Goal: Task Accomplishment & Management: Manage account settings

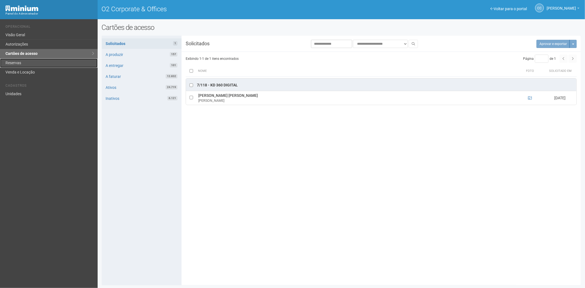
click at [18, 63] on link "Reservas" at bounding box center [49, 62] width 98 height 9
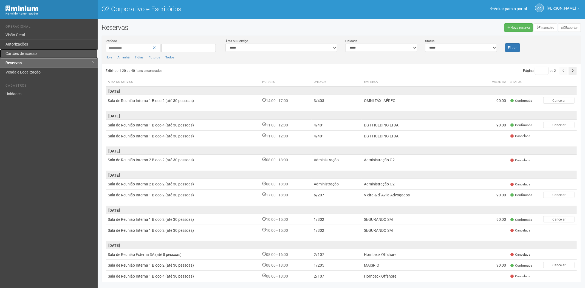
click at [33, 52] on font "Cartões de acesso" at bounding box center [20, 53] width 31 height 4
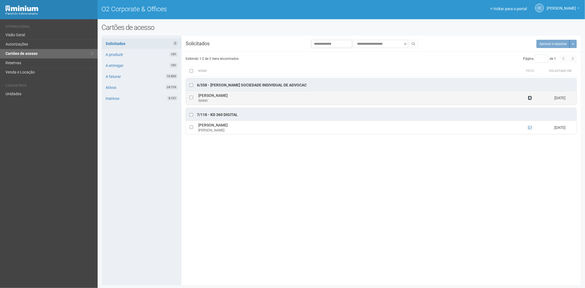
click at [529, 98] on icon at bounding box center [530, 98] width 4 height 4
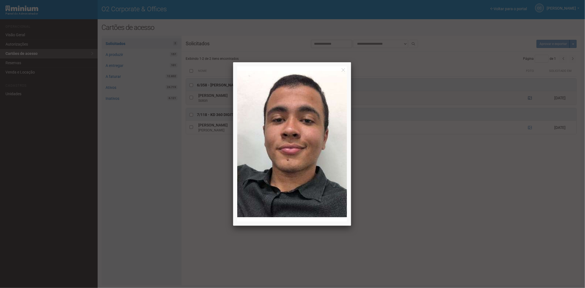
click at [529, 98] on div at bounding box center [292, 144] width 585 height 288
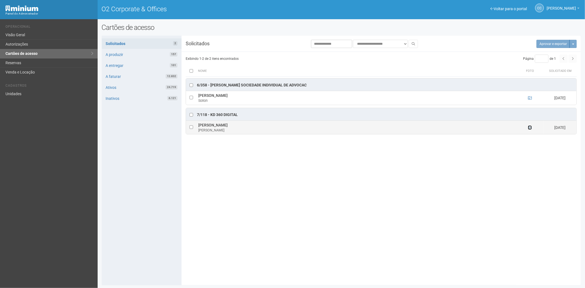
click at [529, 128] on icon at bounding box center [530, 128] width 4 height 4
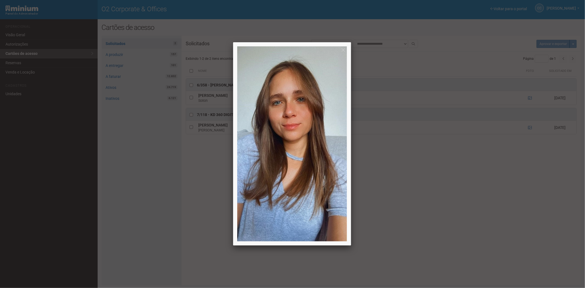
drag, startPoint x: 468, startPoint y: 201, endPoint x: 458, endPoint y: 218, distance: 19.7
click at [468, 201] on div at bounding box center [292, 144] width 585 height 288
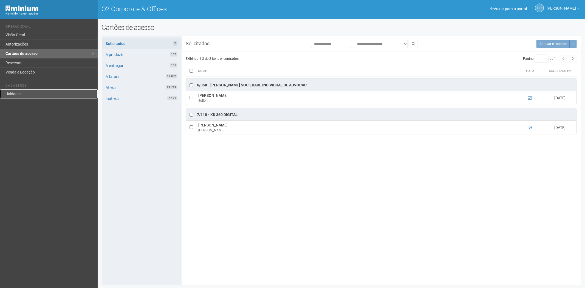
drag, startPoint x: 4, startPoint y: 92, endPoint x: 24, endPoint y: 92, distance: 19.2
click at [4, 92] on link "Unidades" at bounding box center [49, 93] width 98 height 9
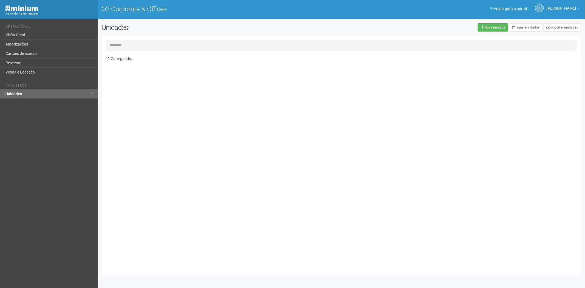
click at [114, 42] on input "text" at bounding box center [341, 45] width 471 height 11
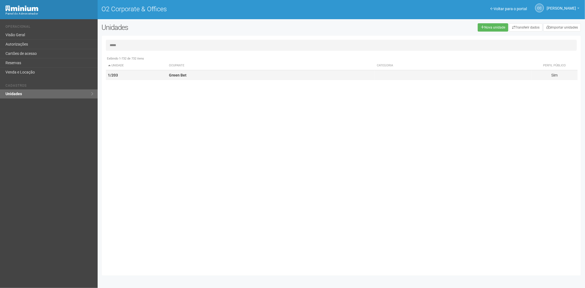
type input "*****"
click at [210, 79] on td "Green Bet" at bounding box center [271, 75] width 208 height 10
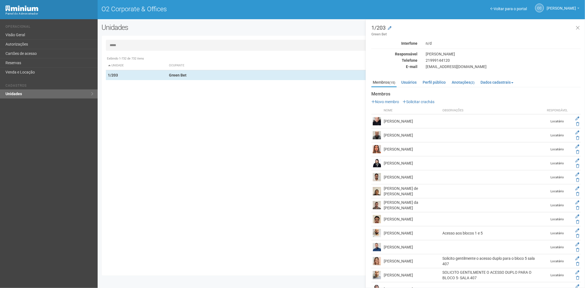
click at [424, 99] on div "Membros Novo membro Solicitar crachás Nome Observações Responsável Cristiano Ol…" at bounding box center [475, 208] width 209 height 232
click at [426, 100] on link "Solicitar crachás" at bounding box center [418, 102] width 32 height 4
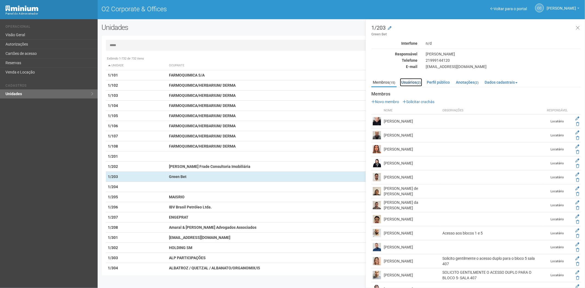
click at [412, 80] on link "Usuários (2)" at bounding box center [411, 82] width 22 height 8
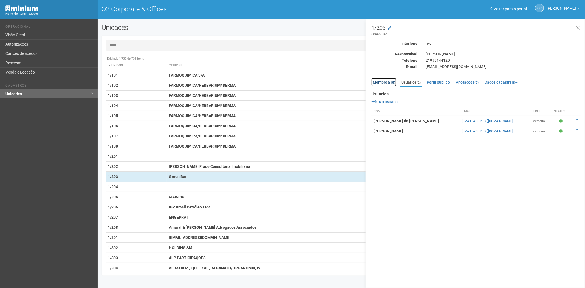
click at [390, 81] on small "(15)" at bounding box center [392, 83] width 6 height 4
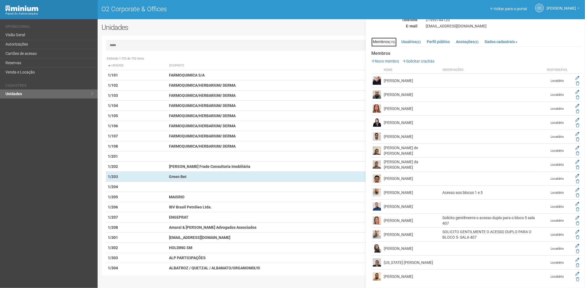
scroll to position [42, 0]
click at [423, 60] on link "Solicitar crachás" at bounding box center [418, 60] width 32 height 4
click at [577, 243] on icon at bounding box center [577, 245] width 4 height 4
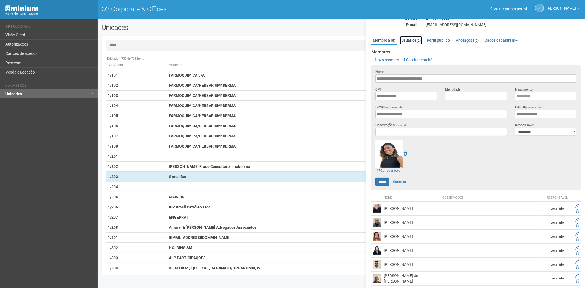
click at [413, 42] on link "Usuários (2)" at bounding box center [411, 40] width 22 height 8
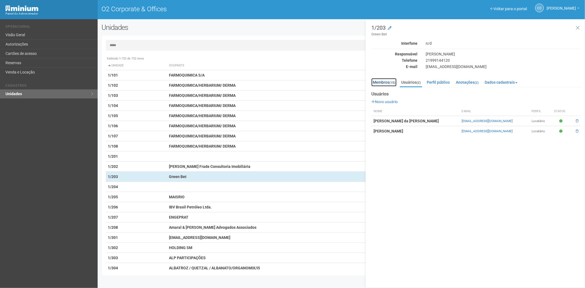
click at [385, 82] on link "Membros (15)" at bounding box center [383, 82] width 25 height 8
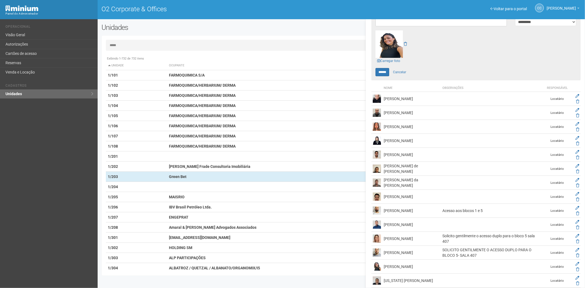
scroll to position [152, 0]
click at [577, 123] on icon at bounding box center [577, 123] width 4 height 4
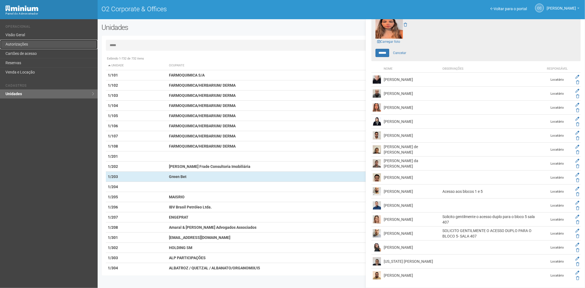
click at [29, 48] on link "Autorizações" at bounding box center [49, 44] width 98 height 9
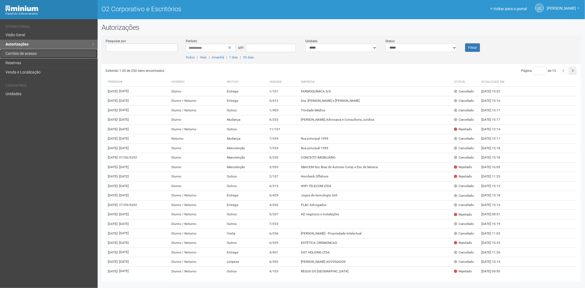
click at [29, 52] on font "Cartões de acesso" at bounding box center [20, 53] width 31 height 4
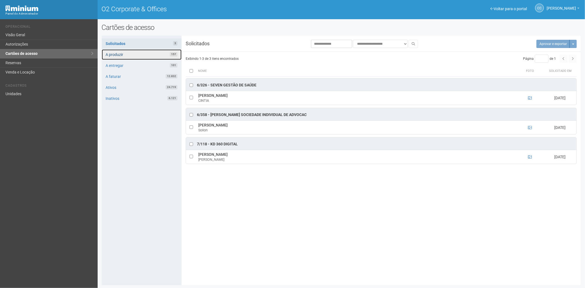
click at [122, 56] on link "A produzir 157" at bounding box center [142, 54] width 80 height 10
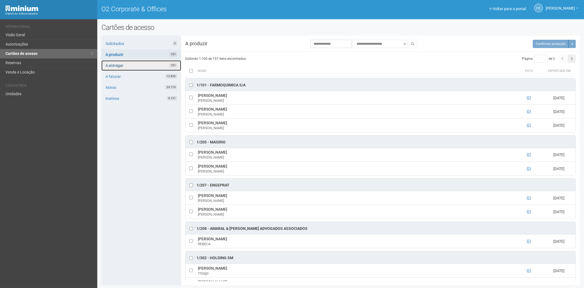
click at [139, 64] on link "A entregar 101" at bounding box center [141, 65] width 80 height 10
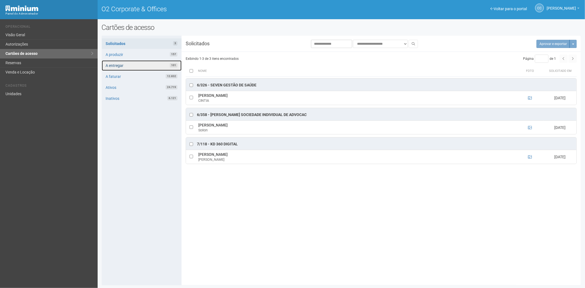
click at [133, 64] on link "A entregar 101" at bounding box center [142, 65] width 80 height 10
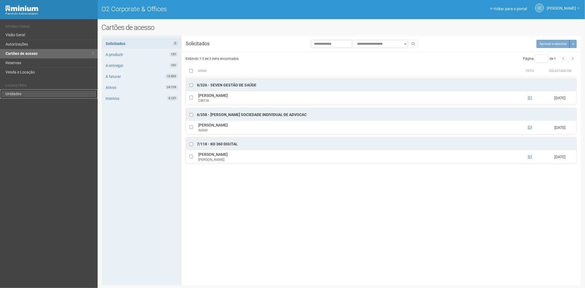
drag, startPoint x: 36, startPoint y: 92, endPoint x: 44, endPoint y: 89, distance: 8.5
click at [36, 92] on link "Unidades" at bounding box center [49, 93] width 98 height 9
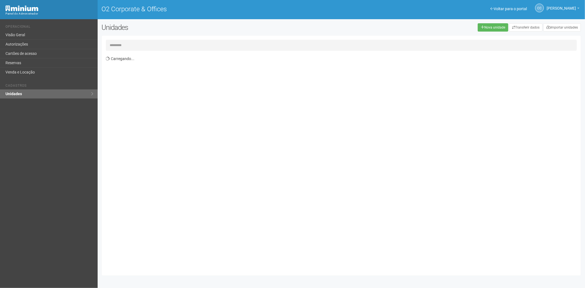
click at [129, 44] on input "text" at bounding box center [341, 45] width 471 height 11
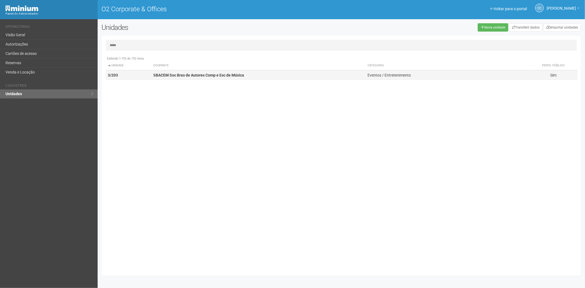
click at [155, 75] on strong "SBACEM Soc Bras de Autores Comp e Esc de Música" at bounding box center [198, 75] width 91 height 4
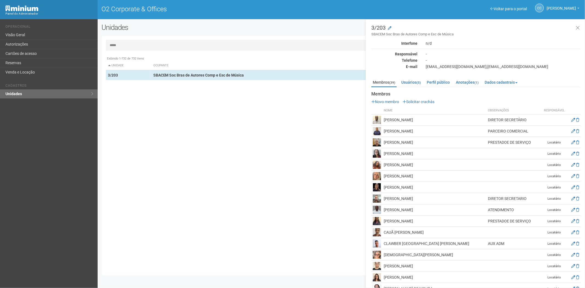
click at [139, 45] on input "*****" at bounding box center [341, 45] width 471 height 11
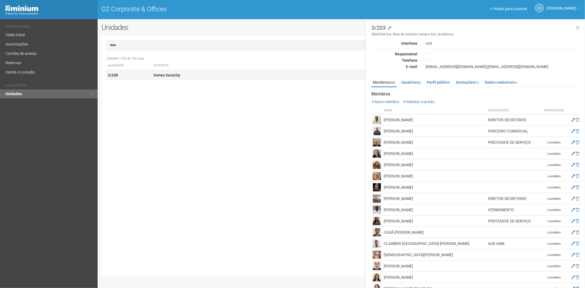
type input "*****"
click at [153, 77] on strong "Vortex Security" at bounding box center [166, 75] width 27 height 4
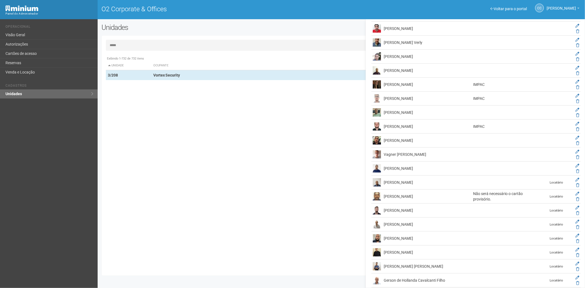
scroll to position [122, 0]
click at [575, 288] on icon at bounding box center [577, 290] width 4 height 4
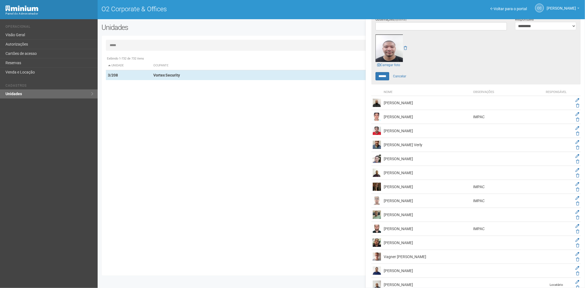
scroll to position [152, 0]
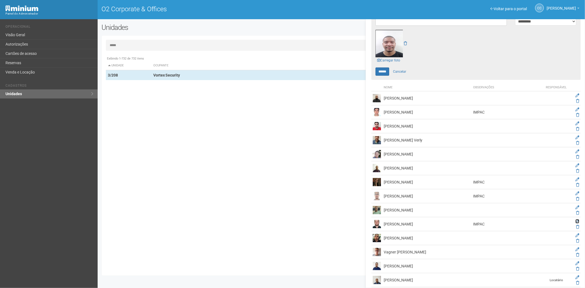
click at [575, 219] on icon at bounding box center [577, 221] width 4 height 4
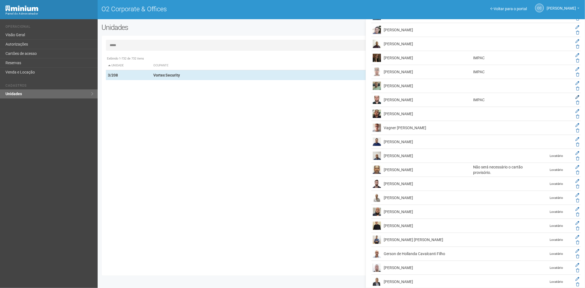
scroll to position [0, 0]
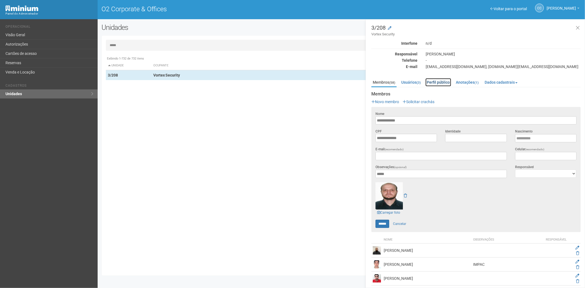
click at [436, 80] on link "Perfil público" at bounding box center [438, 82] width 26 height 8
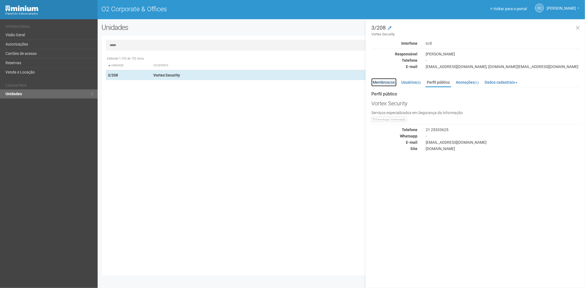
click at [377, 83] on link "Membros (58)" at bounding box center [383, 82] width 25 height 8
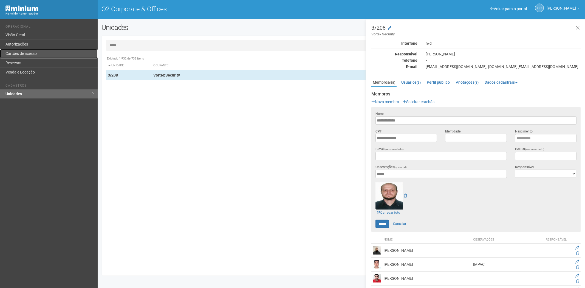
click at [23, 54] on link "Cartões de acesso" at bounding box center [49, 53] width 98 height 9
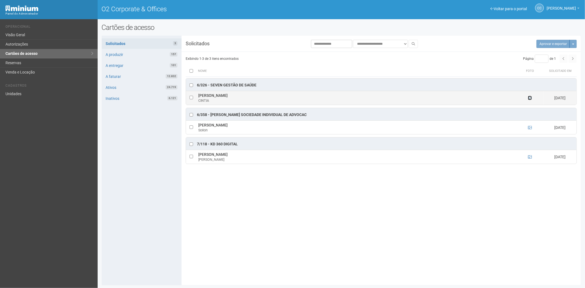
click at [529, 100] on icon at bounding box center [530, 98] width 4 height 4
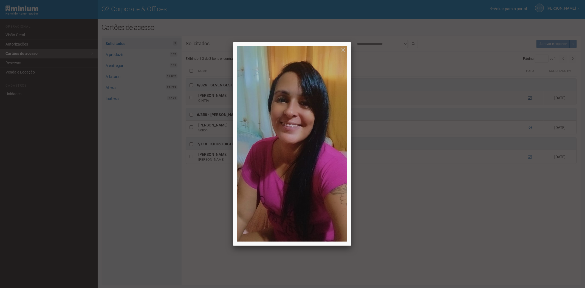
click at [529, 100] on div at bounding box center [292, 144] width 585 height 288
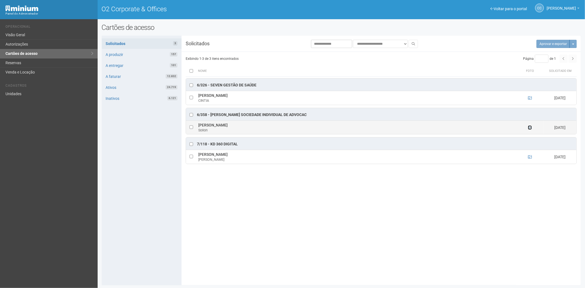
click at [529, 127] on icon at bounding box center [530, 128] width 4 height 4
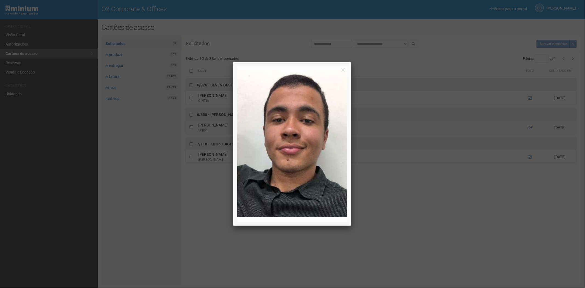
click at [529, 127] on div at bounding box center [292, 144] width 585 height 288
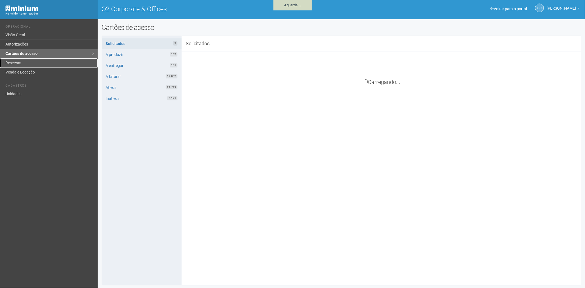
drag, startPoint x: 15, startPoint y: 61, endPoint x: 59, endPoint y: 65, distance: 44.0
click at [15, 61] on link "Reservas" at bounding box center [49, 62] width 98 height 9
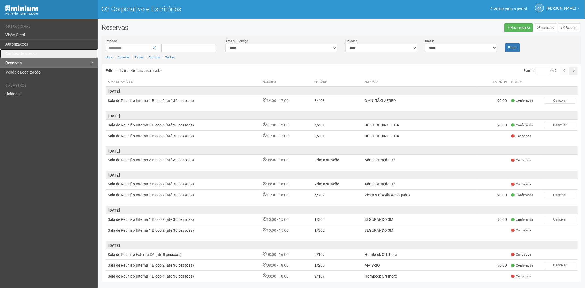
drag, startPoint x: 54, startPoint y: 56, endPoint x: 137, endPoint y: 108, distance: 98.3
click at [55, 55] on link "Cartões de acesso" at bounding box center [49, 53] width 98 height 9
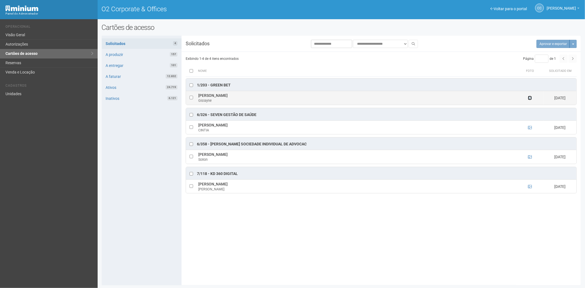
click at [530, 98] on icon at bounding box center [530, 98] width 4 height 4
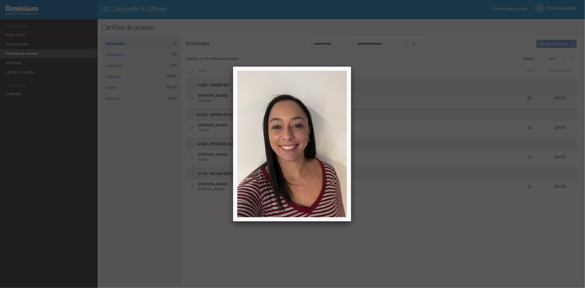
click at [530, 98] on div at bounding box center [292, 144] width 585 height 288
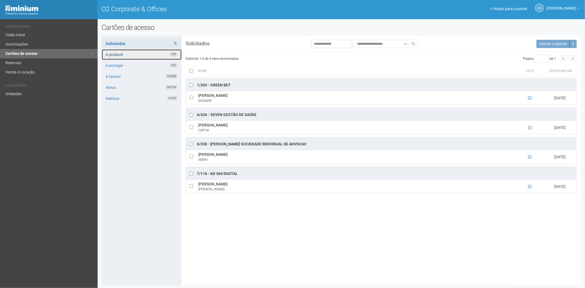
click at [135, 55] on link "A produzir 157" at bounding box center [142, 54] width 80 height 10
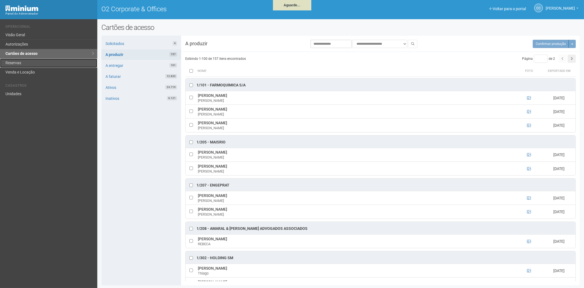
click at [21, 61] on link "Reservas" at bounding box center [48, 62] width 97 height 9
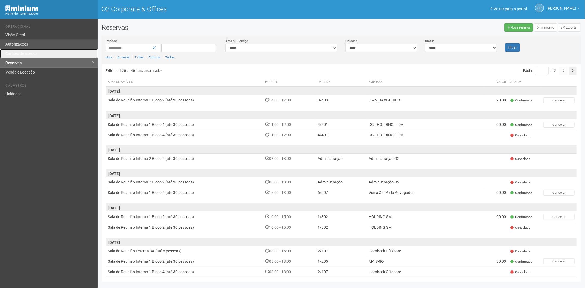
drag, startPoint x: 45, startPoint y: 52, endPoint x: 89, endPoint y: 41, distance: 44.9
click at [45, 52] on link "Cartões de acesso" at bounding box center [49, 53] width 98 height 9
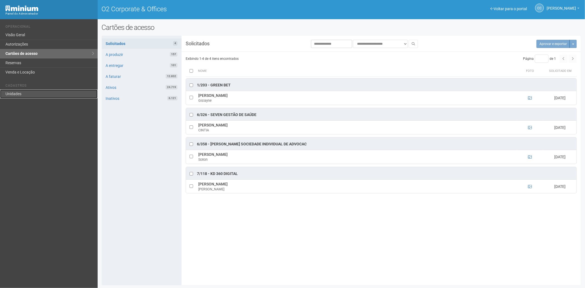
click at [15, 95] on link "Unidades" at bounding box center [49, 93] width 98 height 9
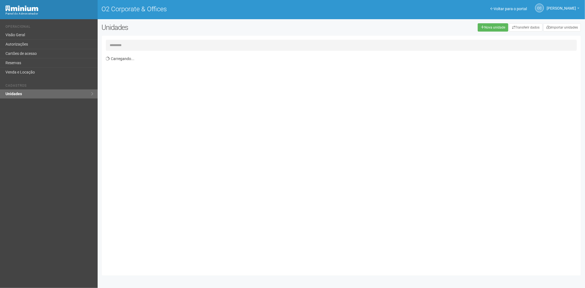
click at [131, 44] on input "text" at bounding box center [341, 45] width 471 height 11
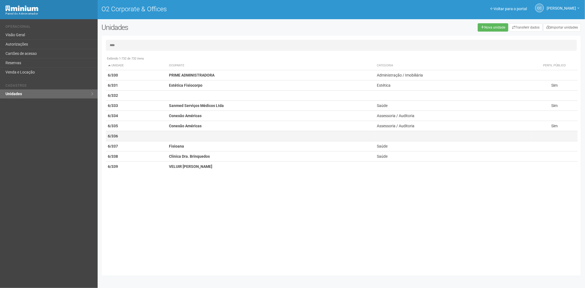
type input "****"
click at [148, 139] on td "6/336" at bounding box center [136, 136] width 61 height 10
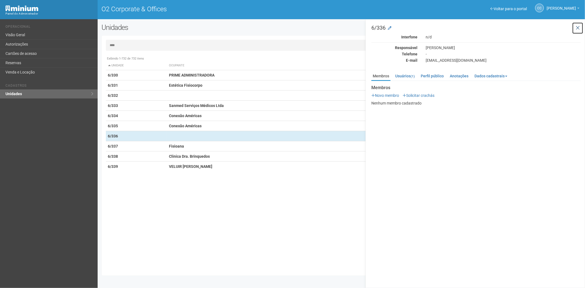
click at [579, 27] on icon at bounding box center [577, 27] width 4 height 5
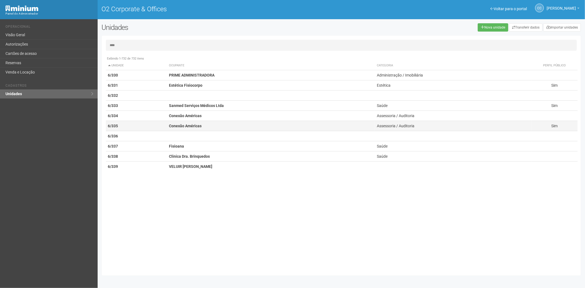
drag, startPoint x: 175, startPoint y: 123, endPoint x: 280, endPoint y: 127, distance: 105.4
click at [175, 123] on td "Conexão Américas" at bounding box center [271, 126] width 208 height 10
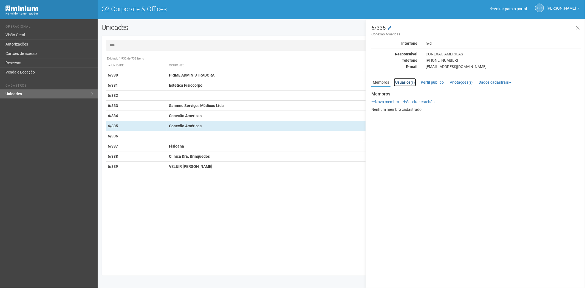
click at [413, 81] on small "(1)" at bounding box center [412, 83] width 4 height 4
click at [187, 114] on strong "Conexão Américas" at bounding box center [185, 116] width 33 height 4
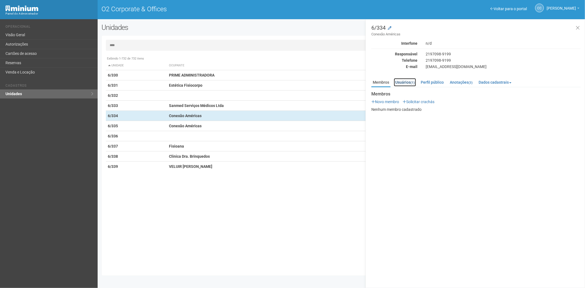
click at [396, 78] on link "Usuários (1)" at bounding box center [405, 82] width 22 height 8
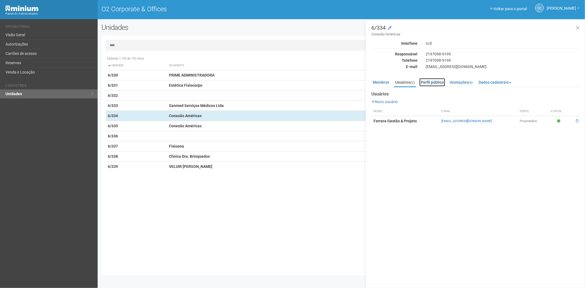
click at [437, 80] on link "Perfil público" at bounding box center [432, 82] width 26 height 8
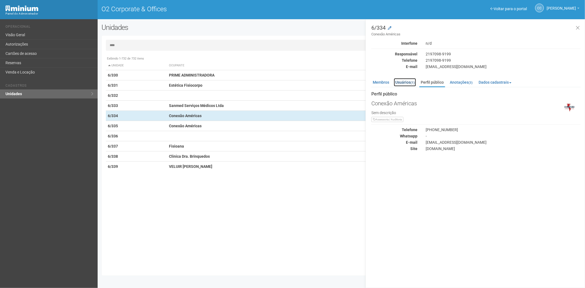
click at [409, 81] on link "Usuários (1)" at bounding box center [405, 82] width 22 height 8
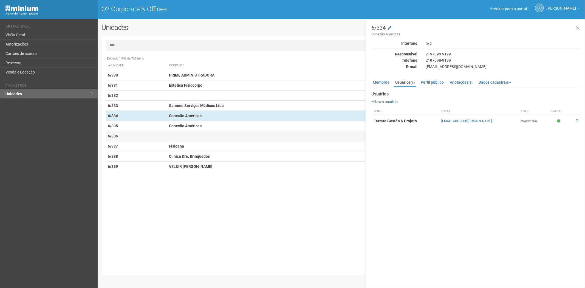
click at [173, 131] on td at bounding box center [271, 136] width 208 height 10
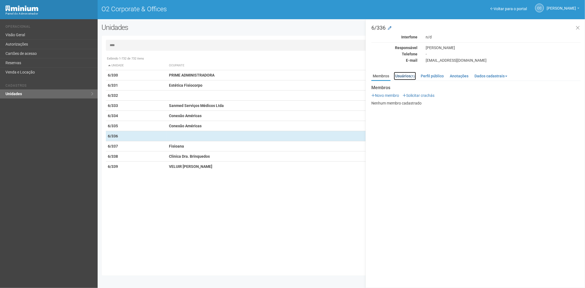
click at [407, 75] on link "Usuários (1)" at bounding box center [405, 76] width 22 height 8
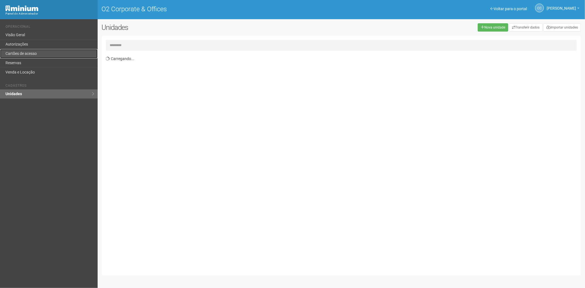
click at [22, 56] on link "Cartões de acesso" at bounding box center [49, 53] width 98 height 9
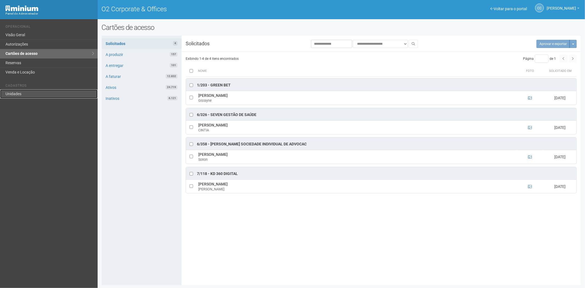
click at [22, 94] on link "Unidades" at bounding box center [49, 93] width 98 height 9
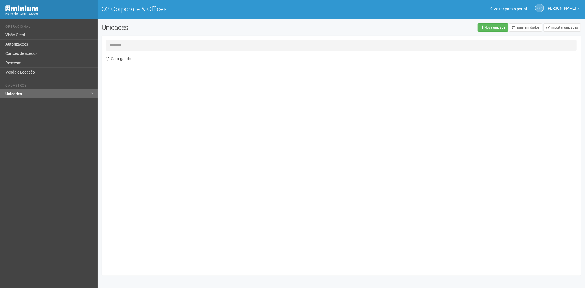
click at [130, 44] on input "text" at bounding box center [341, 45] width 471 height 11
type input "*****"
click at [130, 70] on th "Unidade" at bounding box center [124, 65] width 36 height 9
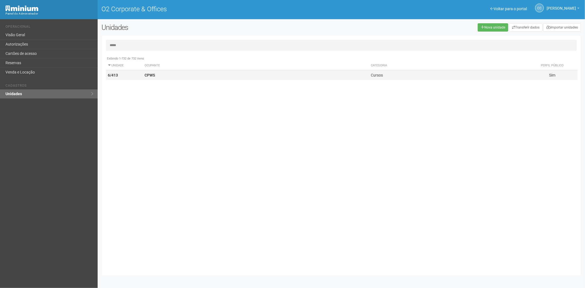
drag, startPoint x: 126, startPoint y: 73, endPoint x: 130, endPoint y: 72, distance: 4.9
click at [126, 73] on td "6/413" at bounding box center [124, 75] width 36 height 10
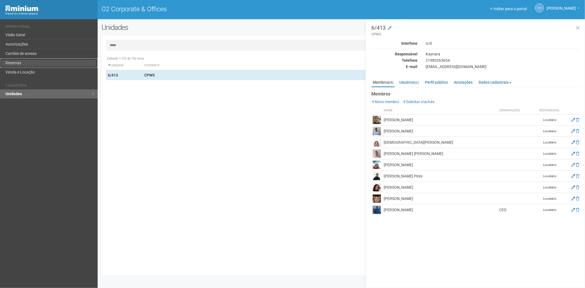
click at [56, 59] on link "Reservas" at bounding box center [49, 62] width 98 height 9
click at [56, 56] on link "Cartões de acesso" at bounding box center [49, 53] width 98 height 9
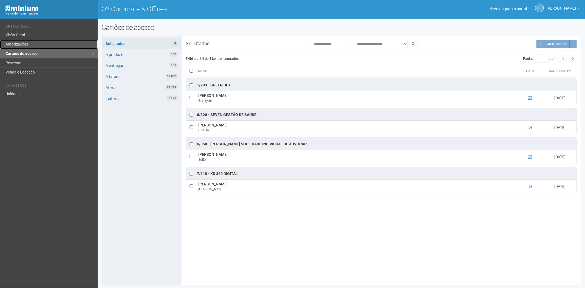
click at [30, 45] on link "Autorizações" at bounding box center [49, 44] width 98 height 9
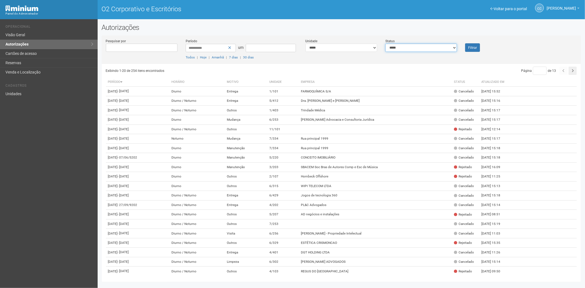
click at [401, 48] on select "**********" at bounding box center [421, 48] width 72 height 8
select select "*"
click at [385, 44] on select "**********" at bounding box center [421, 48] width 72 height 8
click at [471, 50] on button "Filtrar" at bounding box center [472, 47] width 15 height 8
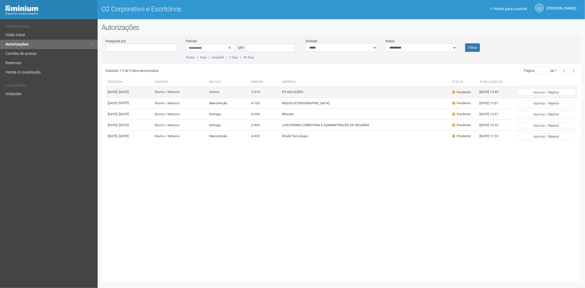
click at [303, 92] on font "PS SOLUÇÕES" at bounding box center [292, 92] width 21 height 4
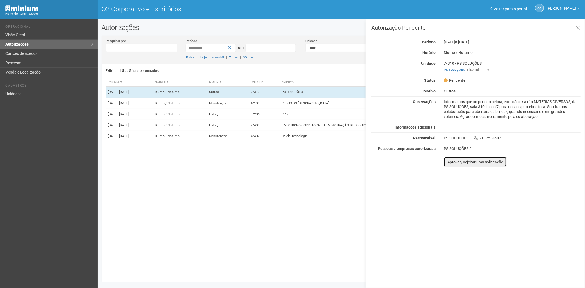
click at [451, 162] on font "Aprovar/Rejeitar uma solicitação" at bounding box center [475, 162] width 56 height 4
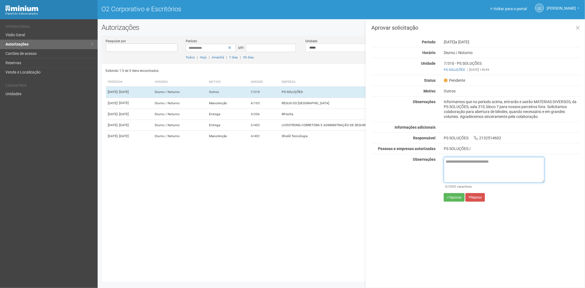
click at [462, 163] on textarea at bounding box center [494, 170] width 101 height 26
paste textarea "**********"
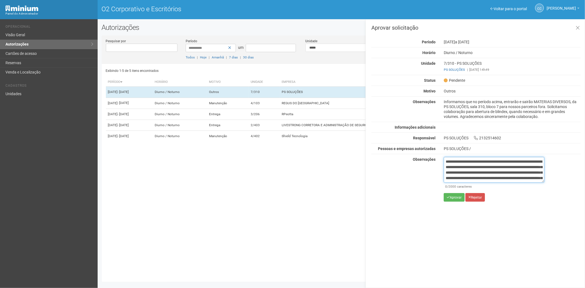
scroll to position [31, 0]
type textarea "**********"
click at [457, 196] on font "Aprovar" at bounding box center [456, 197] width 12 height 4
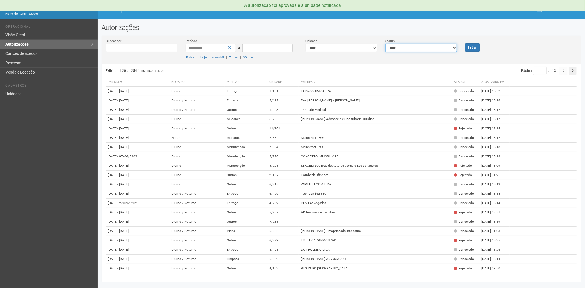
click at [443, 47] on select "**********" at bounding box center [421, 48] width 72 height 8
select select "*"
click at [385, 44] on select "**********" at bounding box center [421, 48] width 72 height 8
click at [470, 49] on button "Filtrar" at bounding box center [472, 47] width 15 height 8
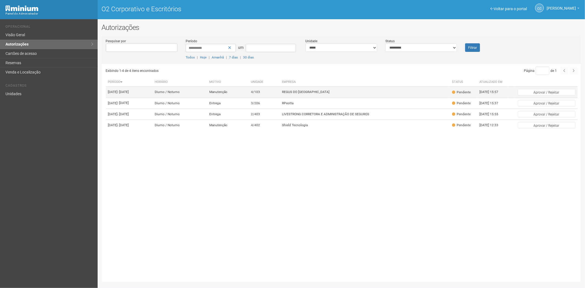
click at [260, 94] on font "4/103" at bounding box center [255, 92] width 9 height 4
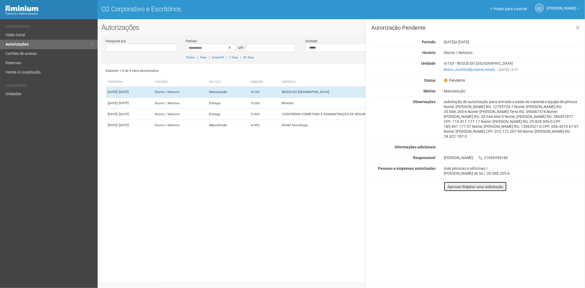
click at [451, 189] on font "Aprovar/Rejeitar uma solicitação" at bounding box center [475, 187] width 56 height 4
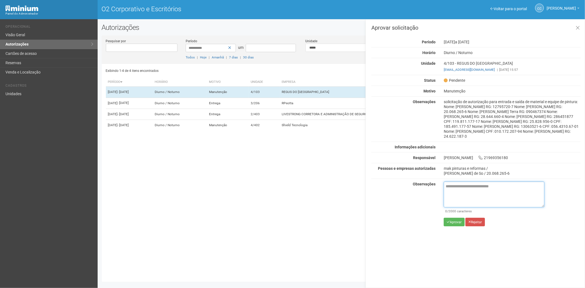
click at [460, 193] on textarea at bounding box center [494, 195] width 101 height 26
paste textarea "**********"
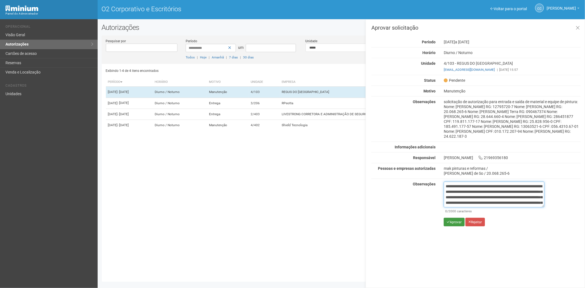
scroll to position [31, 0]
type textarea "**********"
click at [453, 224] on font "Aprovar" at bounding box center [456, 222] width 12 height 4
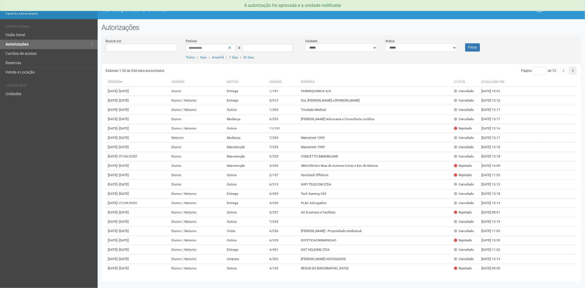
click at [409, 43] on div "**********" at bounding box center [421, 44] width 80 height 13
click at [402, 50] on select "**********" at bounding box center [421, 48] width 72 height 8
select select "*"
click at [385, 44] on select "**********" at bounding box center [421, 48] width 72 height 8
click at [468, 48] on button "Filtrar" at bounding box center [472, 47] width 15 height 8
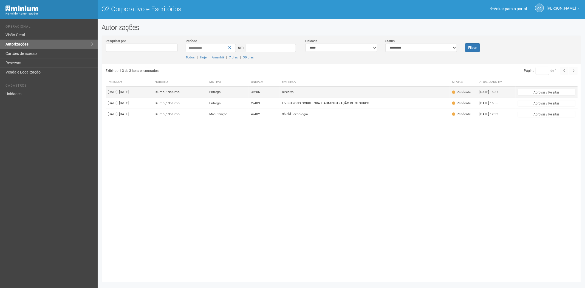
click at [330, 98] on td "RPeotta" at bounding box center [365, 92] width 170 height 11
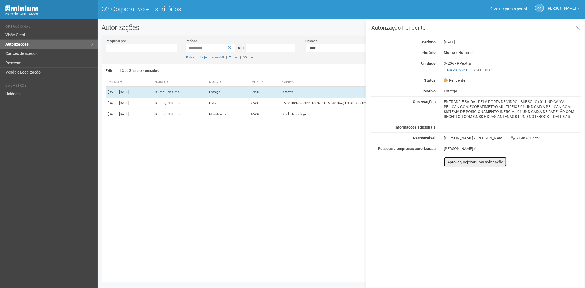
click at [449, 164] on font "Aprovar/Rejeitar uma solicitação" at bounding box center [475, 162] width 56 height 4
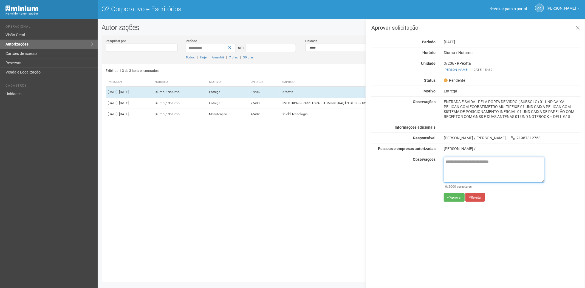
click at [455, 166] on textarea at bounding box center [494, 170] width 101 height 26
paste textarea "**********"
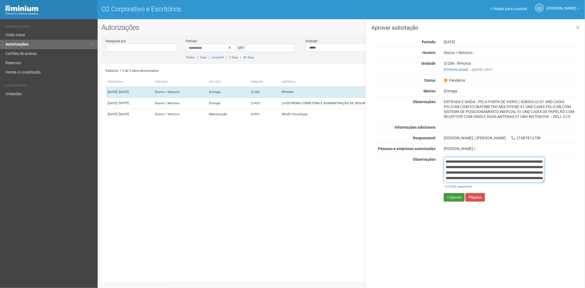
scroll to position [31, 0]
type textarea "**********"
click at [452, 197] on font "Aprovar" at bounding box center [456, 197] width 12 height 4
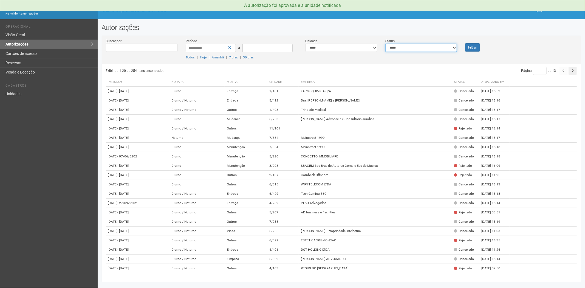
click at [409, 47] on select "**********" at bounding box center [421, 48] width 72 height 8
select select "*"
click at [385, 44] on select "**********" at bounding box center [421, 48] width 72 height 8
click at [469, 48] on button "Filtrar" at bounding box center [472, 47] width 15 height 8
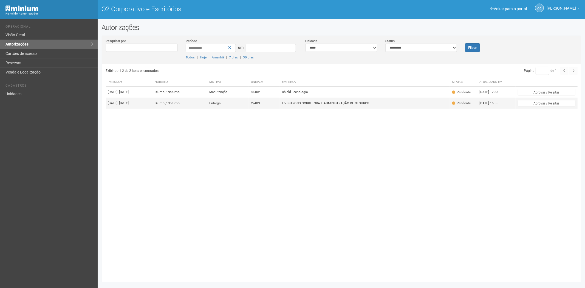
click at [303, 105] on font "LIVESTRONG CORRETORA E ADMINISTRAÇÃO DE SEGUROS" at bounding box center [325, 103] width 87 height 4
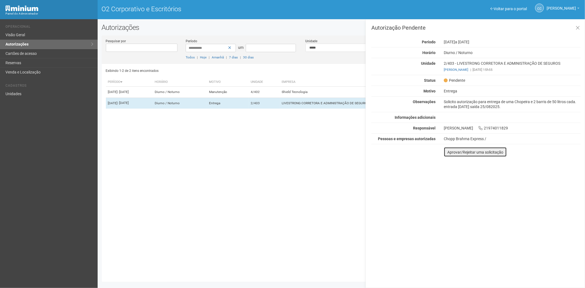
click at [448, 152] on font "Aprovar/Rejeitar uma solicitação" at bounding box center [475, 152] width 56 height 4
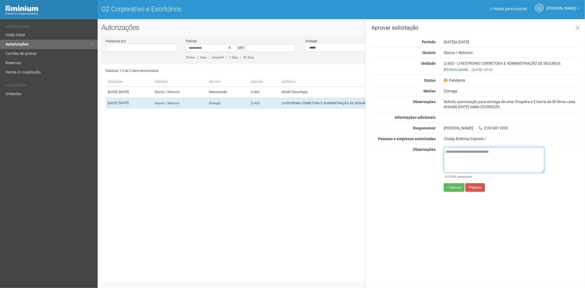
click at [455, 158] on textarea at bounding box center [494, 160] width 101 height 26
paste textarea "**********"
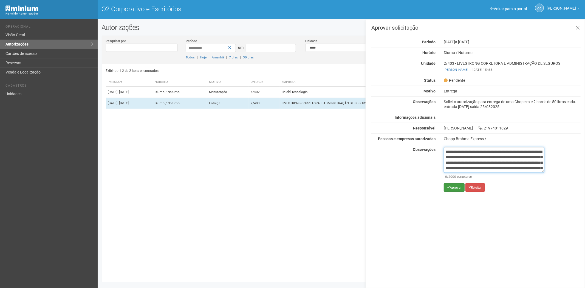
scroll to position [31, 0]
type textarea "**********"
click at [451, 186] on font "Aprovar" at bounding box center [456, 188] width 12 height 4
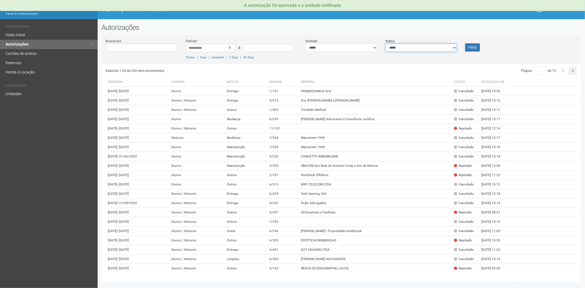
click at [402, 49] on select "**********" at bounding box center [421, 48] width 72 height 8
select select "*"
click at [385, 44] on select "**********" at bounding box center [421, 48] width 72 height 8
click at [473, 45] on button "Filtrar" at bounding box center [472, 47] width 15 height 8
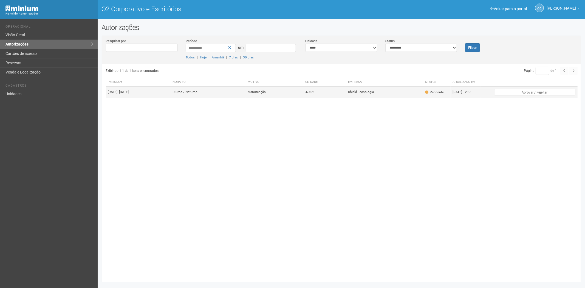
click at [291, 94] on td "Manutenção" at bounding box center [274, 92] width 58 height 11
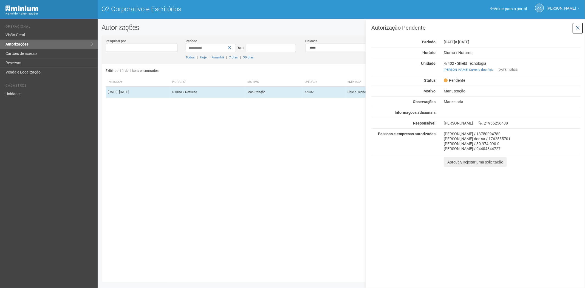
click at [576, 26] on icon at bounding box center [577, 27] width 4 height 5
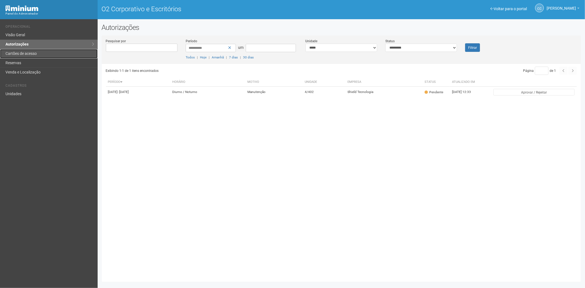
click at [15, 55] on font "Cartões de acesso" at bounding box center [20, 53] width 31 height 4
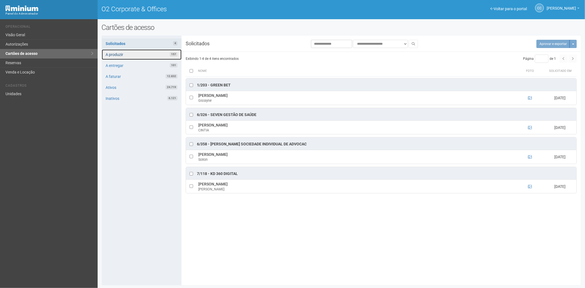
drag, startPoint x: 143, startPoint y: 53, endPoint x: 226, endPoint y: 100, distance: 95.5
click at [143, 54] on link "A produzir 157" at bounding box center [142, 54] width 80 height 10
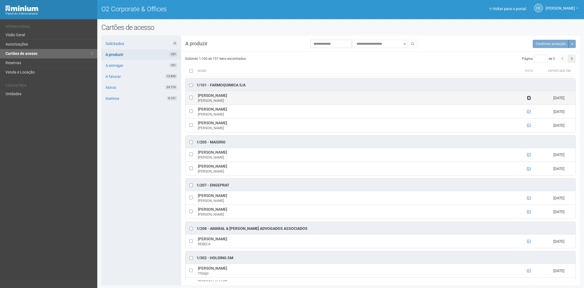
click at [529, 98] on icon at bounding box center [529, 98] width 4 height 4
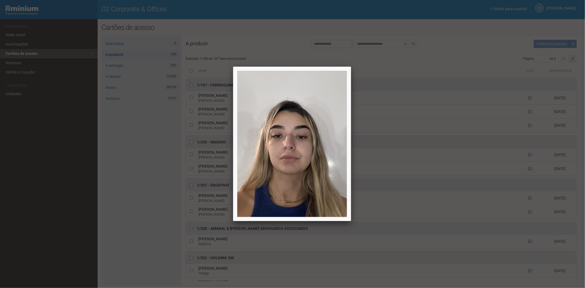
drag, startPoint x: 509, startPoint y: 109, endPoint x: 528, endPoint y: 113, distance: 20.1
click at [515, 109] on div at bounding box center [292, 144] width 585 height 288
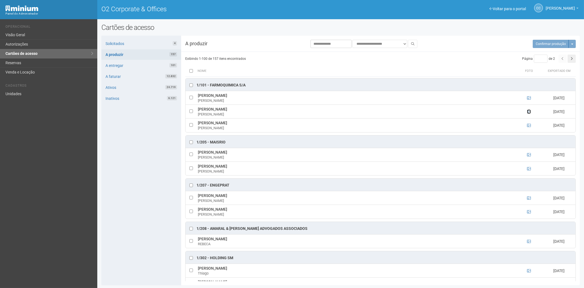
click at [529, 111] on icon at bounding box center [529, 112] width 4 height 4
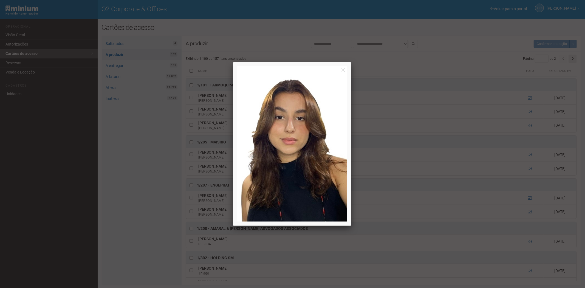
click at [529, 111] on div at bounding box center [292, 144] width 585 height 288
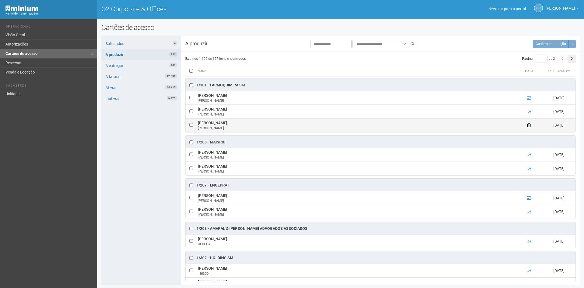
click at [529, 125] on icon at bounding box center [529, 125] width 4 height 4
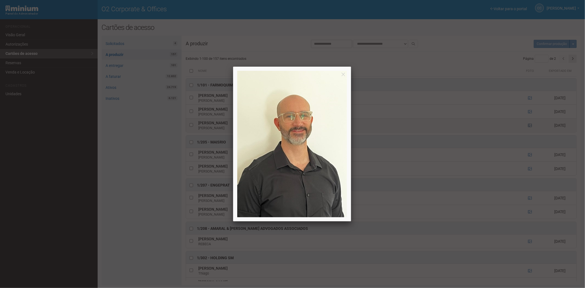
click at [529, 125] on div at bounding box center [292, 144] width 585 height 288
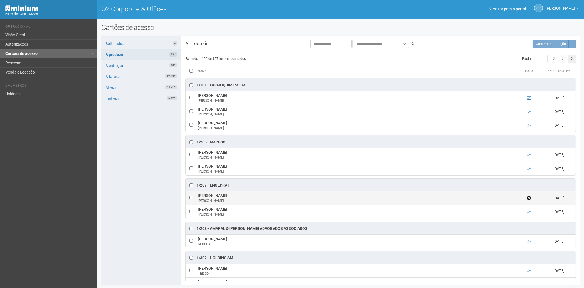
click at [528, 199] on icon at bounding box center [529, 198] width 4 height 4
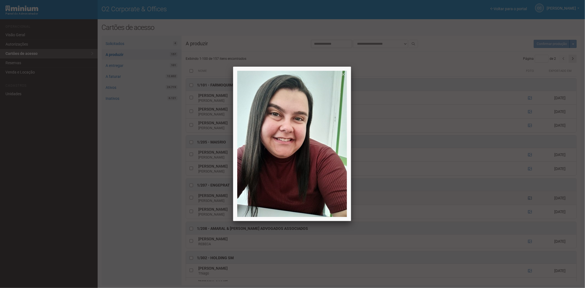
click at [528, 199] on div at bounding box center [292, 144] width 585 height 288
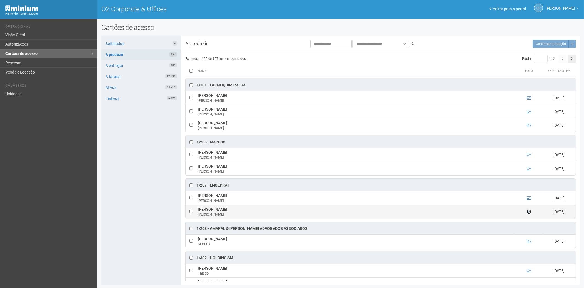
click at [529, 212] on icon at bounding box center [529, 212] width 4 height 4
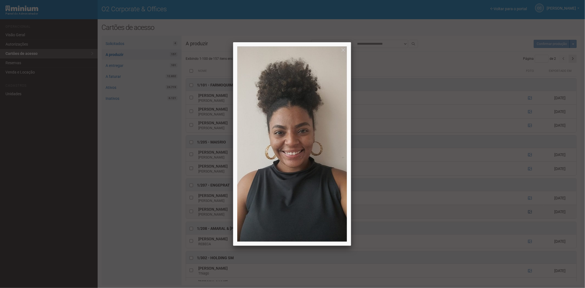
click at [529, 212] on div at bounding box center [292, 144] width 585 height 288
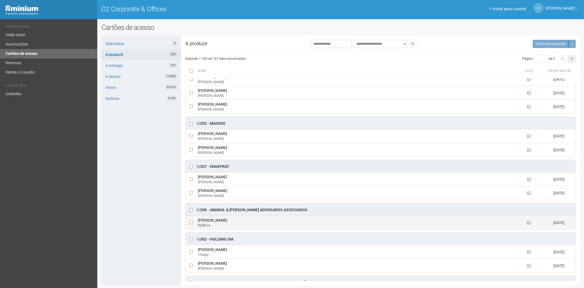
scroll to position [30, 0]
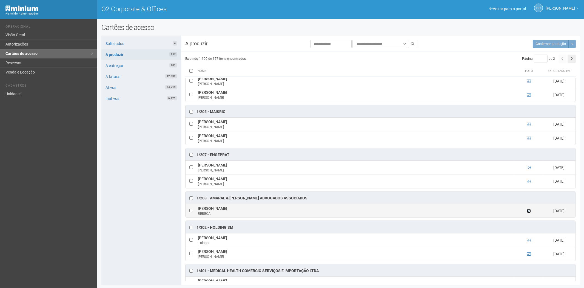
click at [529, 212] on icon at bounding box center [529, 211] width 4 height 4
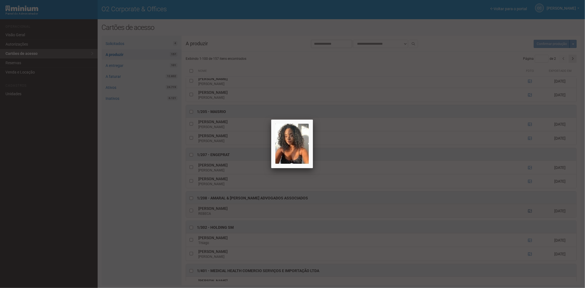
click at [529, 212] on div at bounding box center [292, 144] width 585 height 288
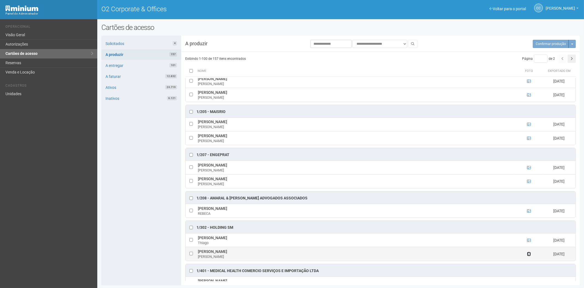
click at [529, 256] on icon at bounding box center [529, 254] width 4 height 4
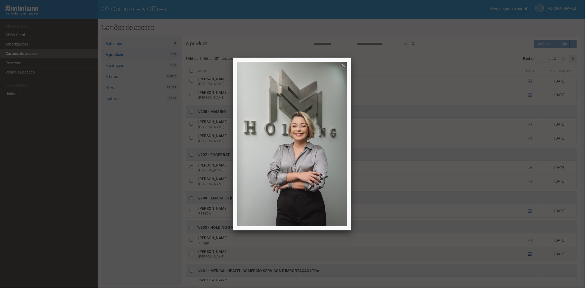
click at [529, 256] on div at bounding box center [292, 144] width 585 height 288
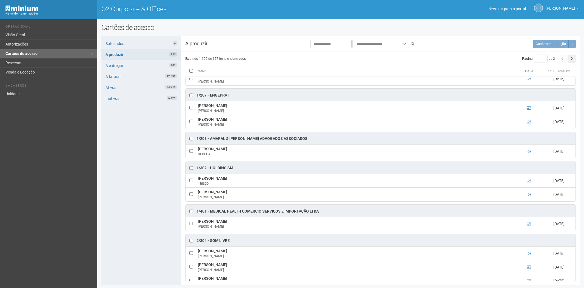
scroll to position [91, 0]
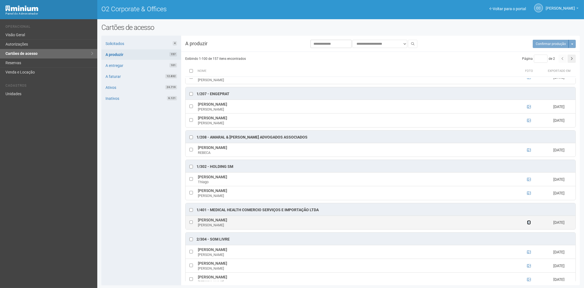
click at [528, 224] on icon at bounding box center [529, 222] width 4 height 4
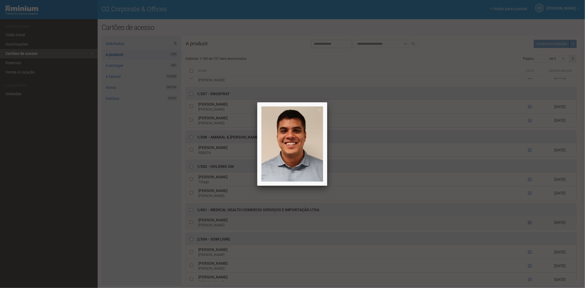
click at [528, 224] on div at bounding box center [292, 144] width 585 height 288
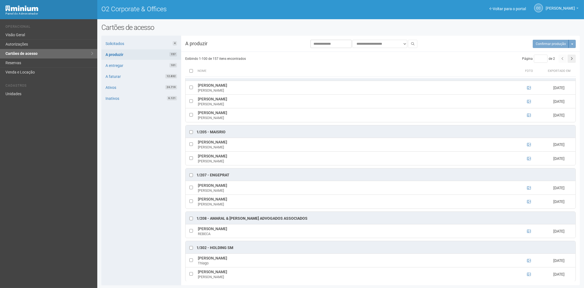
scroll to position [0, 0]
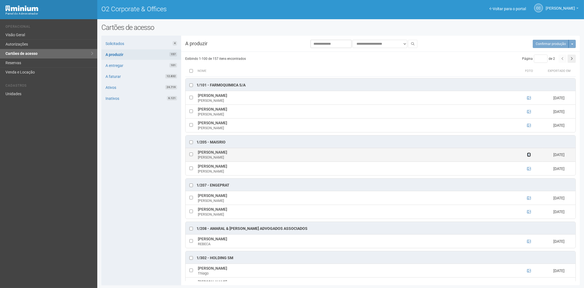
click at [528, 154] on icon at bounding box center [529, 155] width 4 height 4
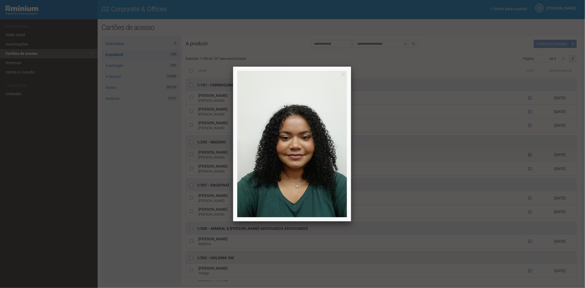
click at [528, 154] on div at bounding box center [292, 144] width 585 height 288
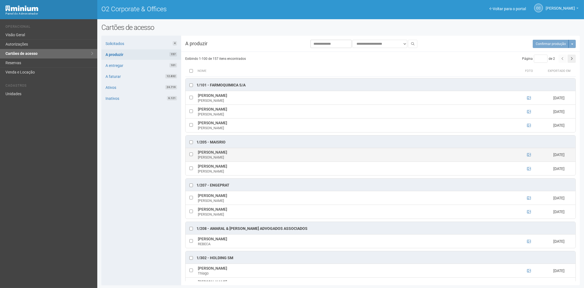
drag, startPoint x: 196, startPoint y: 152, endPoint x: 255, endPoint y: 152, distance: 58.9
click at [255, 152] on td "BEATRIZ PIMENTA DOS SANTOS BEATRIZ" at bounding box center [356, 155] width 319 height 14
copy td "BEATRIZ PIMENTA DOS SANTOS"
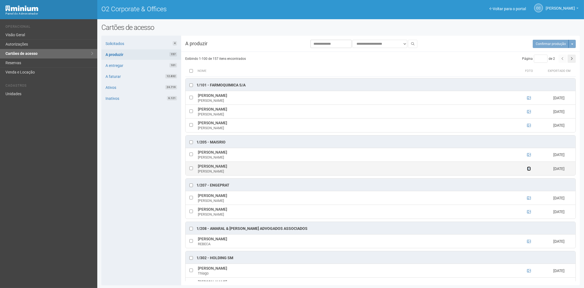
click at [528, 168] on icon at bounding box center [529, 169] width 4 height 4
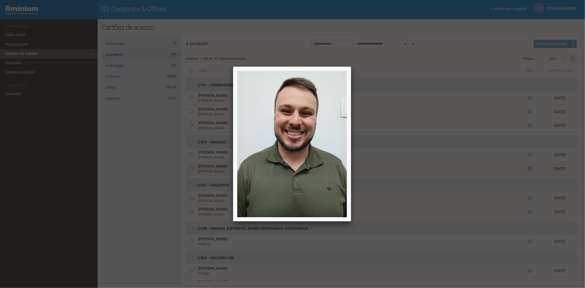
click at [528, 168] on div at bounding box center [292, 144] width 585 height 288
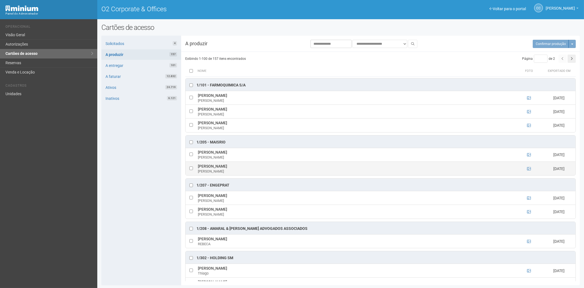
drag, startPoint x: 197, startPoint y: 165, endPoint x: 266, endPoint y: 166, distance: 69.9
click at [266, 166] on td "PEDRO HENRIQUE BASTOS MOREIRA PEDRO" at bounding box center [356, 168] width 319 height 14
copy td "PEDRO HENRIQUE BASTOS MOREIRA"
drag, startPoint x: 227, startPoint y: 143, endPoint x: 211, endPoint y: 141, distance: 15.4
click at [211, 141] on div "1/205 - MAISRIO" at bounding box center [381, 141] width 390 height 12
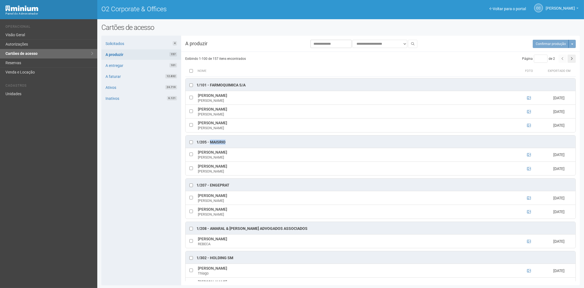
copy div "MAISRIO"
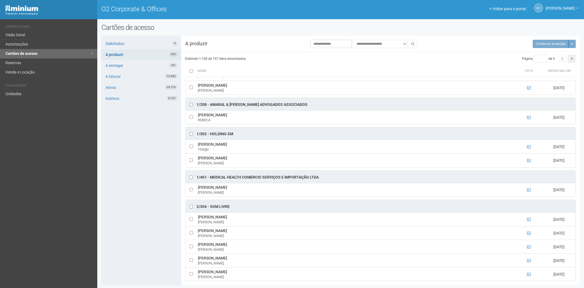
scroll to position [152, 0]
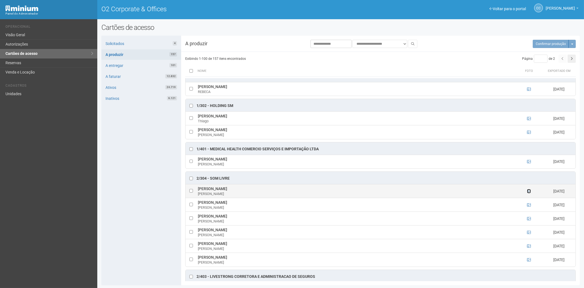
click at [528, 193] on icon at bounding box center [529, 191] width 4 height 4
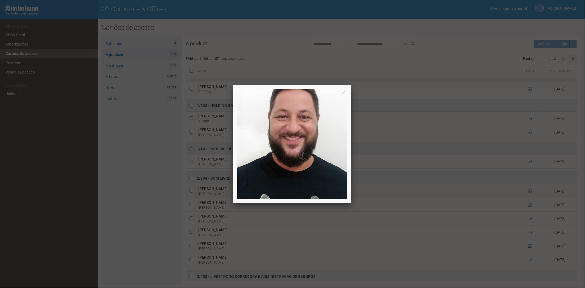
click at [528, 193] on div at bounding box center [292, 144] width 585 height 288
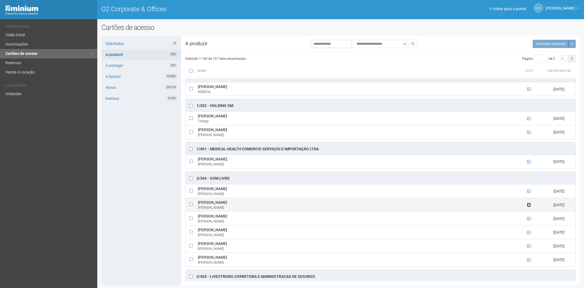
click at [527, 207] on icon at bounding box center [529, 205] width 4 height 4
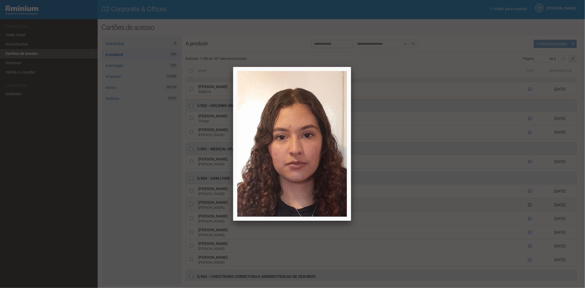
click at [527, 207] on div at bounding box center [292, 144] width 585 height 288
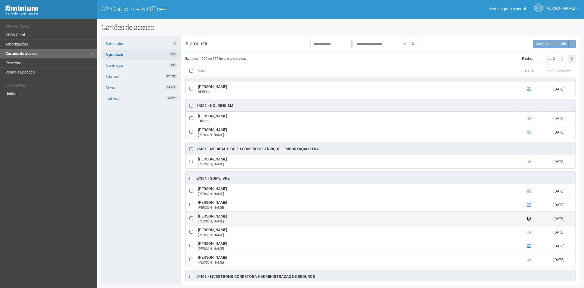
click at [529, 220] on icon at bounding box center [529, 219] width 4 height 4
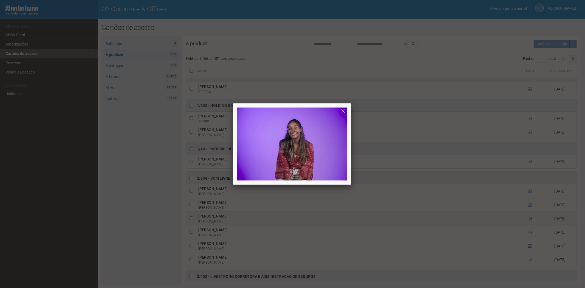
click at [529, 220] on div at bounding box center [292, 144] width 585 height 288
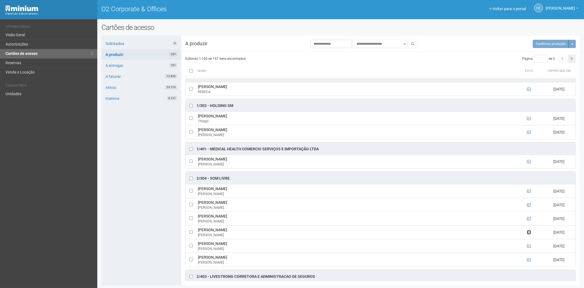
click at [528, 232] on link at bounding box center [529, 232] width 4 height 4
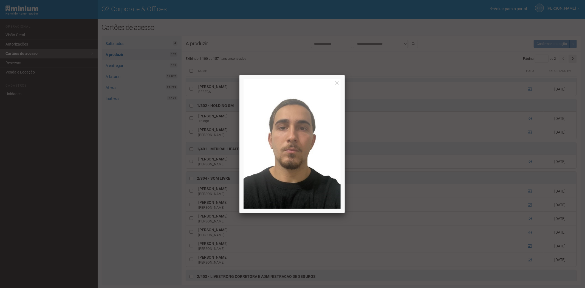
click at [528, 231] on div at bounding box center [292, 144] width 585 height 288
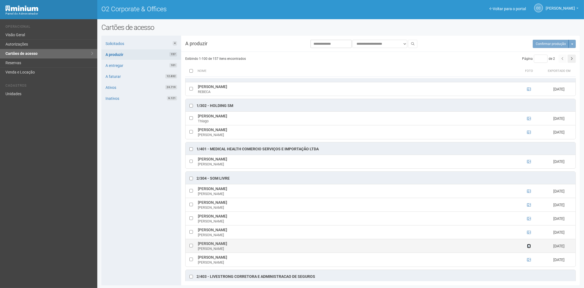
click at [529, 248] on icon at bounding box center [529, 246] width 4 height 4
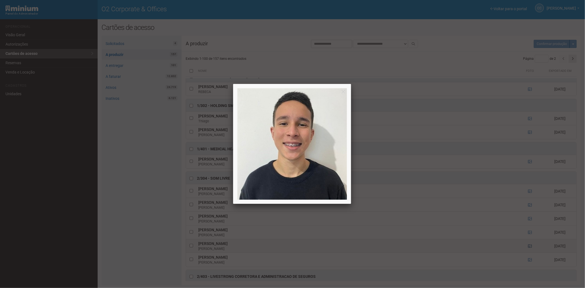
click at [529, 248] on div at bounding box center [292, 144] width 585 height 288
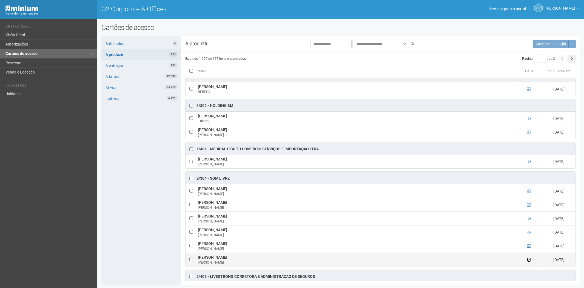
click at [528, 260] on icon at bounding box center [529, 260] width 4 height 4
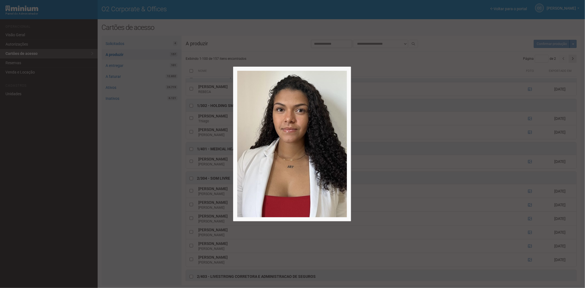
click at [528, 259] on div at bounding box center [292, 144] width 585 height 288
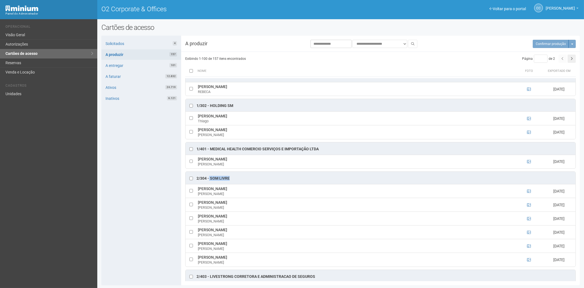
drag, startPoint x: 209, startPoint y: 180, endPoint x: 229, endPoint y: 180, distance: 20.0
click at [229, 180] on div "2/304 - SOM LIVRE" at bounding box center [213, 178] width 33 height 5
drag, startPoint x: 224, startPoint y: 178, endPoint x: 221, endPoint y: 179, distance: 3.1
copy div "SOM LIVRE"
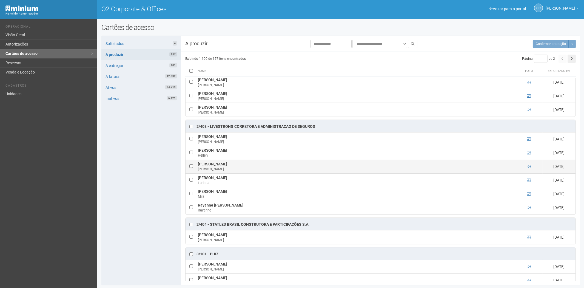
scroll to position [305, 0]
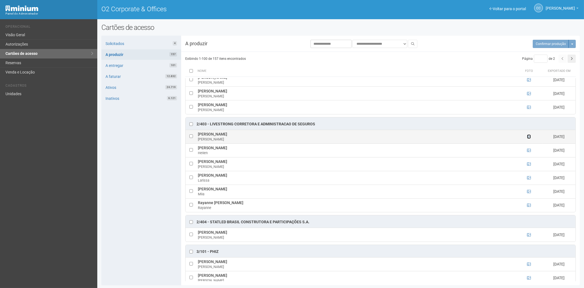
click at [529, 138] on icon at bounding box center [529, 137] width 4 height 4
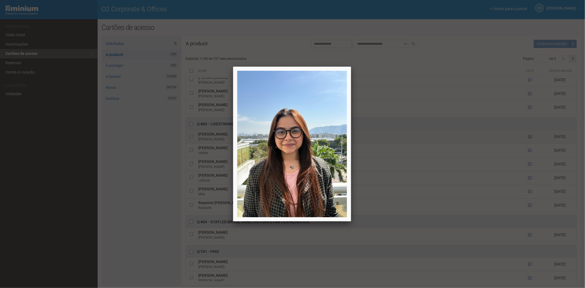
click at [529, 139] on div at bounding box center [292, 144] width 585 height 288
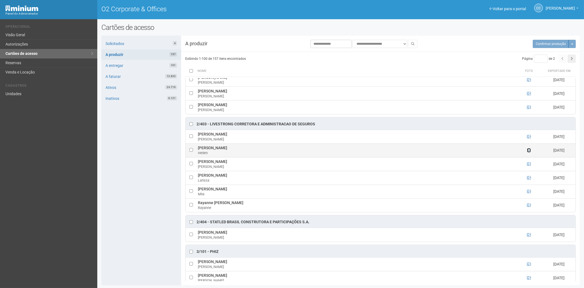
click at [530, 152] on icon at bounding box center [529, 150] width 4 height 4
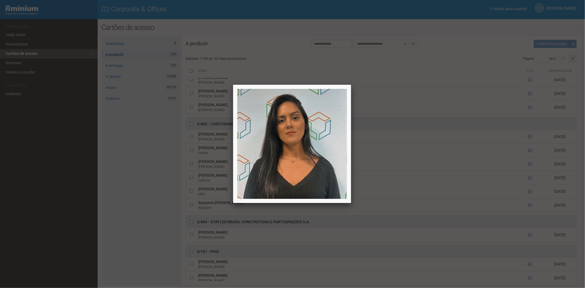
click at [529, 154] on div at bounding box center [292, 144] width 585 height 288
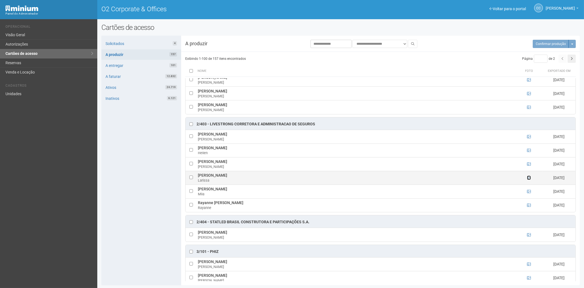
click at [528, 180] on icon at bounding box center [529, 178] width 4 height 4
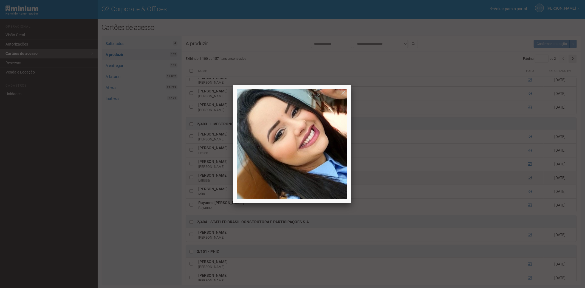
click at [528, 181] on div at bounding box center [292, 144] width 585 height 288
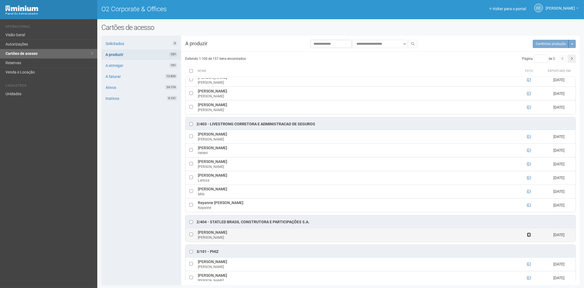
click at [528, 237] on icon at bounding box center [529, 235] width 4 height 4
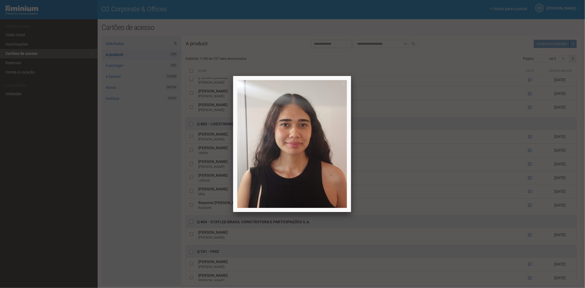
click at [528, 238] on div at bounding box center [292, 144] width 585 height 288
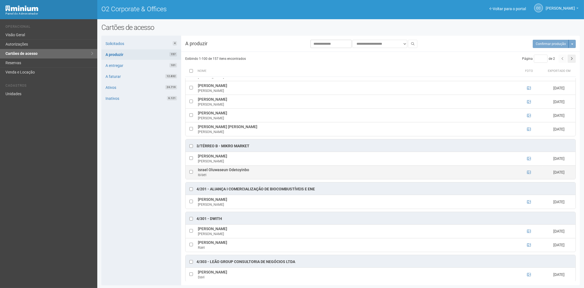
scroll to position [975, 0]
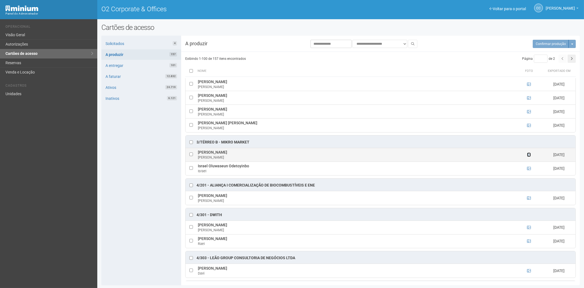
click at [529, 157] on icon at bounding box center [529, 155] width 4 height 4
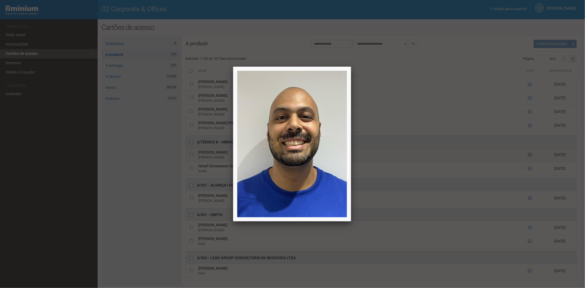
click at [529, 158] on div at bounding box center [292, 144] width 585 height 288
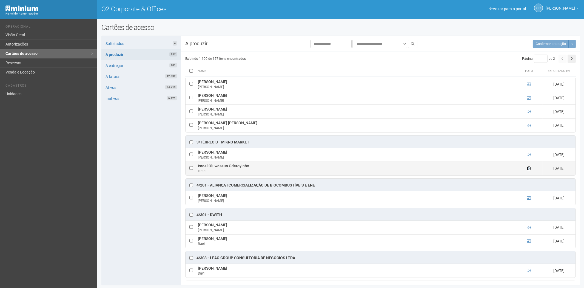
click at [528, 170] on icon at bounding box center [529, 168] width 4 height 4
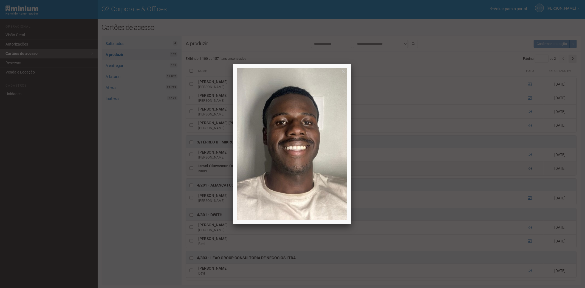
click at [528, 172] on div at bounding box center [292, 144] width 585 height 288
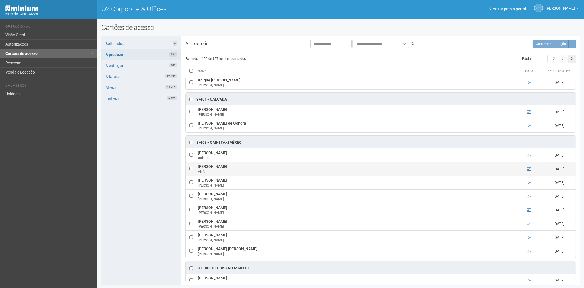
scroll to position [823, 0]
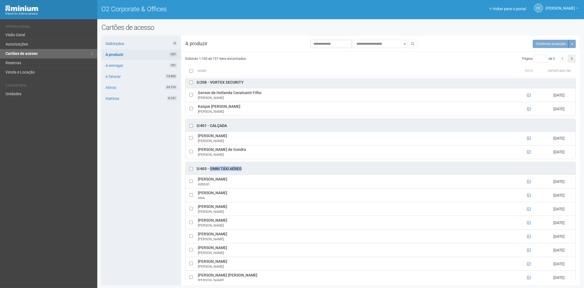
drag, startPoint x: 239, startPoint y: 172, endPoint x: 210, endPoint y: 172, distance: 28.8
click at [210, 172] on div "3/403 - OMNI TÁXI AÉREO" at bounding box center [381, 168] width 390 height 12
copy div "OMNI TÁXI AÉREO"
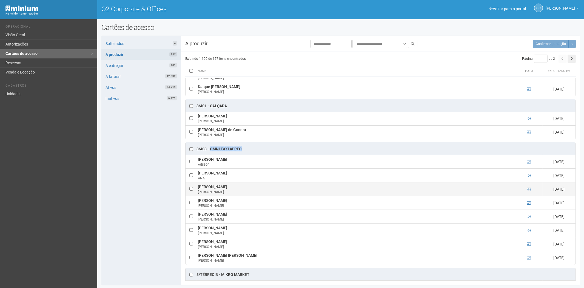
scroll to position [853, 0]
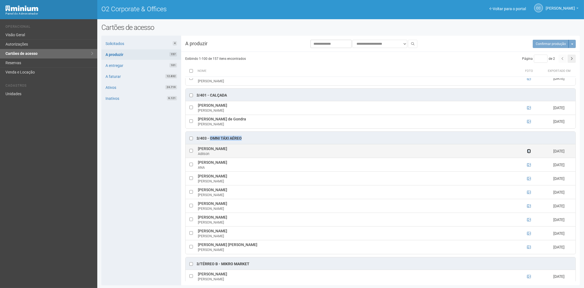
click at [528, 153] on icon at bounding box center [529, 151] width 4 height 4
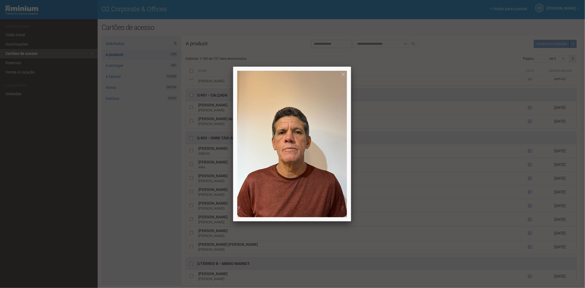
click at [515, 163] on div at bounding box center [292, 144] width 585 height 288
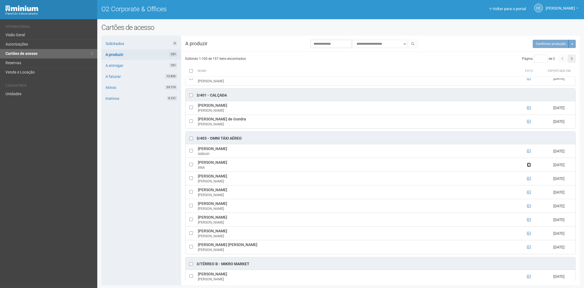
click at [529, 167] on icon at bounding box center [529, 165] width 4 height 4
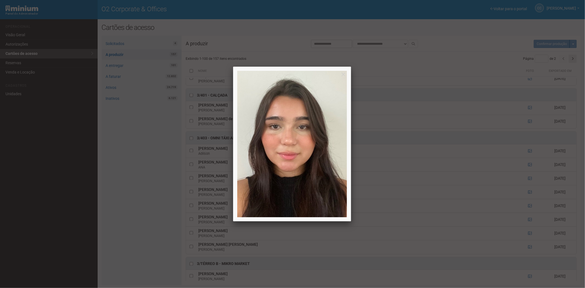
click at [527, 183] on div at bounding box center [292, 144] width 585 height 288
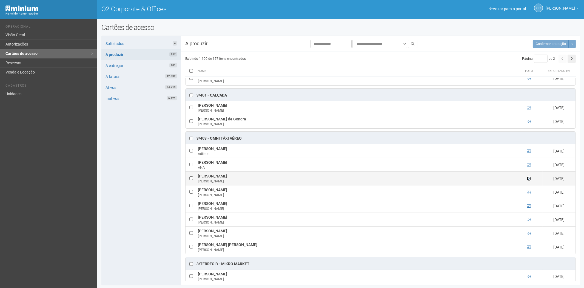
click at [528, 180] on icon at bounding box center [529, 179] width 4 height 4
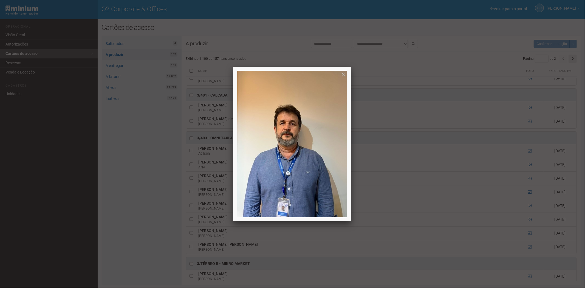
click at [528, 197] on div at bounding box center [292, 144] width 585 height 288
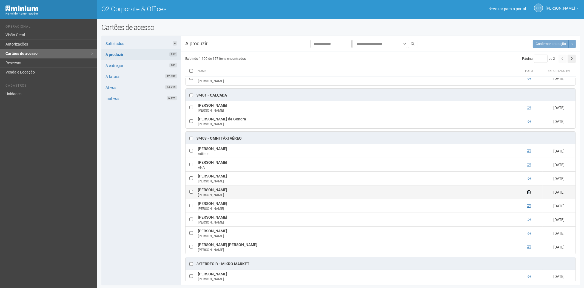
click at [528, 194] on icon at bounding box center [529, 192] width 4 height 4
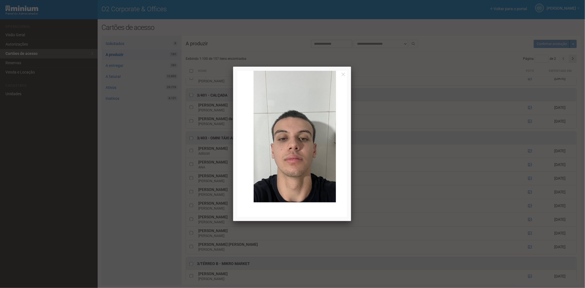
click at [532, 210] on div at bounding box center [292, 144] width 585 height 288
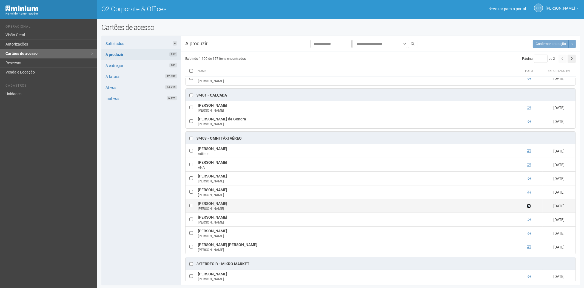
click at [529, 208] on icon at bounding box center [529, 206] width 4 height 4
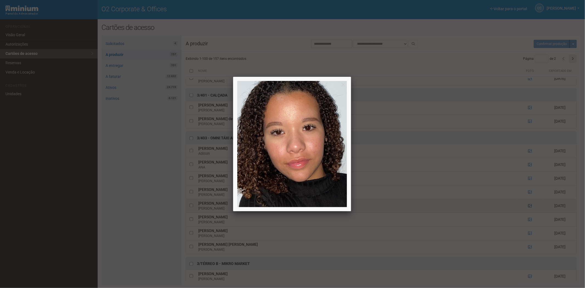
click at [529, 211] on div at bounding box center [292, 144] width 585 height 288
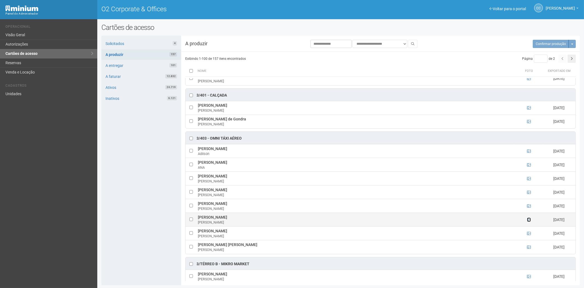
click at [529, 222] on icon at bounding box center [529, 220] width 4 height 4
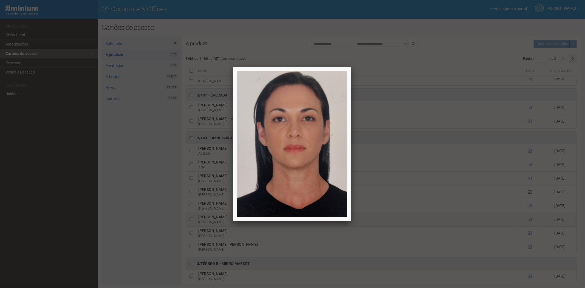
click at [529, 225] on div at bounding box center [292, 144] width 585 height 288
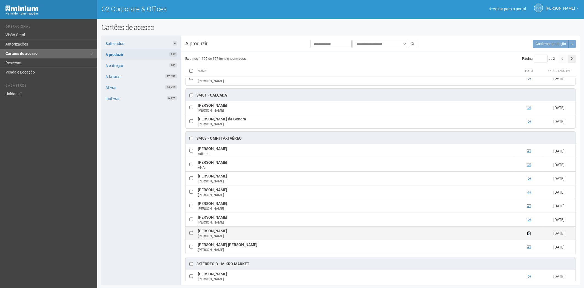
click at [527, 235] on icon at bounding box center [529, 233] width 4 height 4
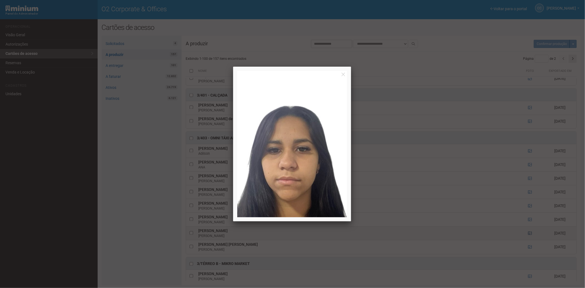
click at [527, 237] on div at bounding box center [292, 144] width 585 height 288
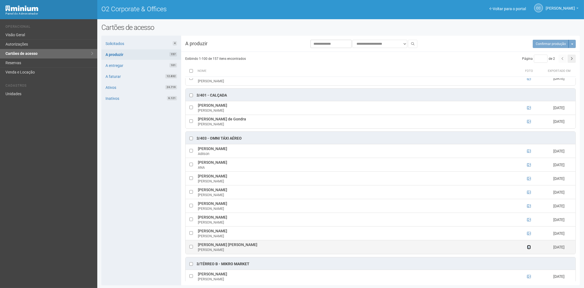
click at [528, 249] on icon at bounding box center [529, 247] width 4 height 4
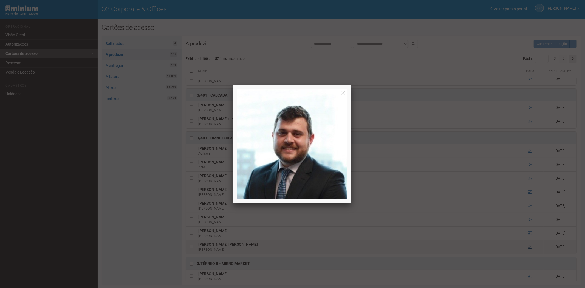
click at [528, 251] on div at bounding box center [292, 144] width 585 height 288
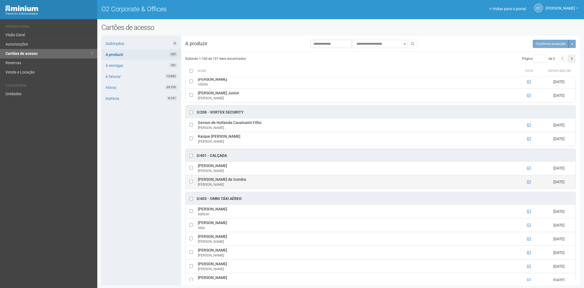
scroll to position [792, 0]
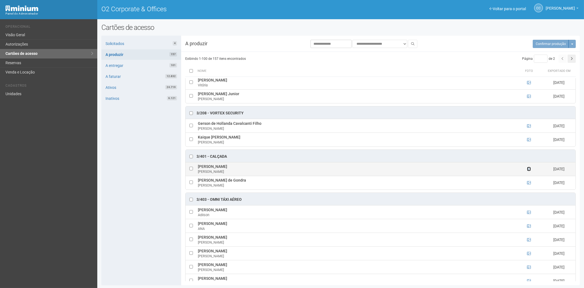
click at [527, 170] on icon at bounding box center [529, 169] width 4 height 4
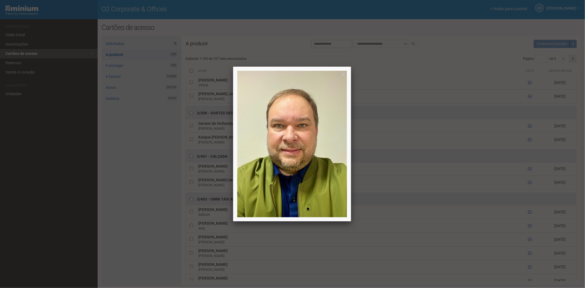
click at [403, 245] on div at bounding box center [292, 144] width 585 height 288
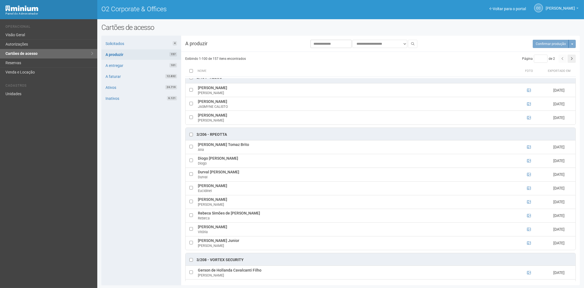
scroll to position [640, 0]
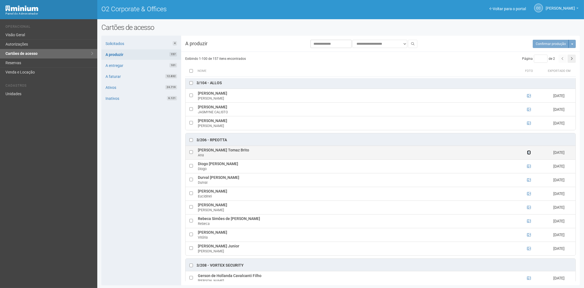
click at [527, 154] on icon at bounding box center [529, 153] width 4 height 4
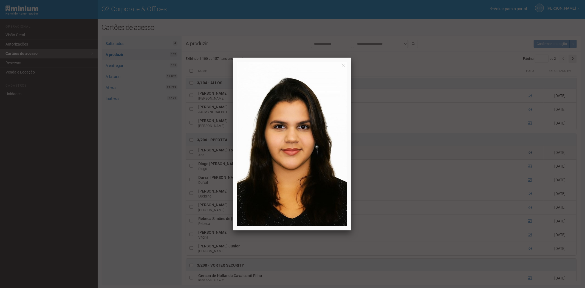
click at [527, 155] on div at bounding box center [292, 144] width 585 height 288
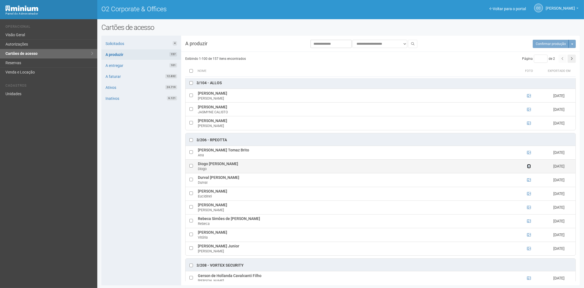
click at [529, 168] on icon at bounding box center [529, 166] width 4 height 4
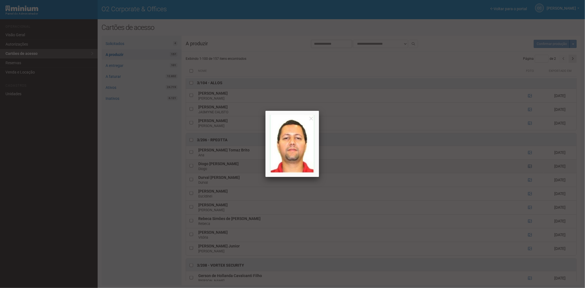
click at [529, 169] on div at bounding box center [292, 144] width 585 height 288
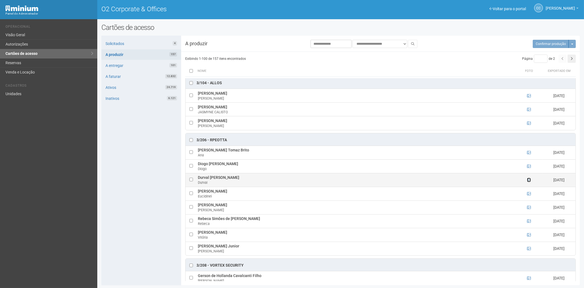
click at [528, 182] on icon at bounding box center [529, 180] width 4 height 4
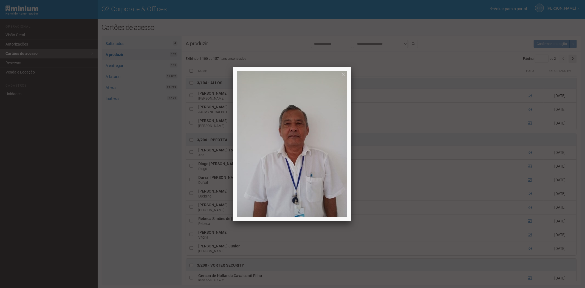
click at [528, 182] on div at bounding box center [292, 144] width 585 height 288
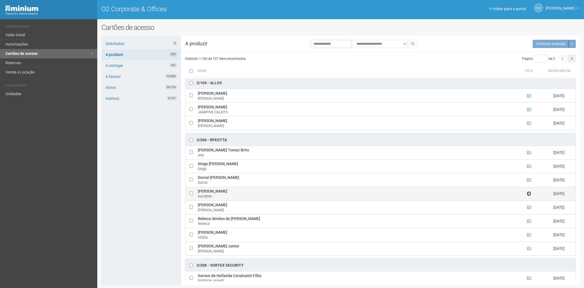
click at [530, 195] on icon at bounding box center [529, 194] width 4 height 4
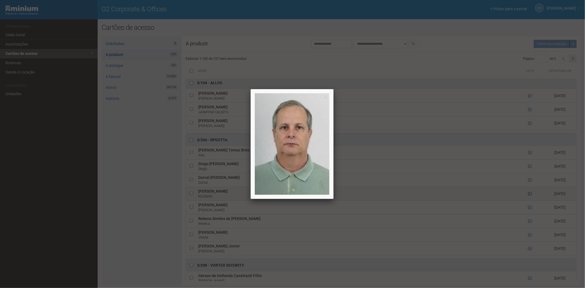
click at [530, 197] on div at bounding box center [292, 144] width 585 height 288
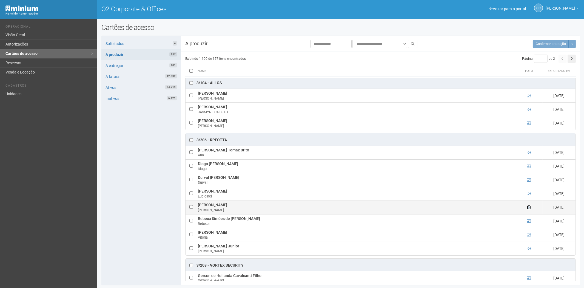
click at [528, 209] on icon at bounding box center [529, 207] width 4 height 4
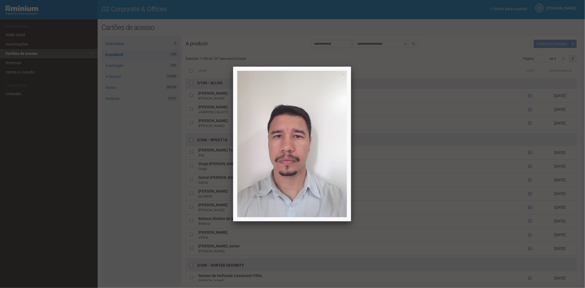
click at [537, 223] on div at bounding box center [292, 144] width 585 height 288
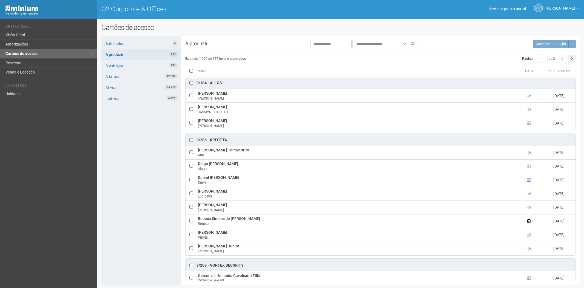
click at [529, 223] on icon at bounding box center [529, 221] width 4 height 4
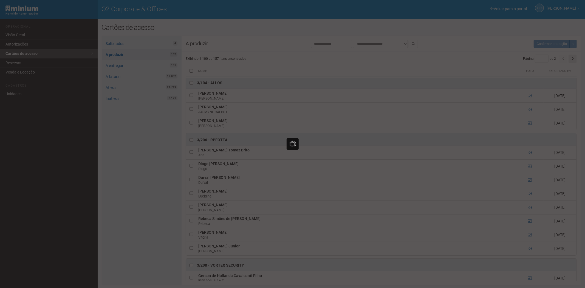
click at [529, 223] on div at bounding box center [292, 144] width 585 height 288
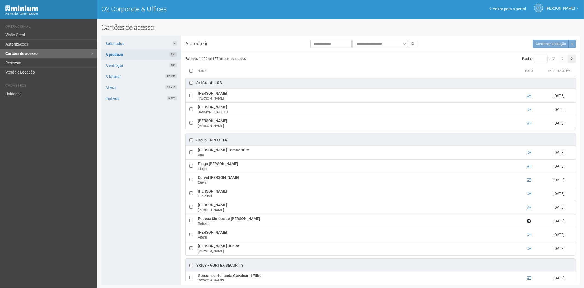
click at [529, 223] on icon at bounding box center [529, 221] width 4 height 4
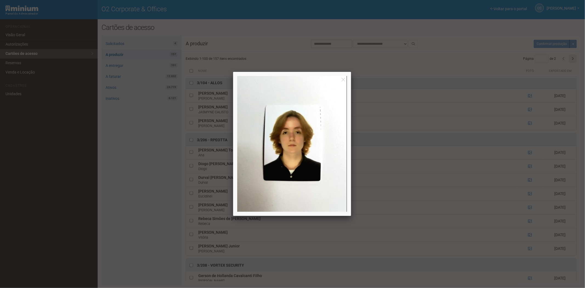
click at [530, 240] on div at bounding box center [292, 144] width 585 height 288
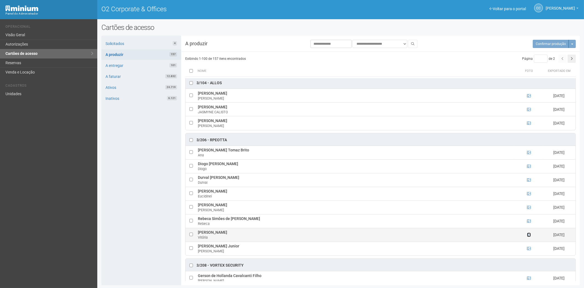
click at [529, 237] on icon at bounding box center [529, 235] width 4 height 4
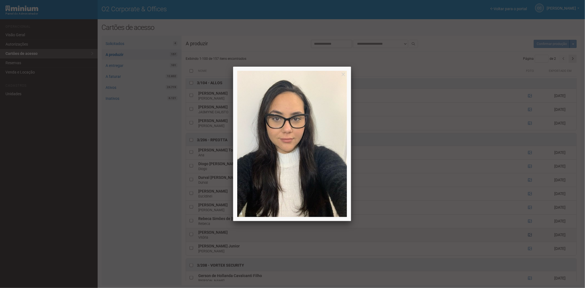
click at [529, 237] on div at bounding box center [292, 144] width 585 height 288
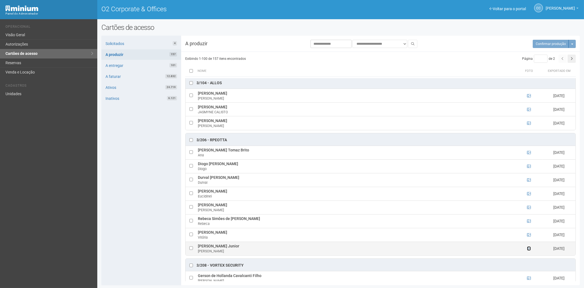
click at [527, 250] on icon at bounding box center [529, 248] width 4 height 4
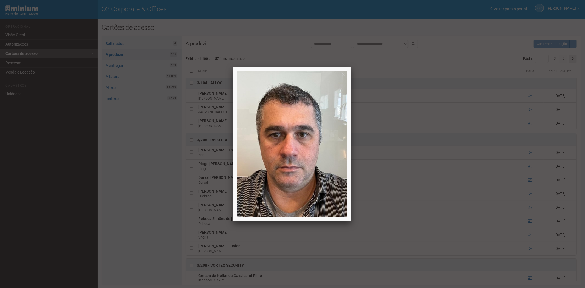
click at [528, 251] on div at bounding box center [292, 144] width 585 height 288
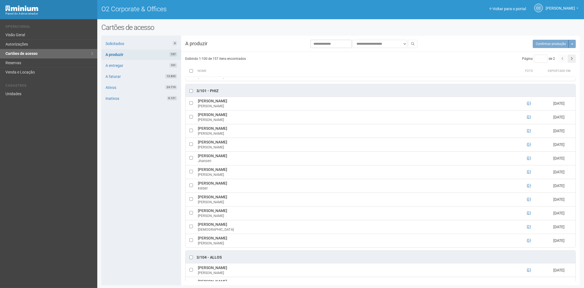
scroll to position [457, 0]
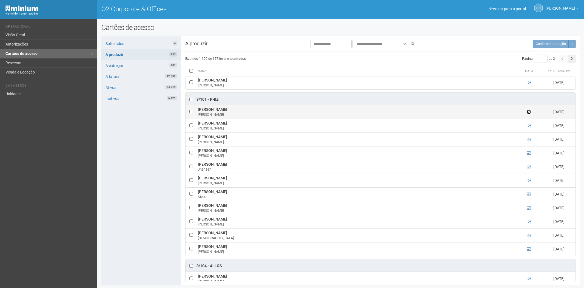
click at [528, 114] on icon at bounding box center [529, 112] width 4 height 4
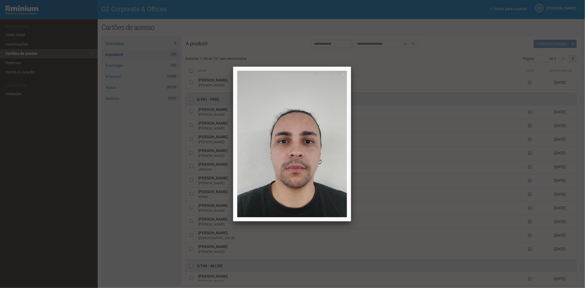
drag, startPoint x: 528, startPoint y: 128, endPoint x: 531, endPoint y: 128, distance: 3.0
click at [530, 128] on div at bounding box center [292, 144] width 585 height 288
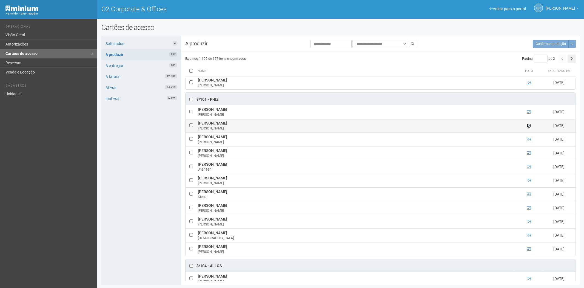
click at [528, 127] on icon at bounding box center [529, 126] width 4 height 4
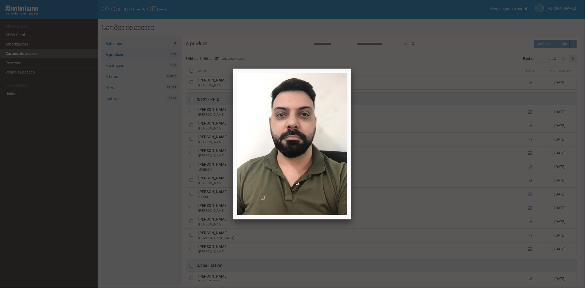
click at [527, 139] on div at bounding box center [292, 144] width 585 height 288
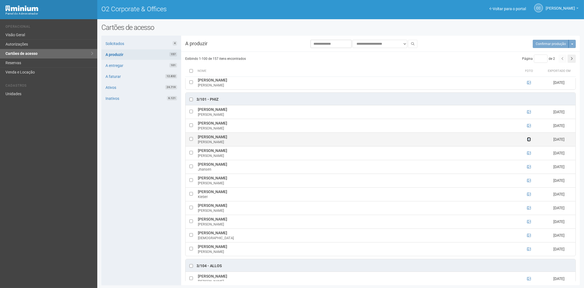
click at [529, 141] on icon at bounding box center [529, 139] width 4 height 4
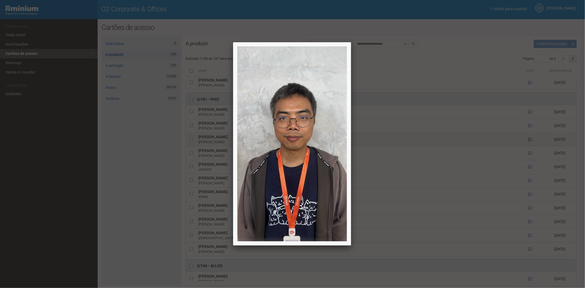
click at [529, 143] on div at bounding box center [292, 144] width 585 height 288
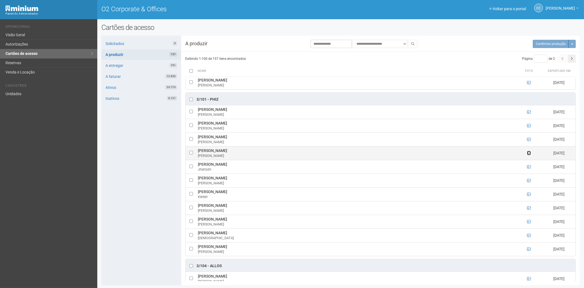
click at [529, 154] on icon at bounding box center [529, 153] width 4 height 4
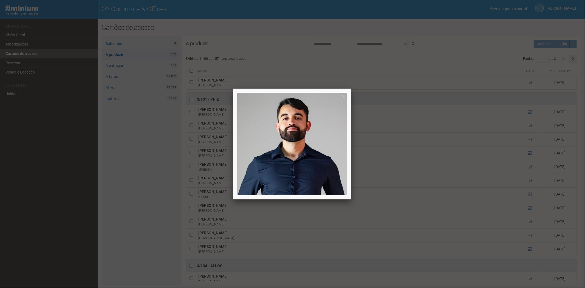
drag, startPoint x: 529, startPoint y: 154, endPoint x: 530, endPoint y: 177, distance: 22.2
click at [522, 160] on div at bounding box center [292, 144] width 585 height 288
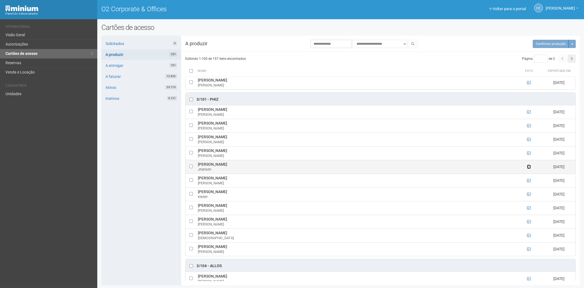
click at [529, 169] on icon at bounding box center [529, 167] width 4 height 4
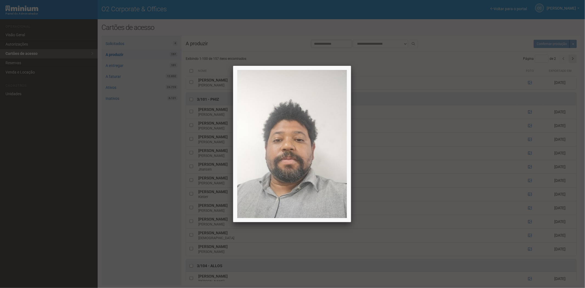
click at [530, 168] on div at bounding box center [292, 144] width 585 height 288
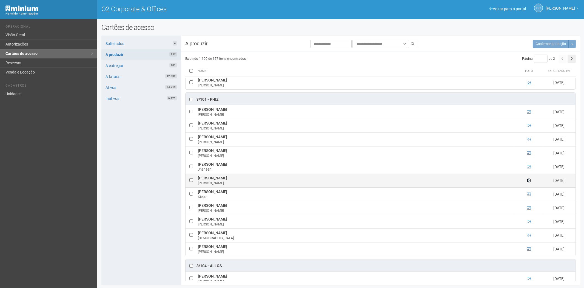
click at [528, 182] on icon at bounding box center [529, 180] width 4 height 4
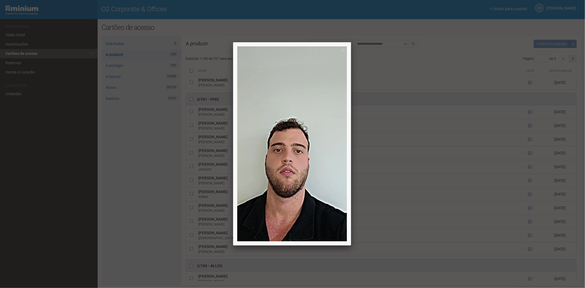
click at [530, 183] on div at bounding box center [292, 144] width 585 height 288
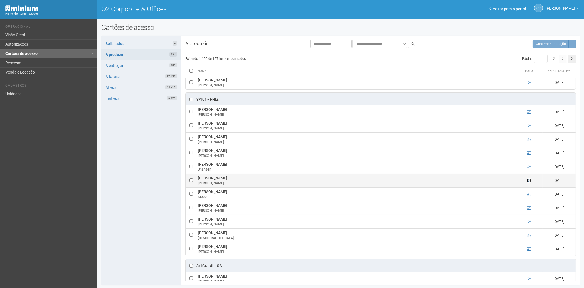
click at [528, 182] on icon at bounding box center [529, 180] width 4 height 4
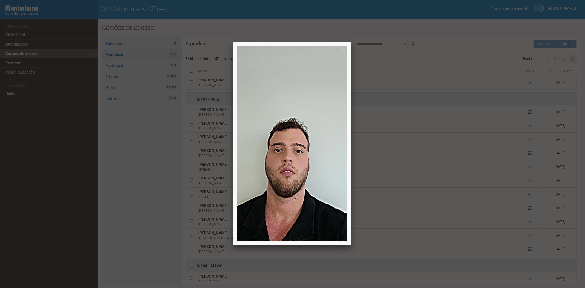
click at [528, 183] on div at bounding box center [292, 144] width 585 height 288
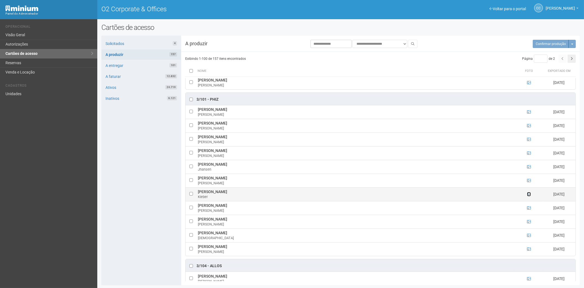
click at [528, 196] on icon at bounding box center [529, 194] width 4 height 4
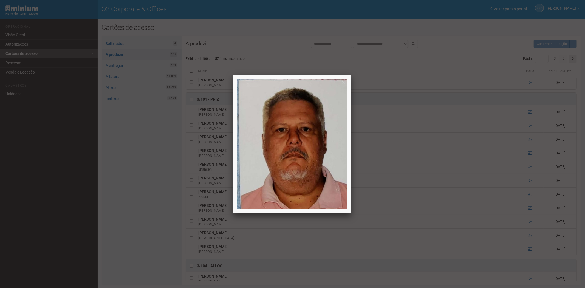
click at [533, 191] on div at bounding box center [292, 144] width 585 height 288
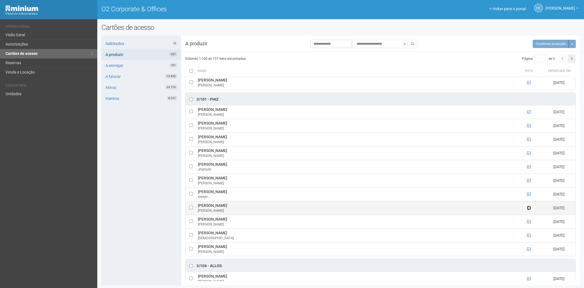
click at [530, 210] on icon at bounding box center [529, 208] width 4 height 4
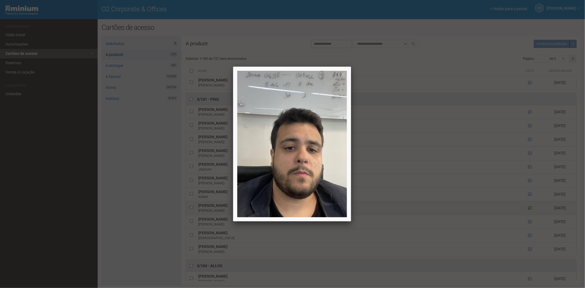
click at [530, 211] on div at bounding box center [292, 144] width 585 height 288
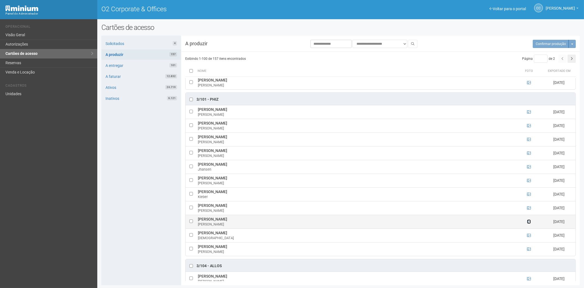
click at [528, 223] on icon at bounding box center [529, 222] width 4 height 4
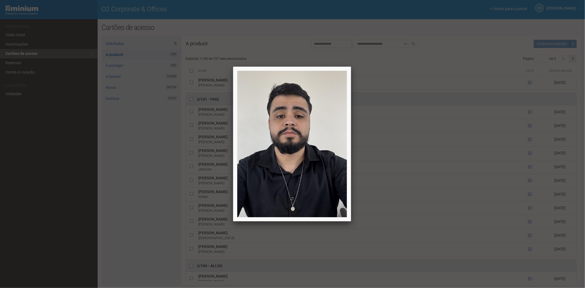
click at [532, 220] on div at bounding box center [292, 144] width 585 height 288
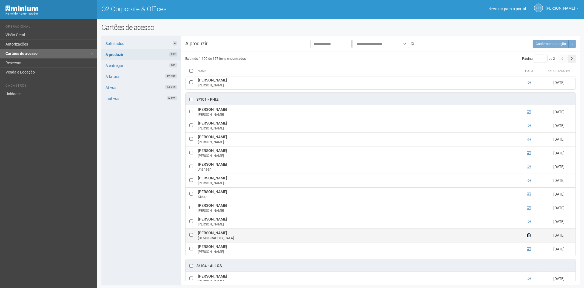
click at [529, 237] on icon at bounding box center [529, 235] width 4 height 4
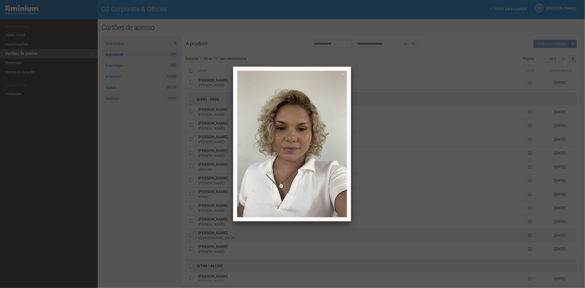
click at [529, 237] on div at bounding box center [292, 144] width 585 height 288
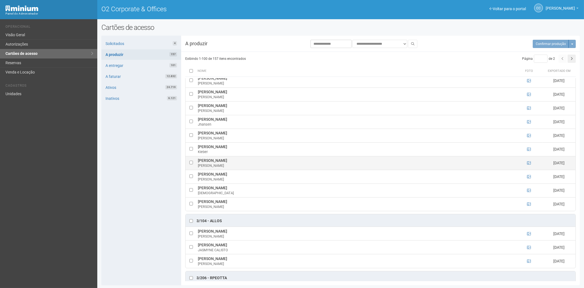
scroll to position [518, 0]
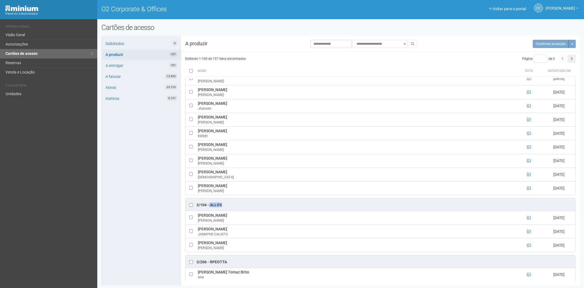
drag, startPoint x: 209, startPoint y: 207, endPoint x: 221, endPoint y: 207, distance: 11.5
click at [222, 207] on div "3/104 - ALLOS" at bounding box center [381, 204] width 390 height 12
copy div "ALLOS"
click at [529, 220] on icon at bounding box center [529, 218] width 4 height 4
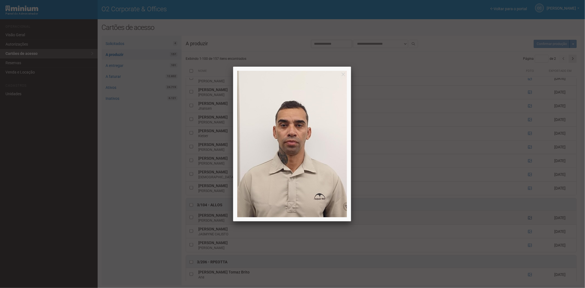
click at [529, 220] on div at bounding box center [292, 144] width 585 height 288
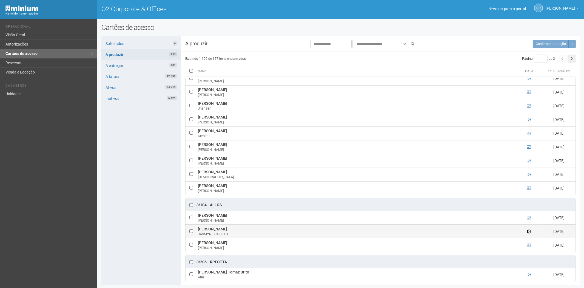
click at [528, 233] on icon at bounding box center [529, 231] width 4 height 4
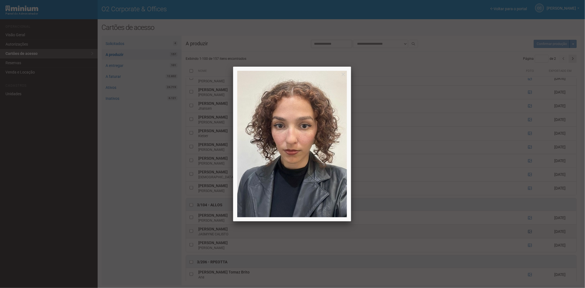
click at [528, 234] on div at bounding box center [292, 144] width 585 height 288
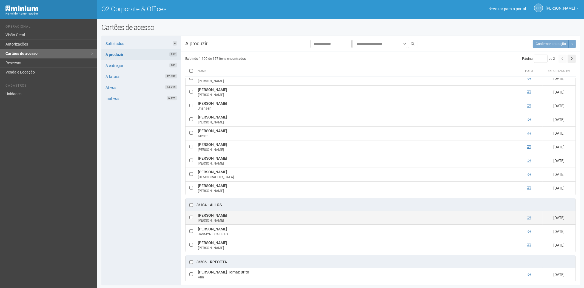
drag, startPoint x: 198, startPoint y: 217, endPoint x: 240, endPoint y: 217, distance: 41.9
click at [240, 217] on td "DANIEL MARTINS FARIA DANIEL FARIA" at bounding box center [356, 218] width 319 height 14
copy td "DANIEL MARTINS FARIA"
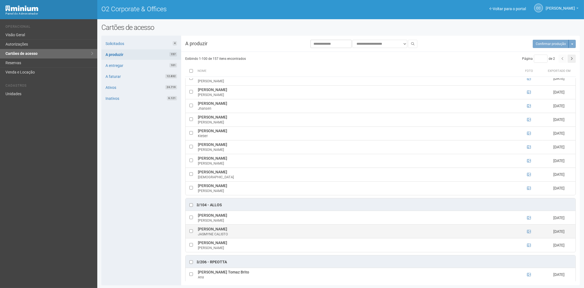
drag, startPoint x: 199, startPoint y: 231, endPoint x: 253, endPoint y: 232, distance: 54.3
click at [256, 232] on td "JASMYNE DE MORAES CALISTO JASMYNE CALISTO" at bounding box center [356, 232] width 319 height 14
copy td "JASMYNE DE MORAES CALISTO"
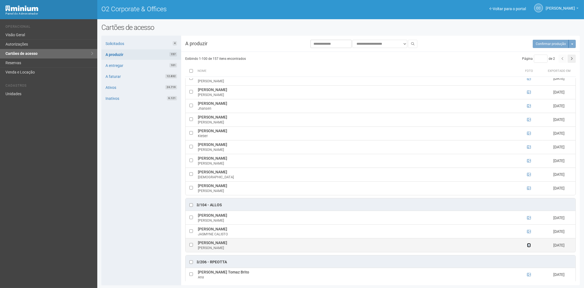
click at [529, 247] on icon at bounding box center [529, 245] width 4 height 4
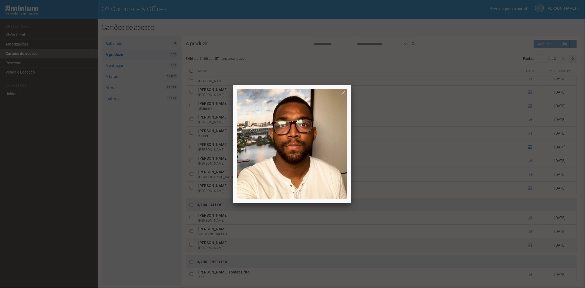
click at [529, 249] on div at bounding box center [292, 144] width 585 height 288
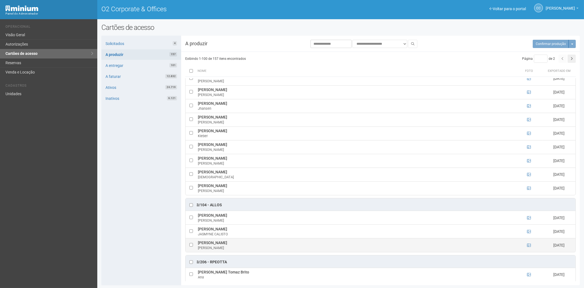
drag, startPoint x: 197, startPoint y: 244, endPoint x: 256, endPoint y: 245, distance: 58.9
click at [265, 245] on td "NADSON DANTAS DA SILVA FERREIRA NADSON FERREIRA" at bounding box center [356, 245] width 319 height 14
copy td "NADSON DANTAS DA SILVA FERREIRA"
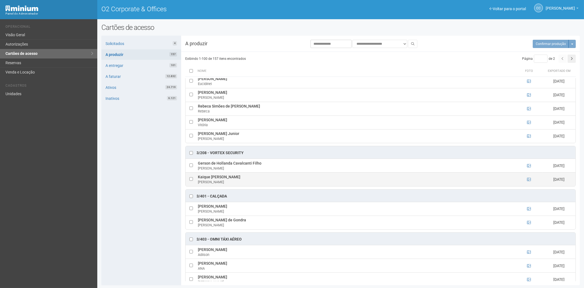
scroll to position [761, 0]
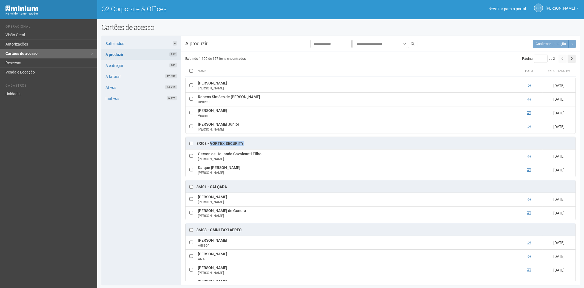
drag, startPoint x: 247, startPoint y: 145, endPoint x: 210, endPoint y: 145, distance: 36.5
click at [210, 145] on div "3/208 - Vortex Security" at bounding box center [381, 143] width 390 height 12
copy div "Vortex Security"
drag, startPoint x: 198, startPoint y: 157, endPoint x: 255, endPoint y: 158, distance: 56.8
click at [262, 156] on td "Gerson de Hollanda Cavalcanti Filho Gerson Cavalcanti" at bounding box center [356, 156] width 319 height 14
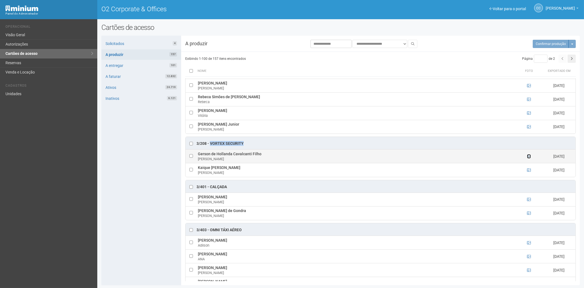
click at [529, 157] on link at bounding box center [529, 156] width 4 height 4
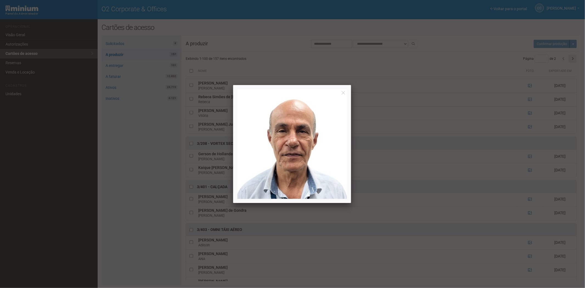
click at [527, 160] on div at bounding box center [292, 144] width 585 height 288
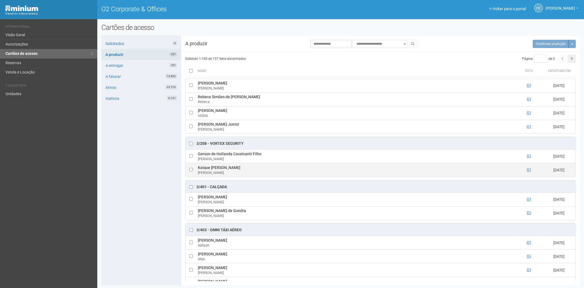
drag, startPoint x: 198, startPoint y: 171, endPoint x: 265, endPoint y: 171, distance: 66.9
click at [265, 171] on td "Kaique Alexandre Sampaio dos Santos Kaique Sampaio" at bounding box center [356, 170] width 319 height 14
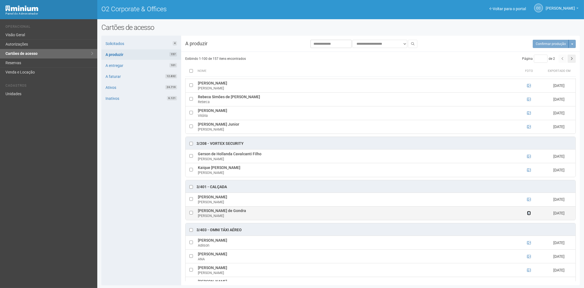
click at [529, 215] on icon at bounding box center [529, 213] width 4 height 4
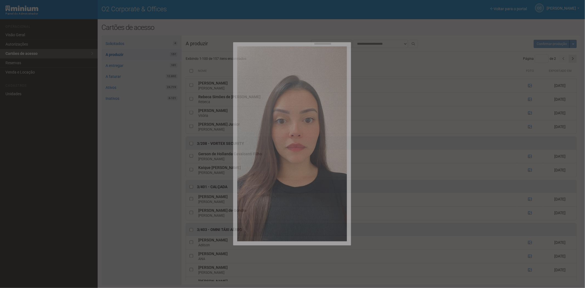
click at [529, 217] on div at bounding box center [292, 144] width 585 height 288
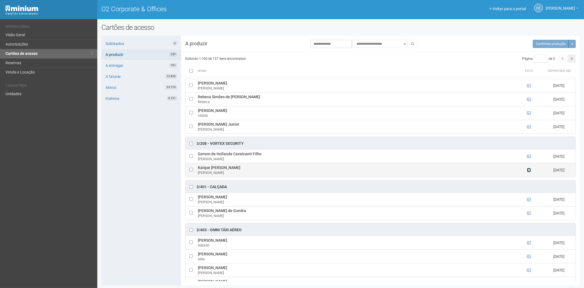
click at [530, 172] on icon at bounding box center [529, 170] width 4 height 4
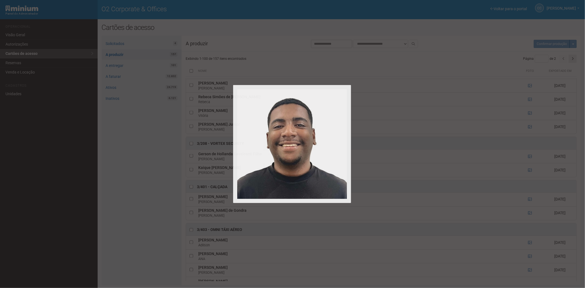
click at [530, 174] on div at bounding box center [292, 144] width 585 height 288
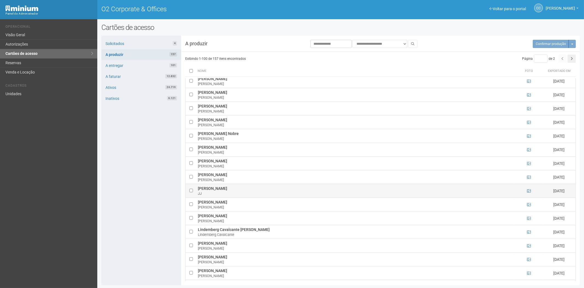
scroll to position [1504, 0]
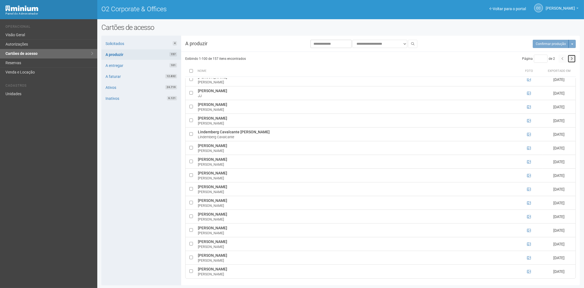
click at [573, 58] on button "button" at bounding box center [572, 59] width 8 height 8
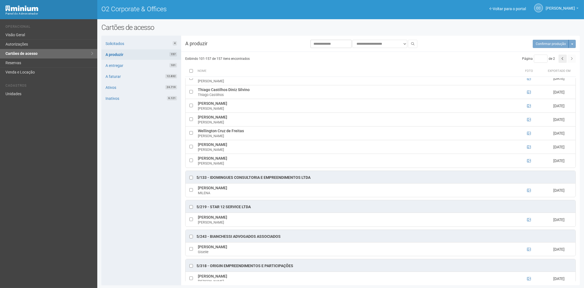
scroll to position [122, 0]
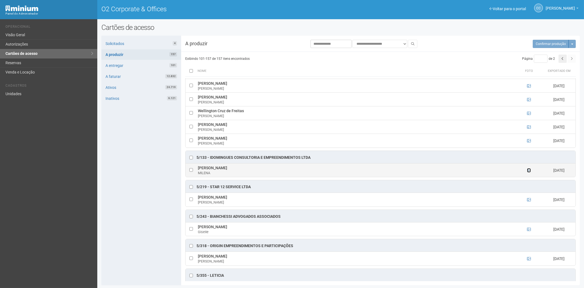
click at [528, 170] on icon at bounding box center [529, 170] width 4 height 4
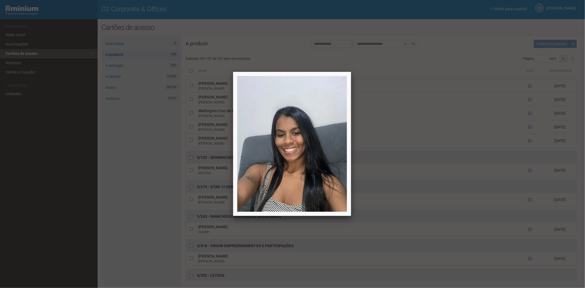
drag, startPoint x: 180, startPoint y: 157, endPoint x: 223, endPoint y: 157, distance: 43.3
click at [188, 157] on div at bounding box center [292, 144] width 585 height 288
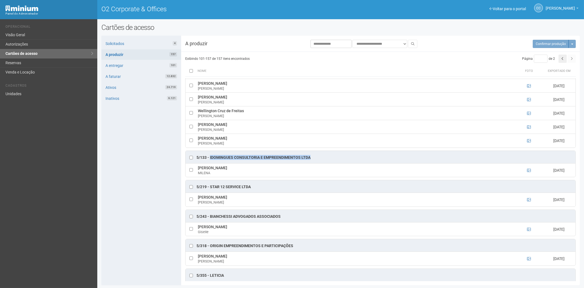
drag, startPoint x: 210, startPoint y: 157, endPoint x: 312, endPoint y: 158, distance: 101.7
click at [312, 158] on div "5/133 - IDOMINGUES CONSULTORIA E EMPREENDIMENTOS LTDA" at bounding box center [381, 157] width 390 height 12
drag, startPoint x: 251, startPoint y: 168, endPoint x: 198, endPoint y: 169, distance: 52.9
click at [198, 169] on td "MILENA NOGUEIRA COSTA MILENA" at bounding box center [356, 170] width 319 height 14
click at [528, 200] on icon at bounding box center [529, 200] width 4 height 4
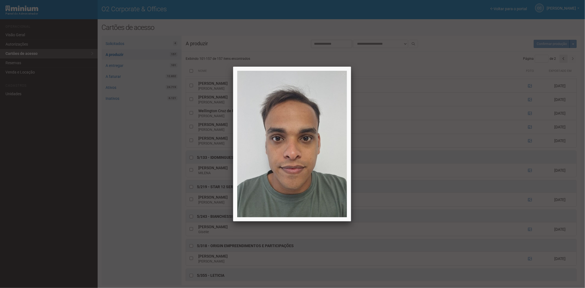
click at [528, 200] on div at bounding box center [292, 144] width 585 height 288
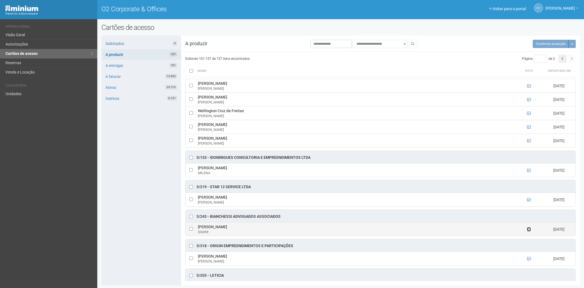
click at [528, 230] on icon at bounding box center [529, 229] width 4 height 4
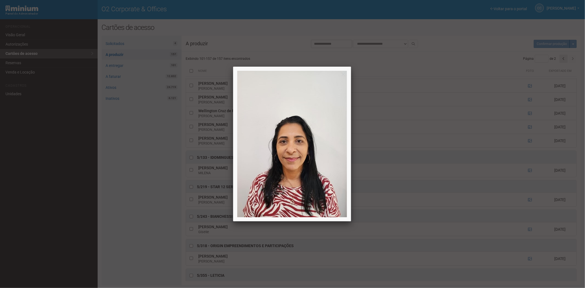
click at [529, 228] on div at bounding box center [292, 144] width 585 height 288
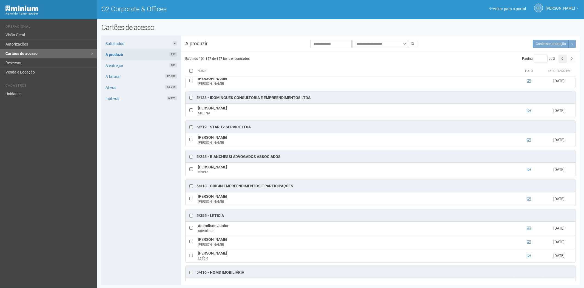
scroll to position [183, 0]
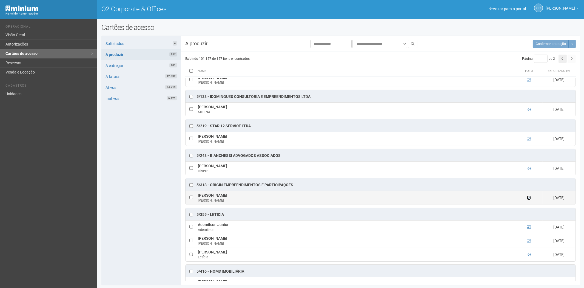
click at [528, 200] on icon at bounding box center [529, 198] width 4 height 4
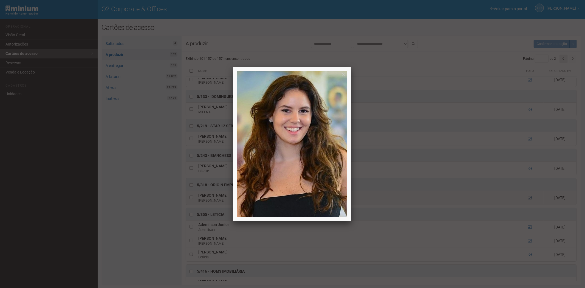
click at [528, 200] on div at bounding box center [292, 144] width 585 height 288
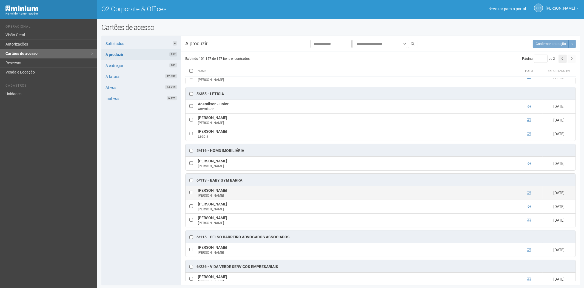
scroll to position [305, 0]
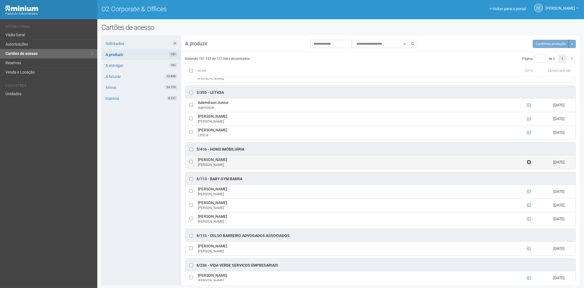
click at [527, 164] on icon at bounding box center [529, 162] width 4 height 4
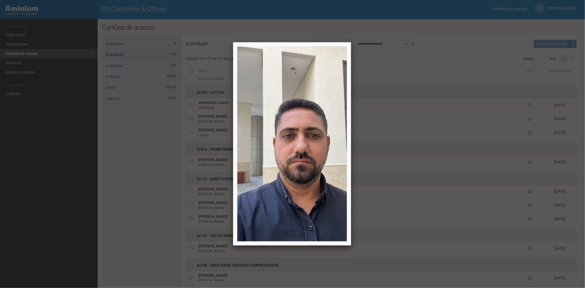
click at [469, 174] on div at bounding box center [292, 144] width 585 height 288
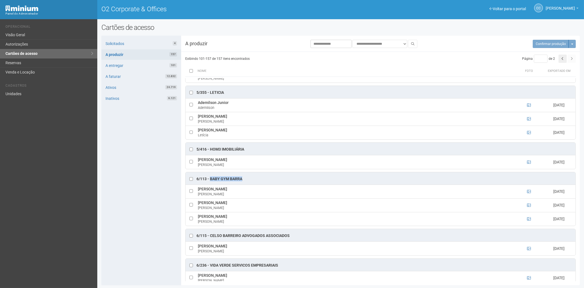
drag, startPoint x: 210, startPoint y: 180, endPoint x: 243, endPoint y: 181, distance: 33.5
click at [243, 181] on div "6/113 - BABY GYM BARRA" at bounding box center [381, 178] width 390 height 12
drag, startPoint x: 239, startPoint y: 181, endPoint x: 157, endPoint y: 174, distance: 82.3
click at [154, 174] on div "Solicitados 4 A produzir 157 A entregar 101 A faturar 12.832 Ativos 24.719 Inat…" at bounding box center [141, 160] width 80 height 249
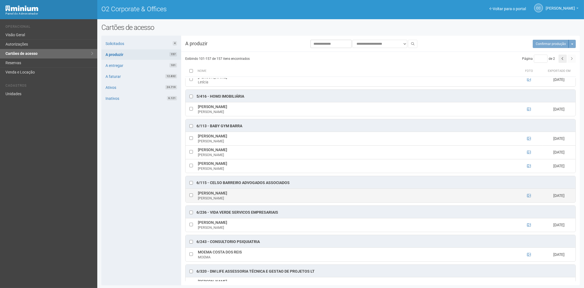
scroll to position [365, 0]
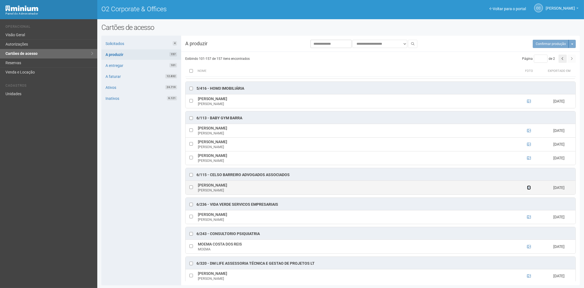
click at [527, 189] on icon at bounding box center [529, 188] width 4 height 4
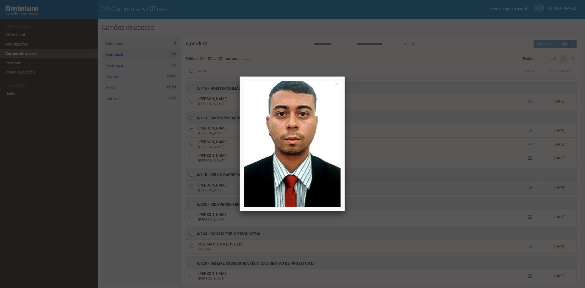
click at [527, 191] on div at bounding box center [292, 144] width 585 height 288
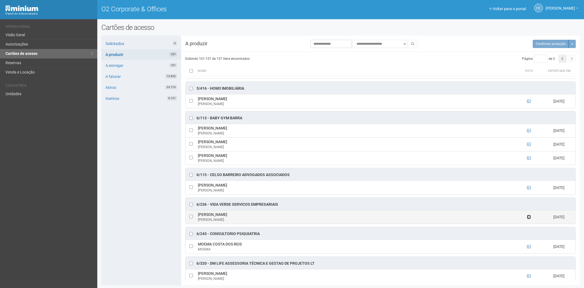
click at [529, 219] on icon at bounding box center [529, 217] width 4 height 4
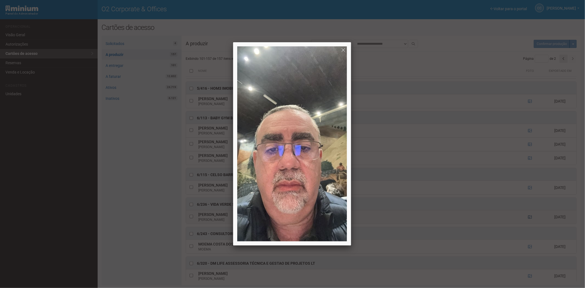
click at [529, 219] on div at bounding box center [292, 144] width 585 height 288
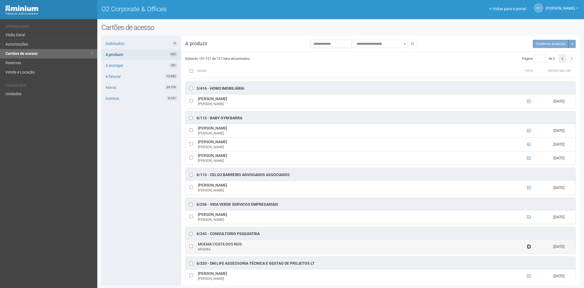
click at [528, 248] on icon at bounding box center [529, 247] width 4 height 4
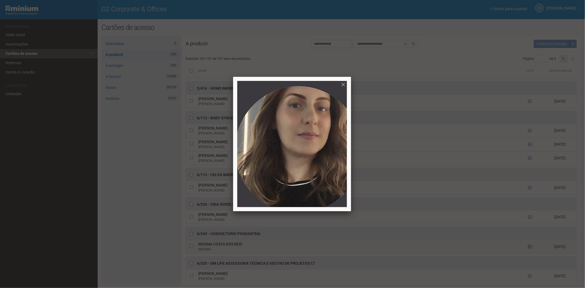
click at [528, 250] on div at bounding box center [292, 144] width 585 height 288
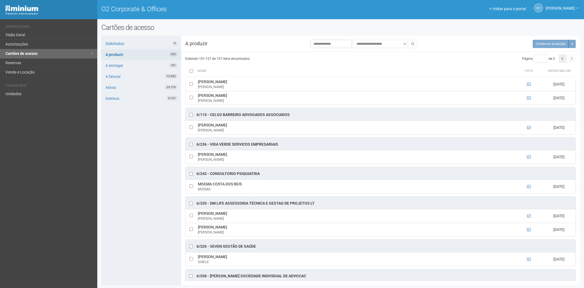
scroll to position [426, 0]
click at [528, 260] on icon at bounding box center [529, 258] width 4 height 4
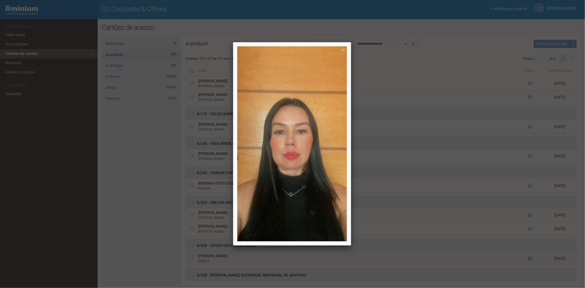
click at [528, 262] on div at bounding box center [292, 144] width 585 height 288
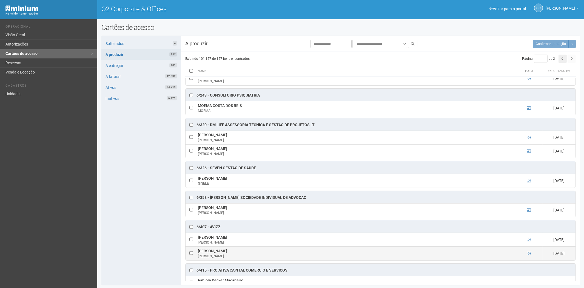
scroll to position [518, 0]
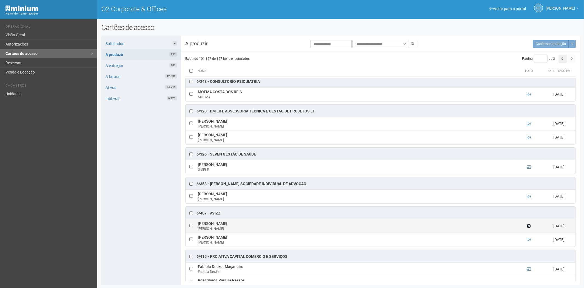
click at [530, 228] on icon at bounding box center [529, 226] width 4 height 4
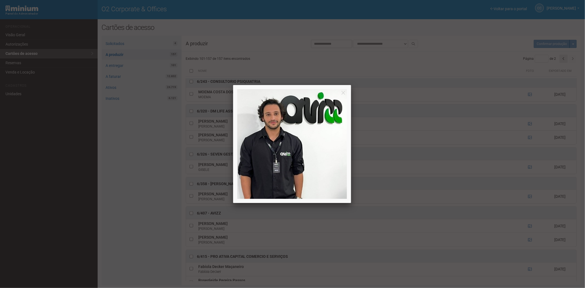
click at [528, 240] on div at bounding box center [292, 144] width 585 height 288
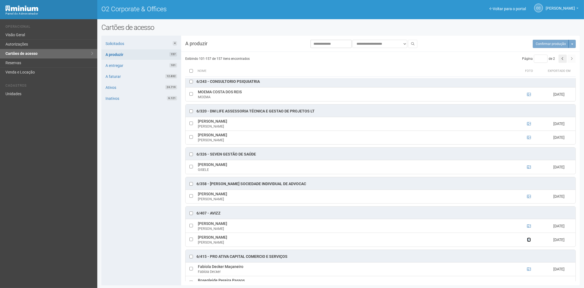
click at [527, 242] on icon at bounding box center [529, 240] width 4 height 4
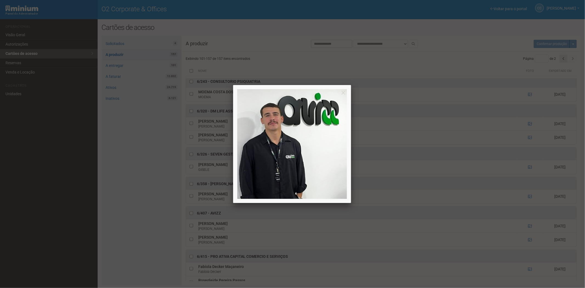
click at [527, 239] on div at bounding box center [292, 144] width 585 height 288
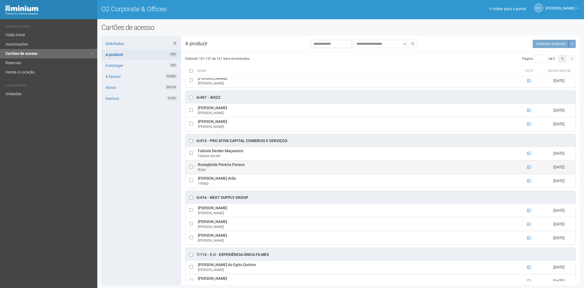
scroll to position [640, 0]
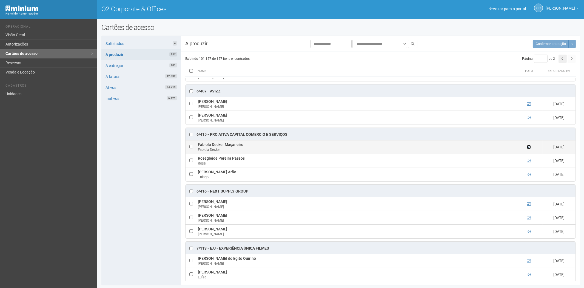
click at [528, 149] on icon at bounding box center [529, 147] width 4 height 4
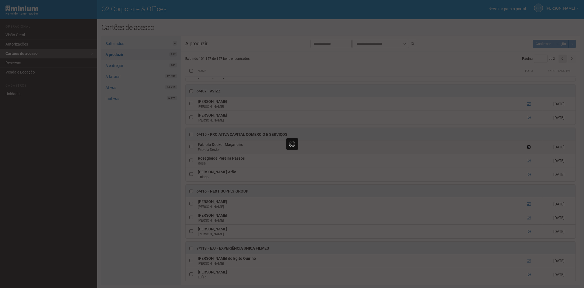
scroll to position [0, 0]
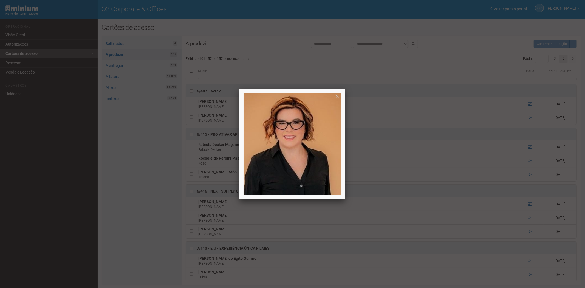
click at [528, 151] on div at bounding box center [292, 144] width 585 height 288
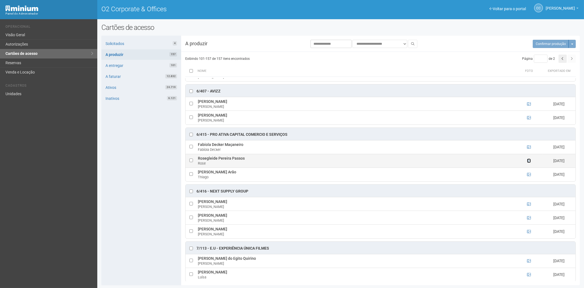
click at [529, 163] on icon at bounding box center [529, 161] width 4 height 4
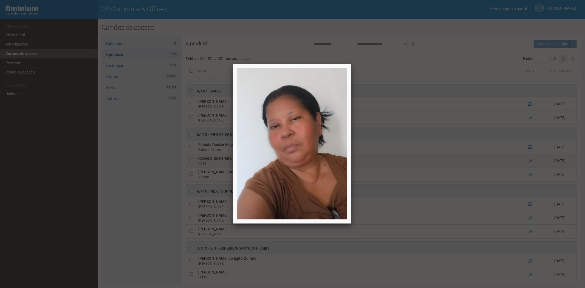
click at [529, 165] on div at bounding box center [292, 144] width 585 height 288
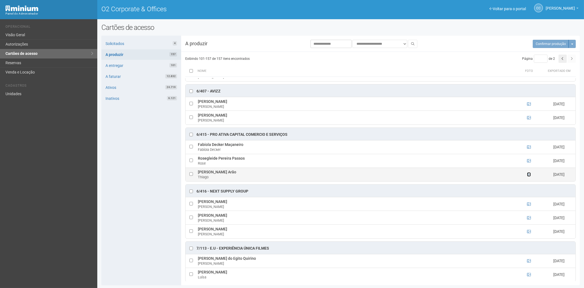
click at [529, 176] on icon at bounding box center [529, 174] width 4 height 4
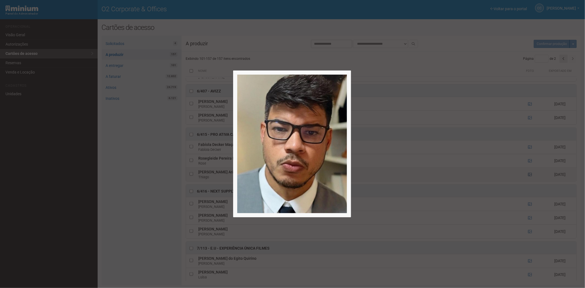
click at [529, 178] on div at bounding box center [292, 144] width 585 height 288
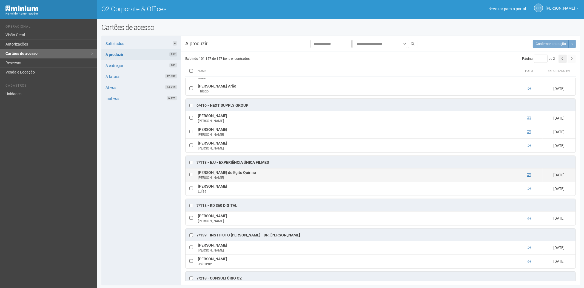
scroll to position [731, 0]
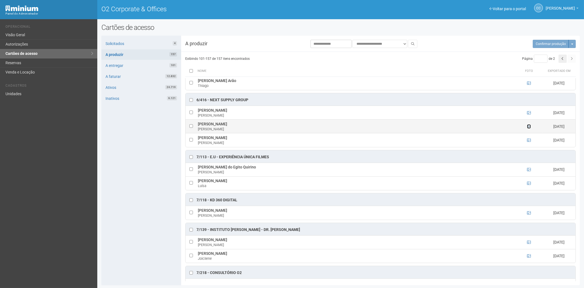
click at [527, 128] on icon at bounding box center [529, 126] width 4 height 4
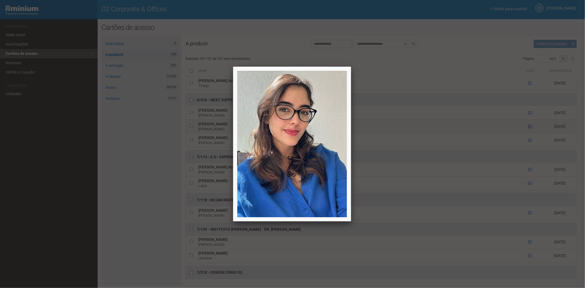
click at [527, 130] on div at bounding box center [292, 144] width 585 height 288
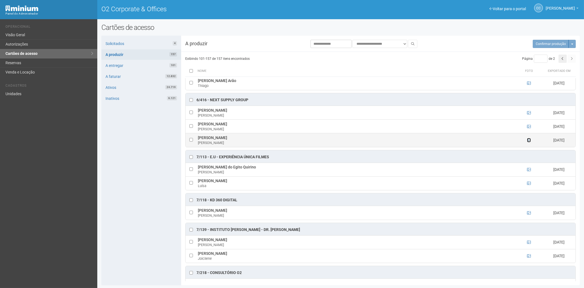
click at [529, 142] on icon at bounding box center [529, 140] width 4 height 4
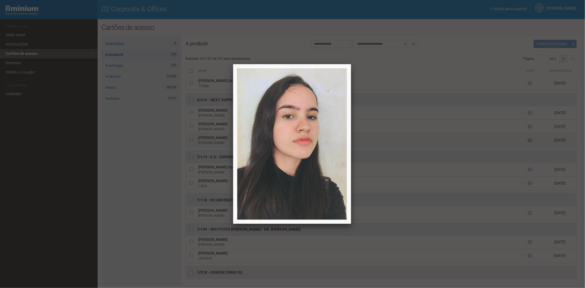
click at [530, 144] on div at bounding box center [292, 144] width 585 height 288
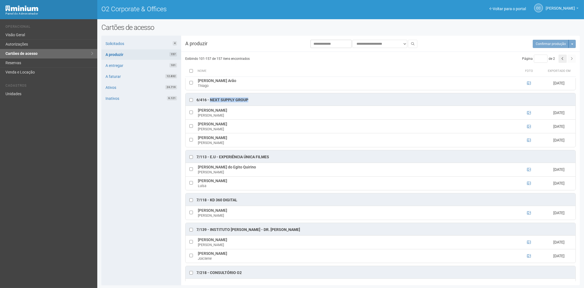
drag, startPoint x: 210, startPoint y: 104, endPoint x: 244, endPoint y: 104, distance: 34.5
click at [251, 104] on div "6/416 - Next Supply Group" at bounding box center [381, 99] width 390 height 12
drag, startPoint x: 231, startPoint y: 127, endPoint x: 199, endPoint y: 129, distance: 31.9
click at [198, 129] on td "Nathalie Mondego Nathalie" at bounding box center [356, 127] width 319 height 14
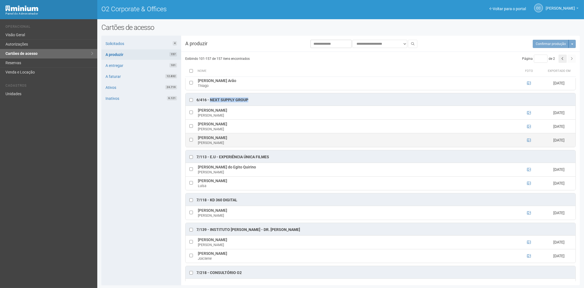
drag, startPoint x: 236, startPoint y: 141, endPoint x: 199, endPoint y: 142, distance: 37.3
click at [199, 142] on td "Viviana Ramalho Gomes Viviana" at bounding box center [356, 140] width 319 height 14
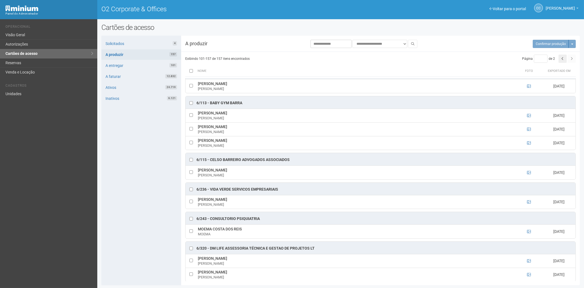
scroll to position [365, 0]
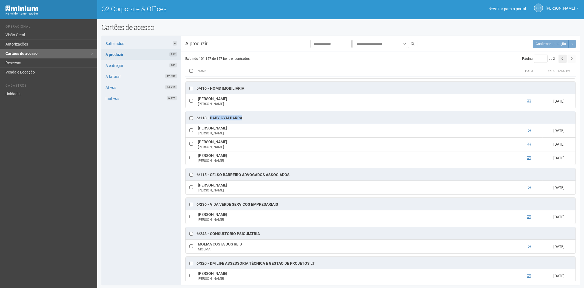
drag, startPoint x: 210, startPoint y: 119, endPoint x: 246, endPoint y: 118, distance: 35.9
click at [246, 118] on div "6/113 - BABY GYM BARRA" at bounding box center [381, 117] width 390 height 12
click at [530, 132] on icon at bounding box center [529, 131] width 4 height 4
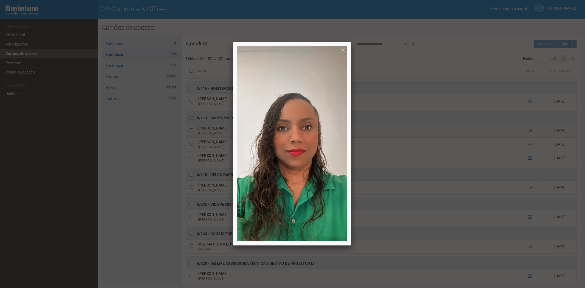
click at [530, 132] on div at bounding box center [292, 144] width 585 height 288
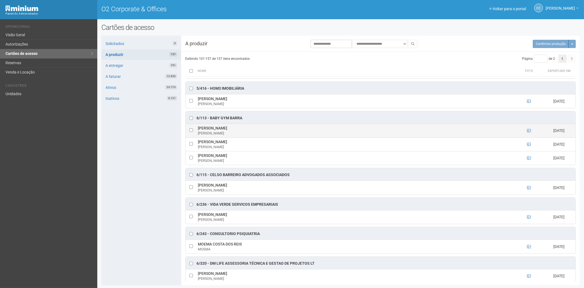
drag, startPoint x: 197, startPoint y: 130, endPoint x: 234, endPoint y: 130, distance: 37.0
click at [246, 127] on td "Fernanda Rosa Carvalho Fernanda" at bounding box center [356, 131] width 319 height 14
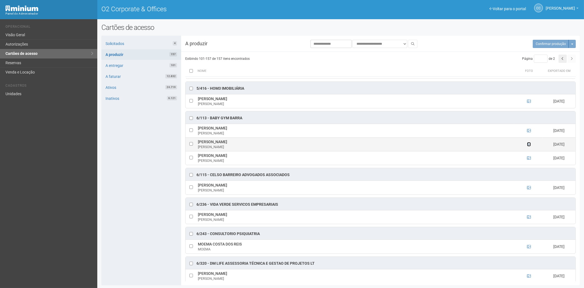
click at [527, 145] on icon at bounding box center [529, 144] width 4 height 4
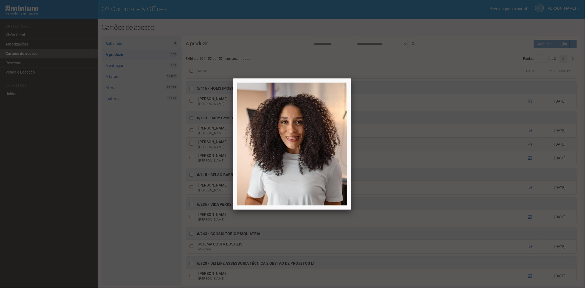
click at [527, 145] on div at bounding box center [292, 144] width 585 height 288
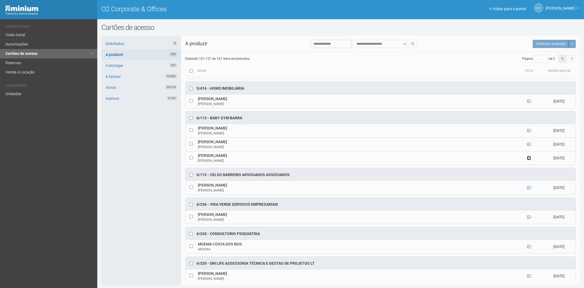
click at [527, 160] on icon at bounding box center [529, 158] width 4 height 4
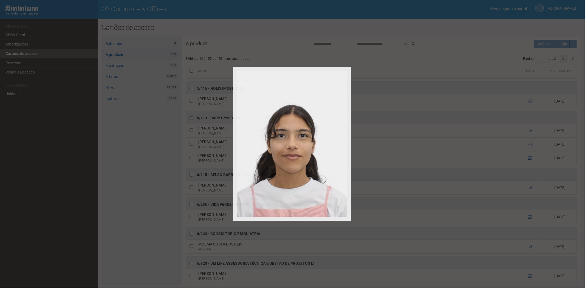
click at [528, 160] on div at bounding box center [292, 144] width 585 height 288
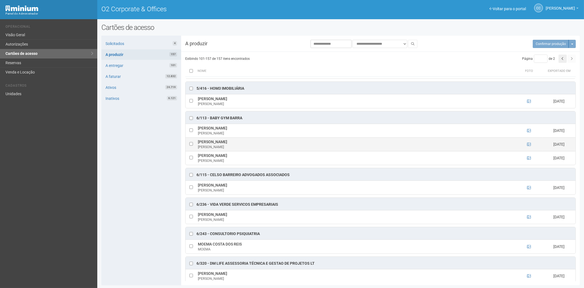
drag, startPoint x: 210, startPoint y: 143, endPoint x: 236, endPoint y: 143, distance: 26.6
click at [236, 143] on td "Gabriela Ferreira Cruz Gabriela" at bounding box center [356, 144] width 319 height 14
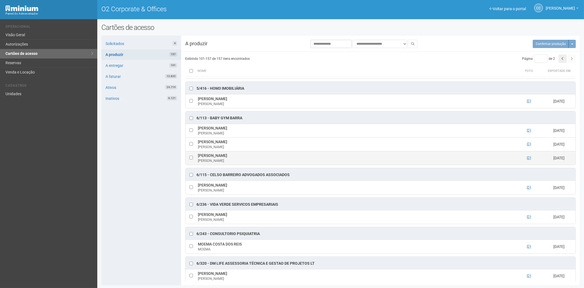
drag, startPoint x: 196, startPoint y: 158, endPoint x: 256, endPoint y: 155, distance: 59.8
click at [256, 155] on td "Isabelle Cristine Ferreira Saul Leal Isabelle" at bounding box center [356, 158] width 319 height 14
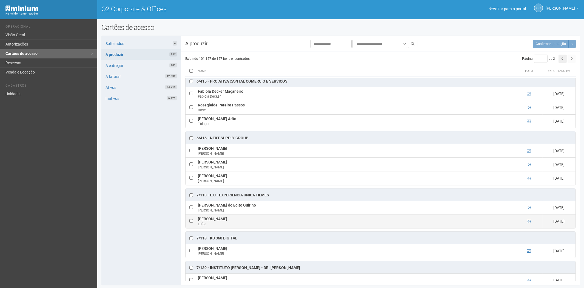
scroll to position [701, 0]
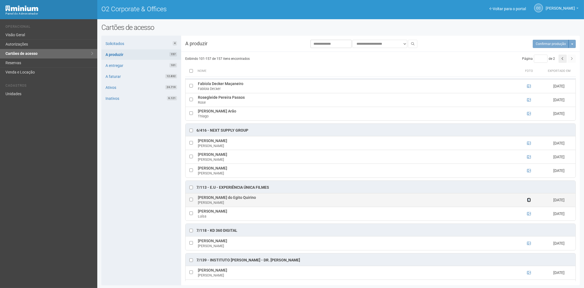
click at [528, 202] on icon at bounding box center [529, 200] width 4 height 4
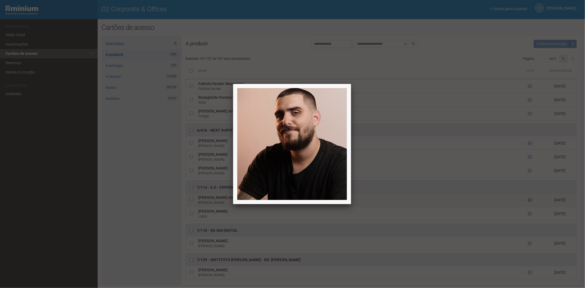
click at [528, 206] on div at bounding box center [292, 144] width 585 height 288
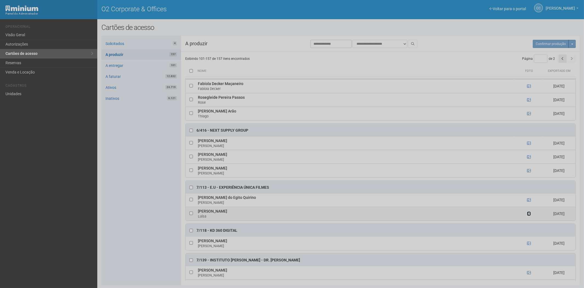
click at [528, 215] on icon at bounding box center [529, 214] width 4 height 4
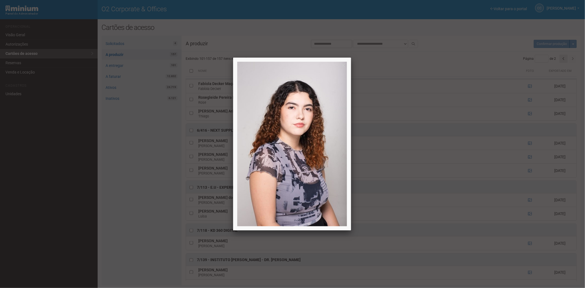
click at [528, 218] on div at bounding box center [292, 144] width 585 height 288
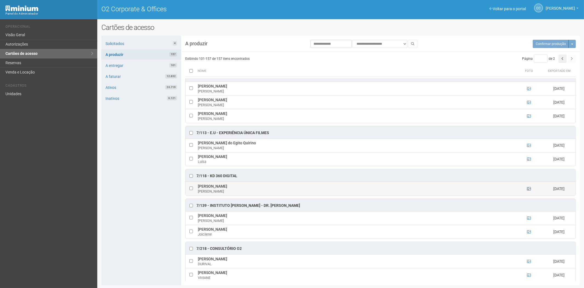
scroll to position [761, 0]
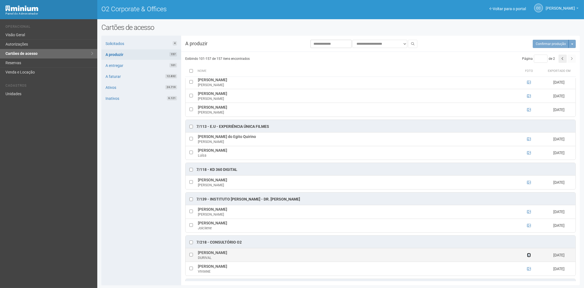
click at [529, 257] on icon at bounding box center [529, 255] width 4 height 4
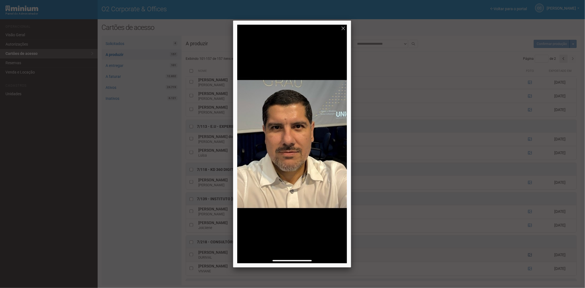
click at [529, 260] on div at bounding box center [292, 144] width 585 height 288
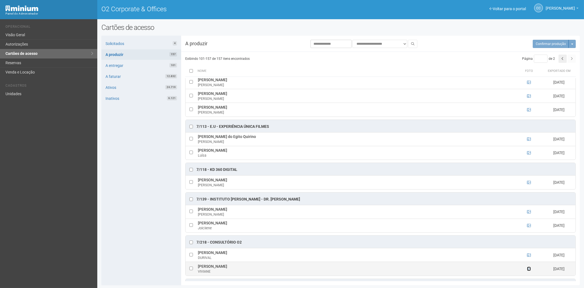
click at [529, 271] on icon at bounding box center [529, 269] width 4 height 4
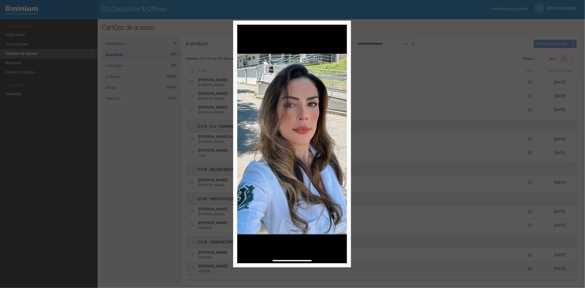
click at [529, 274] on div at bounding box center [292, 144] width 585 height 288
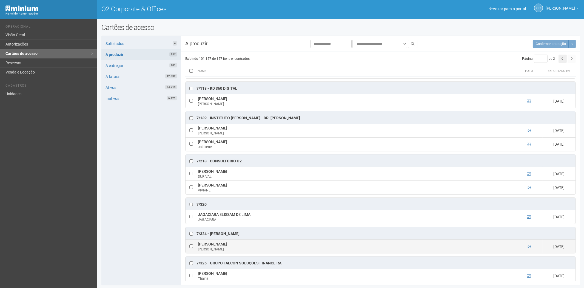
scroll to position [853, 0]
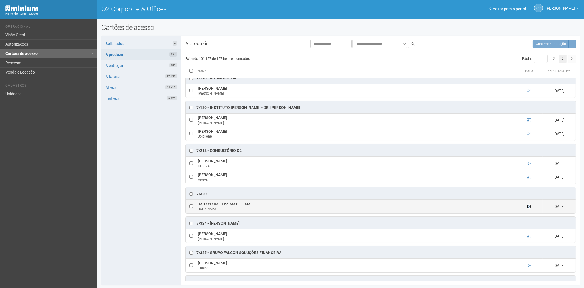
click at [528, 208] on icon at bounding box center [529, 207] width 4 height 4
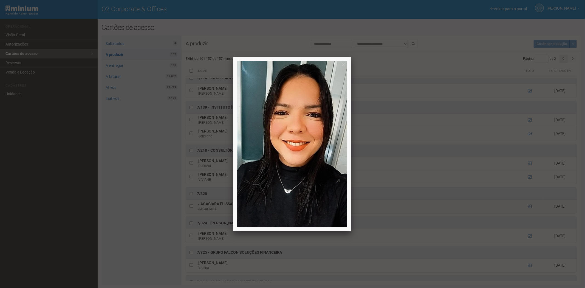
click at [528, 212] on div at bounding box center [292, 144] width 585 height 288
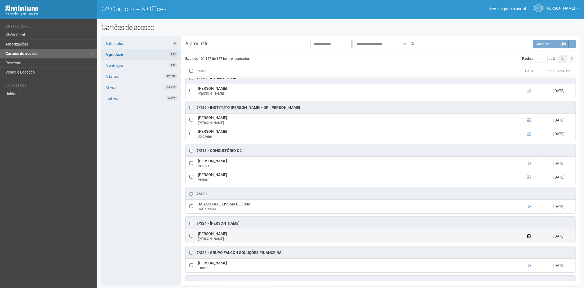
click at [527, 238] on icon at bounding box center [529, 236] width 4 height 4
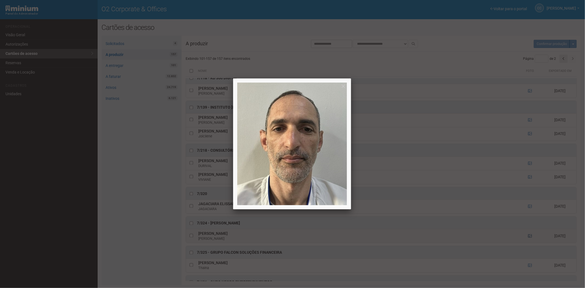
click at [527, 243] on div at bounding box center [292, 144] width 585 height 288
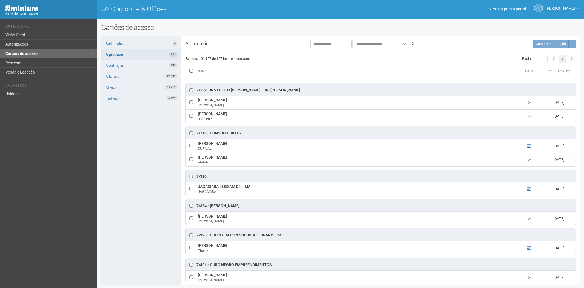
scroll to position [914, 0]
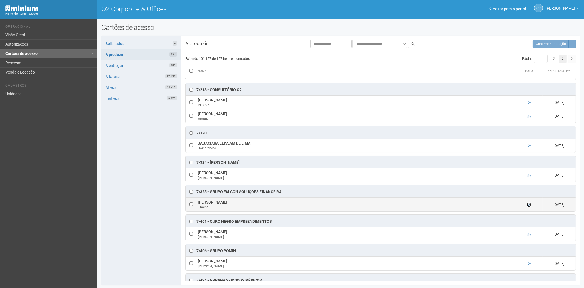
click at [528, 206] on icon at bounding box center [529, 205] width 4 height 4
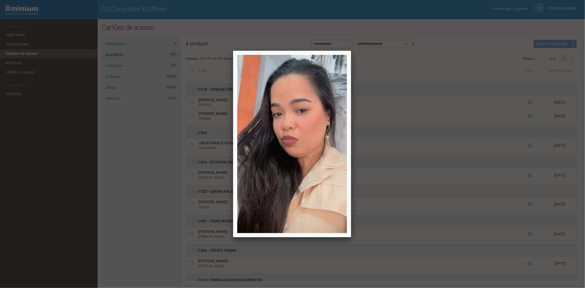
click at [528, 211] on div at bounding box center [292, 144] width 585 height 288
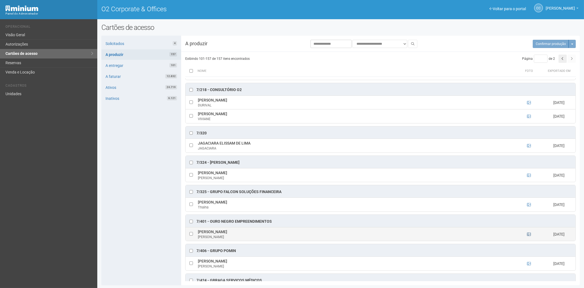
scroll to position [944, 0]
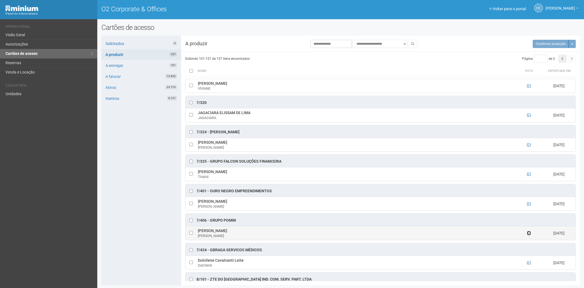
click at [527, 235] on icon at bounding box center [529, 233] width 4 height 4
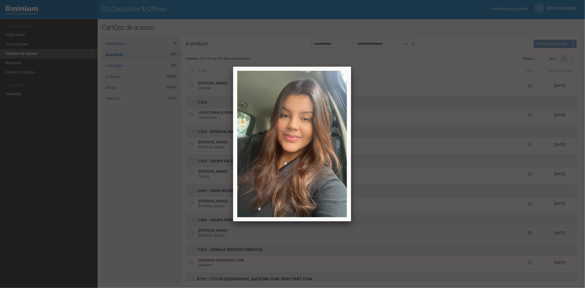
click at [527, 238] on div at bounding box center [292, 144] width 585 height 288
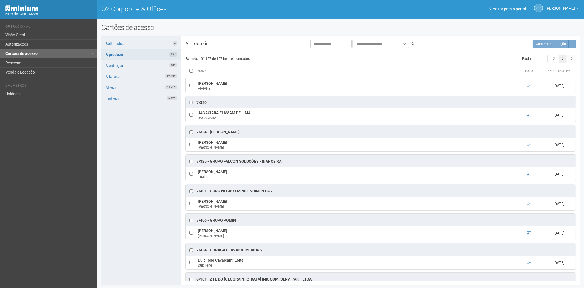
drag, startPoint x: 210, startPoint y: 137, endPoint x: 263, endPoint y: 138, distance: 53.5
click at [268, 138] on div "7/324 - JUACY MENDES DA SILVA FILHO" at bounding box center [381, 131] width 390 height 12
drag, startPoint x: 206, startPoint y: 148, endPoint x: 259, endPoint y: 147, distance: 53.5
click at [268, 150] on td "ANDRE GUILHERME CARVALHO CORREA ANDRE" at bounding box center [356, 145] width 319 height 14
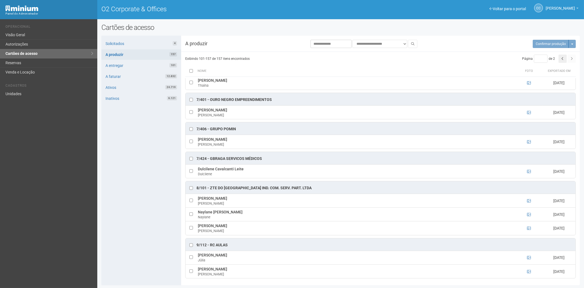
scroll to position [1, 0]
click at [529, 200] on icon at bounding box center [529, 201] width 4 height 4
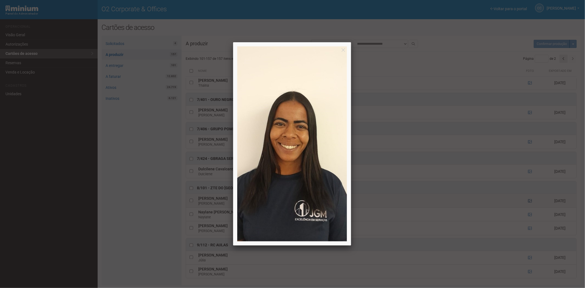
click at [529, 200] on div at bounding box center [292, 144] width 585 height 288
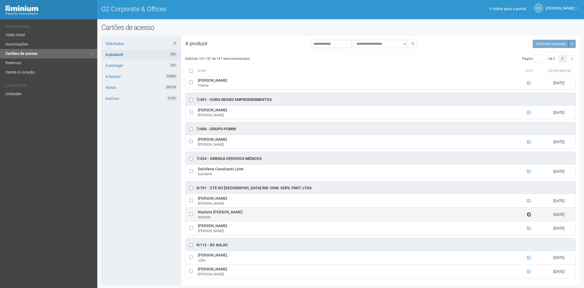
click at [528, 214] on icon at bounding box center [529, 214] width 4 height 4
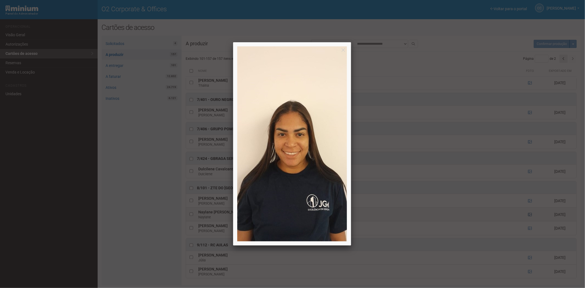
click at [528, 214] on div at bounding box center [292, 144] width 585 height 288
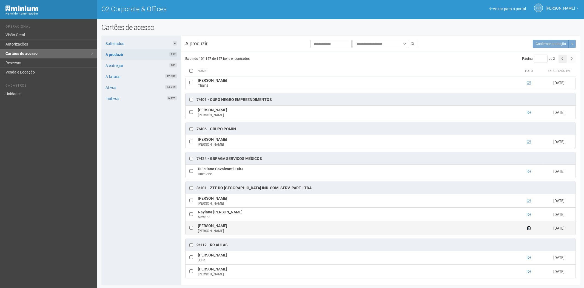
click at [528, 228] on icon at bounding box center [529, 228] width 4 height 4
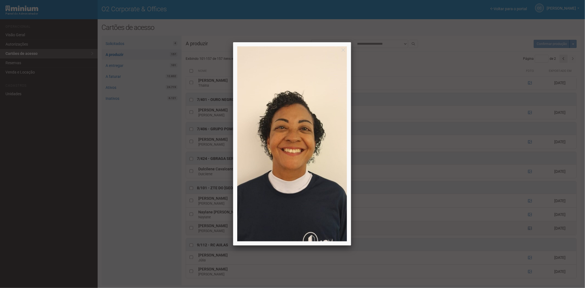
click at [528, 228] on div at bounding box center [292, 144] width 585 height 288
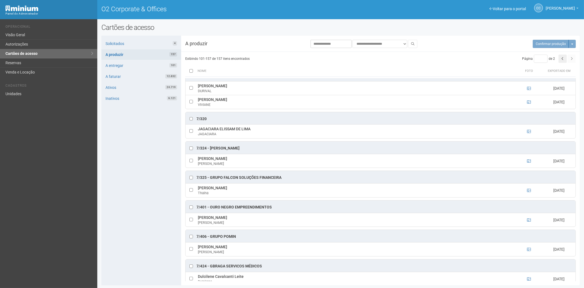
scroll to position [921, 0]
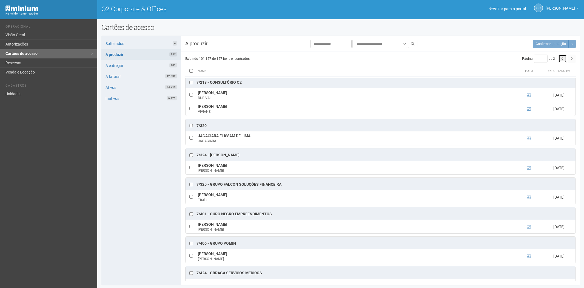
click at [562, 60] on icon "button" at bounding box center [563, 58] width 2 height 3
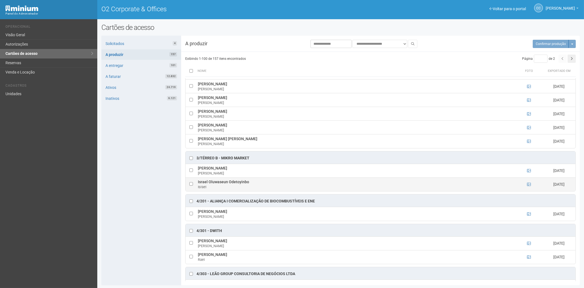
scroll to position [982, 0]
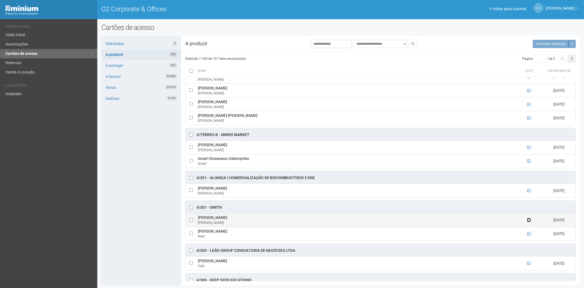
click at [528, 222] on icon at bounding box center [529, 220] width 4 height 4
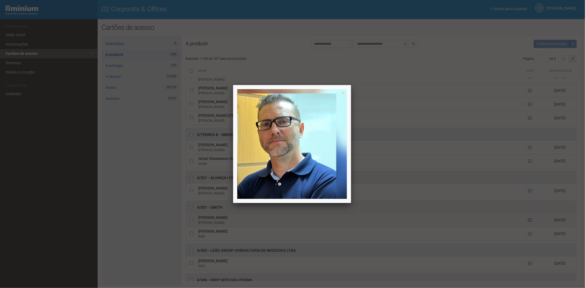
click at [528, 224] on div at bounding box center [292, 144] width 585 height 288
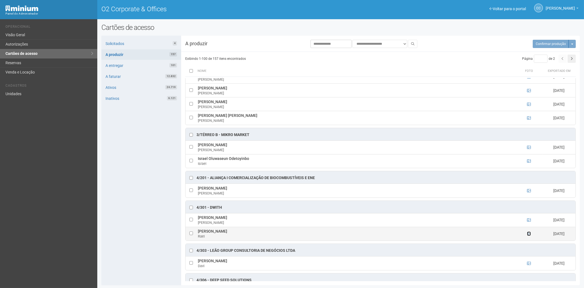
click at [528, 236] on icon at bounding box center [529, 234] width 4 height 4
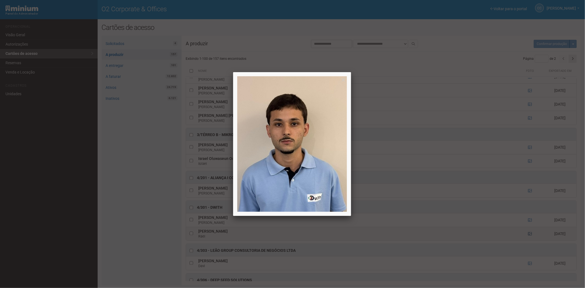
click at [528, 239] on div at bounding box center [292, 144] width 585 height 288
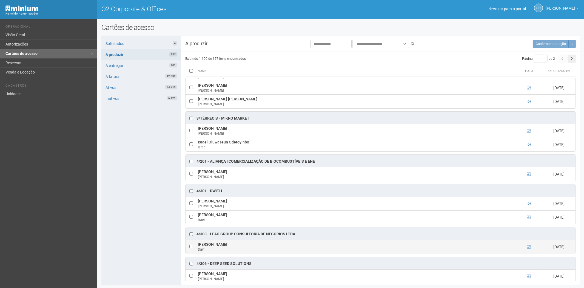
scroll to position [1013, 0]
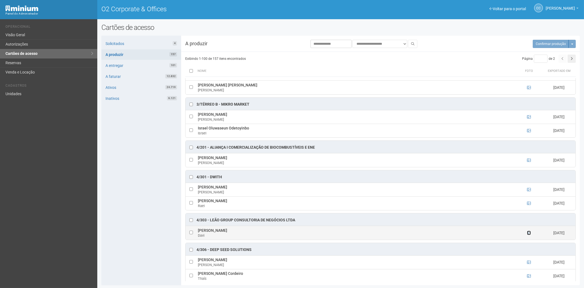
click at [528, 235] on icon at bounding box center [529, 233] width 4 height 4
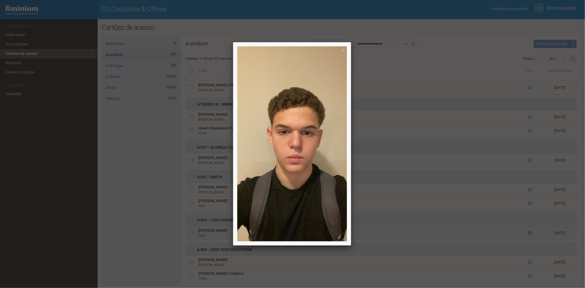
click at [528, 237] on div at bounding box center [292, 144] width 585 height 288
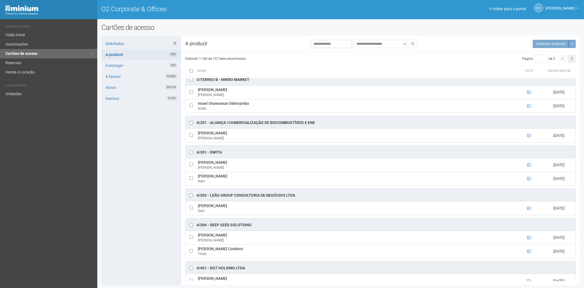
scroll to position [1073, 0]
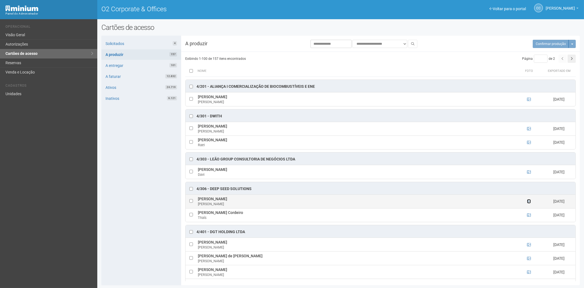
click at [529, 203] on icon at bounding box center [529, 201] width 4 height 4
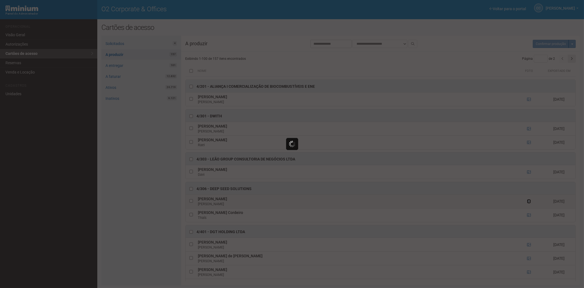
scroll to position [0, 0]
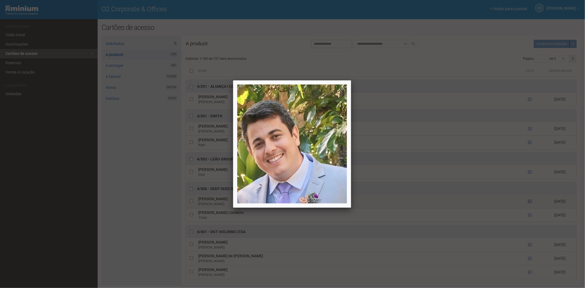
click at [529, 206] on div at bounding box center [292, 144] width 585 height 288
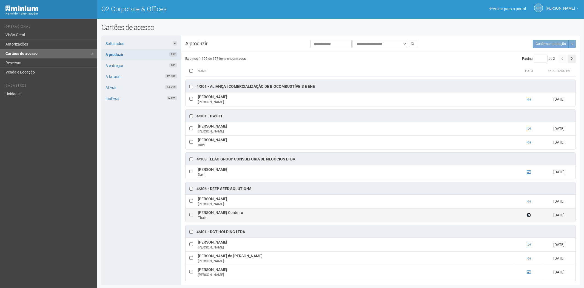
click at [529, 217] on icon at bounding box center [529, 215] width 4 height 4
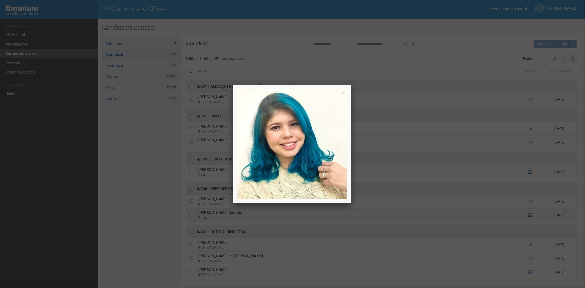
click at [529, 221] on div at bounding box center [292, 144] width 585 height 288
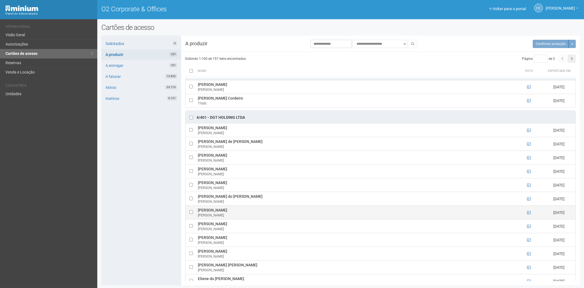
scroll to position [1195, 0]
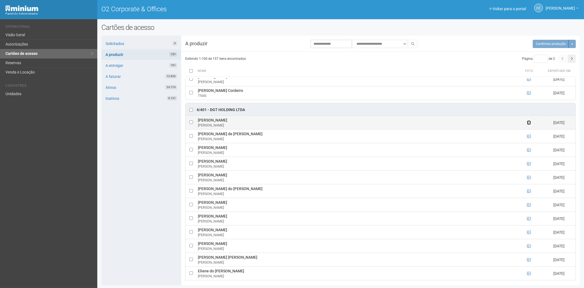
click at [529, 124] on icon at bounding box center [529, 123] width 4 height 4
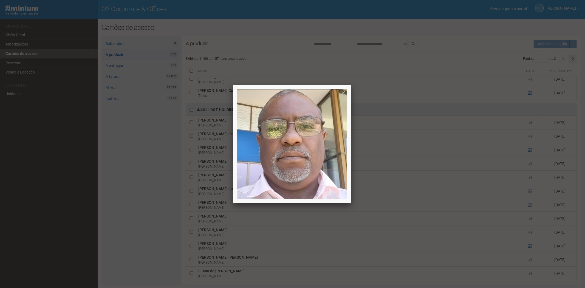
click at [513, 126] on div at bounding box center [292, 144] width 585 height 288
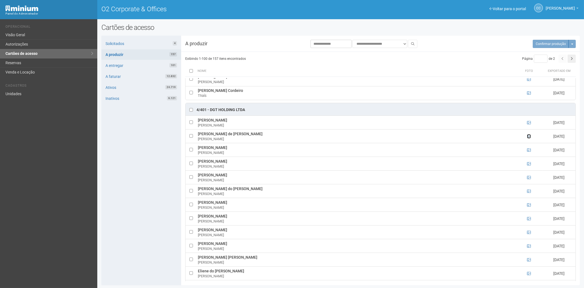
click at [529, 138] on icon at bounding box center [529, 136] width 4 height 4
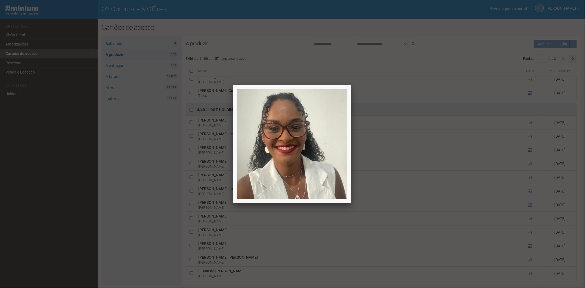
click at [529, 143] on div at bounding box center [292, 144] width 585 height 288
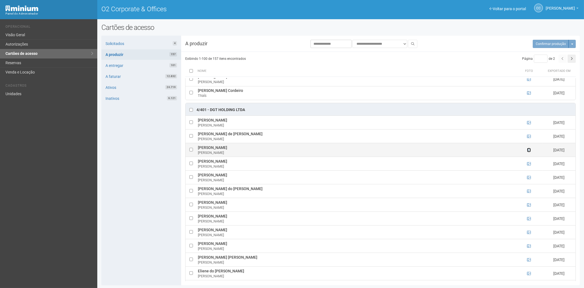
click at [527, 152] on icon at bounding box center [529, 150] width 4 height 4
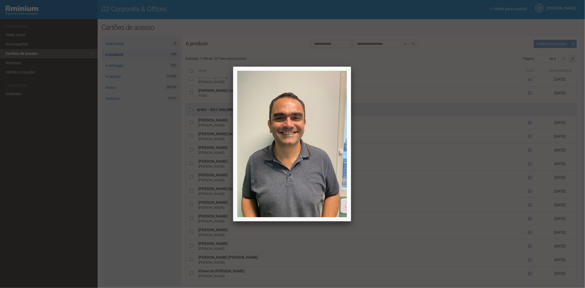
click at [396, 202] on div at bounding box center [292, 144] width 585 height 288
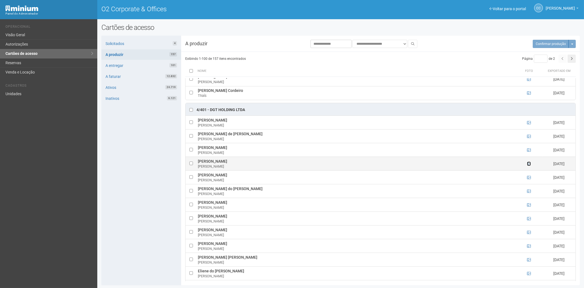
click at [529, 166] on icon at bounding box center [529, 164] width 4 height 4
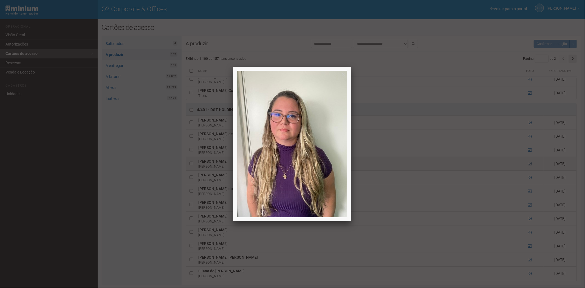
click at [529, 169] on div at bounding box center [292, 144] width 585 height 288
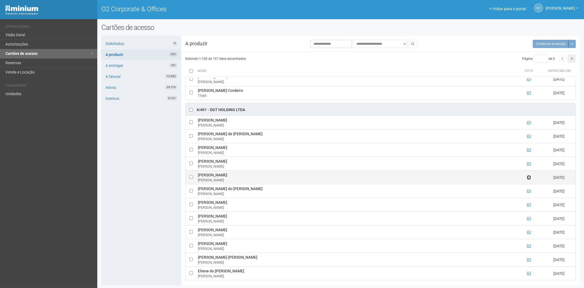
click at [529, 179] on icon at bounding box center [529, 177] width 4 height 4
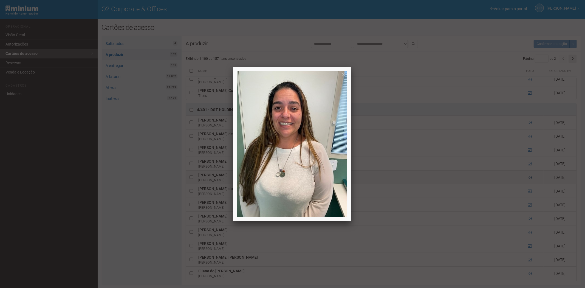
click at [529, 182] on div at bounding box center [292, 144] width 585 height 288
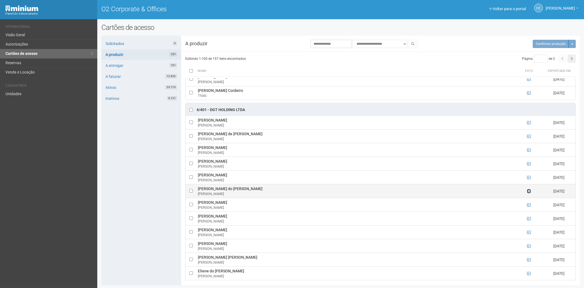
click at [529, 193] on icon at bounding box center [529, 191] width 4 height 4
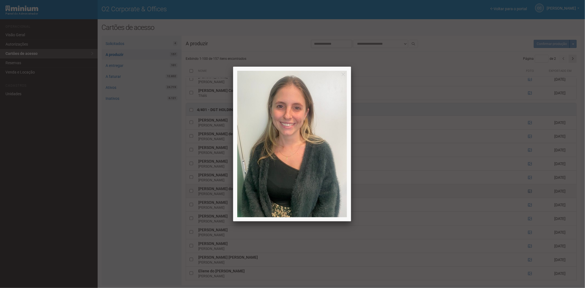
click at [529, 197] on div at bounding box center [292, 144] width 585 height 288
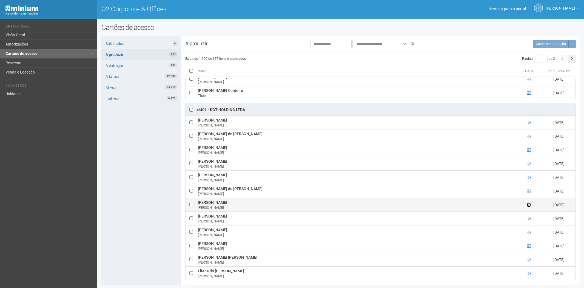
click at [528, 207] on icon at bounding box center [529, 205] width 4 height 4
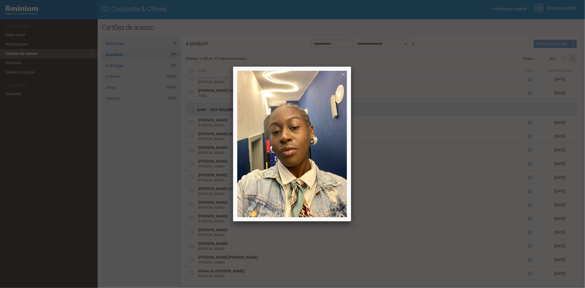
click at [515, 215] on div at bounding box center [292, 144] width 585 height 288
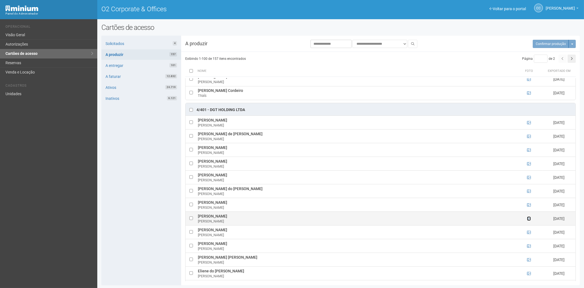
click at [527, 220] on icon at bounding box center [529, 219] width 4 height 4
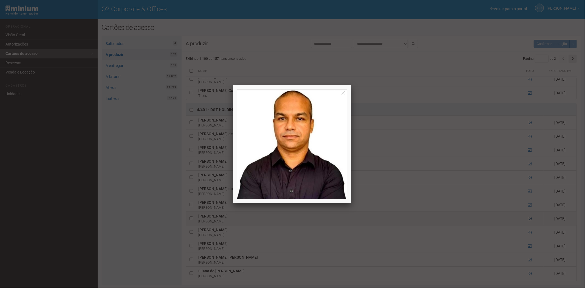
click at [527, 223] on div at bounding box center [292, 144] width 585 height 288
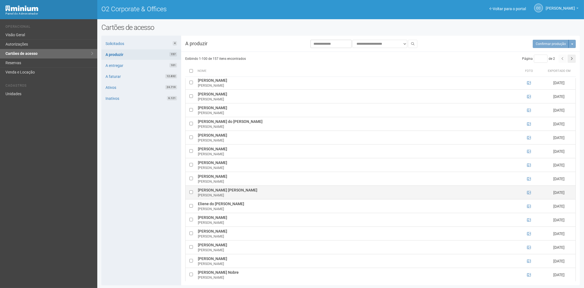
scroll to position [1287, 0]
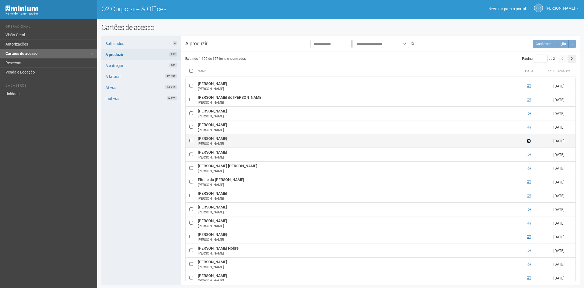
click at [528, 143] on icon at bounding box center [529, 141] width 4 height 4
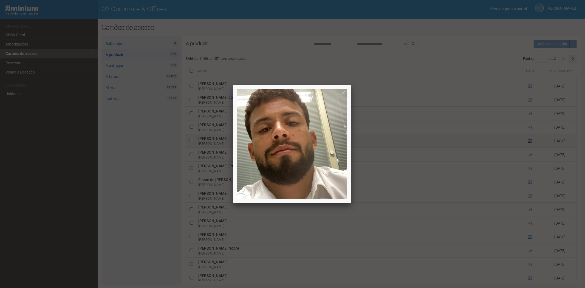
click at [528, 147] on div at bounding box center [292, 144] width 585 height 288
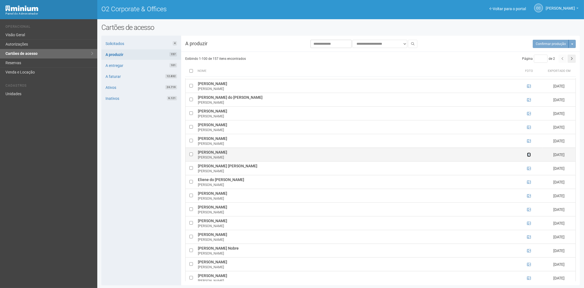
click at [528, 157] on icon at bounding box center [529, 155] width 4 height 4
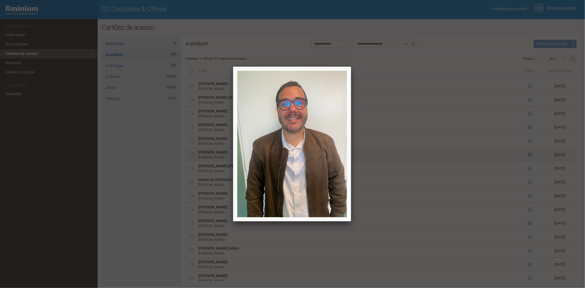
click at [528, 160] on div at bounding box center [292, 144] width 585 height 288
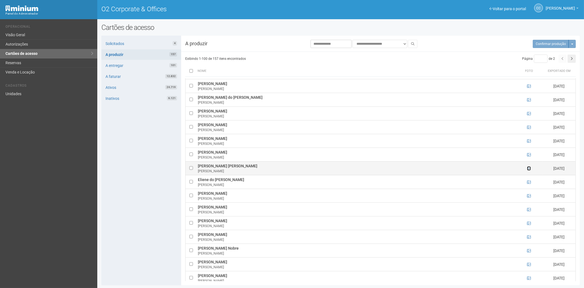
click at [529, 170] on icon at bounding box center [529, 168] width 4 height 4
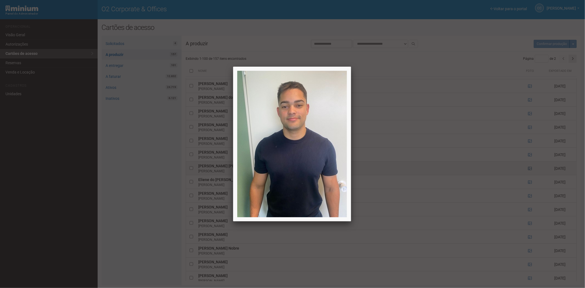
click at [529, 173] on div at bounding box center [292, 144] width 585 height 288
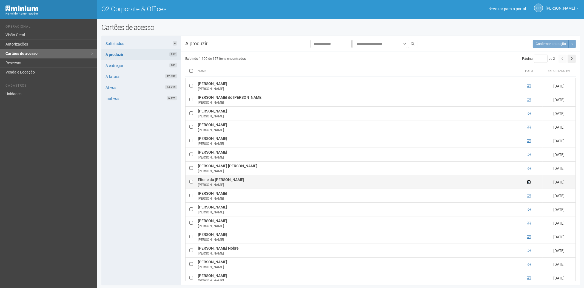
click at [529, 184] on icon at bounding box center [529, 182] width 4 height 4
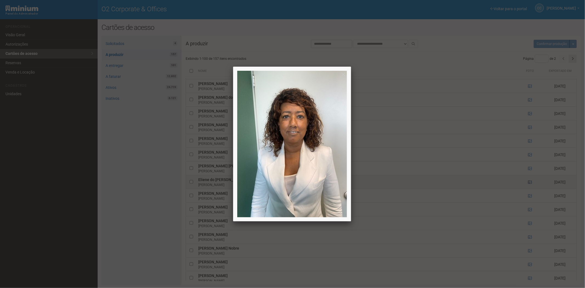
click at [529, 187] on div at bounding box center [292, 144] width 585 height 288
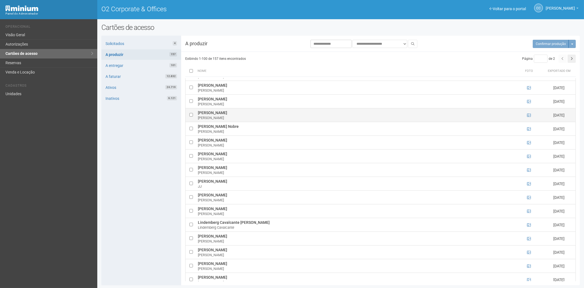
scroll to position [1378, 0]
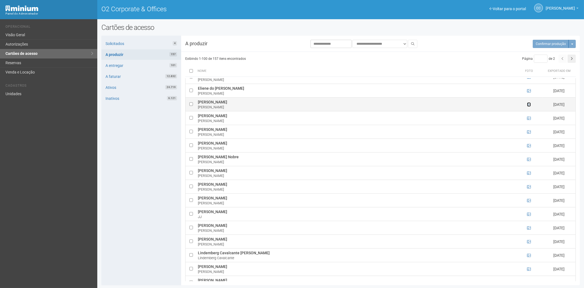
click at [529, 106] on icon at bounding box center [529, 105] width 4 height 4
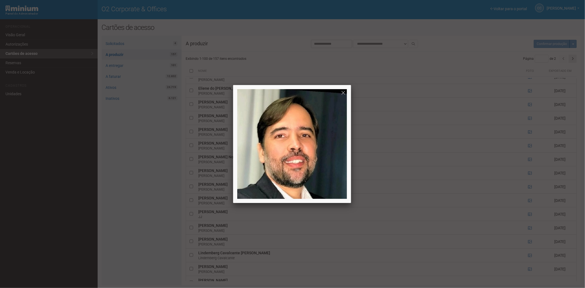
click at [527, 122] on div at bounding box center [292, 144] width 585 height 288
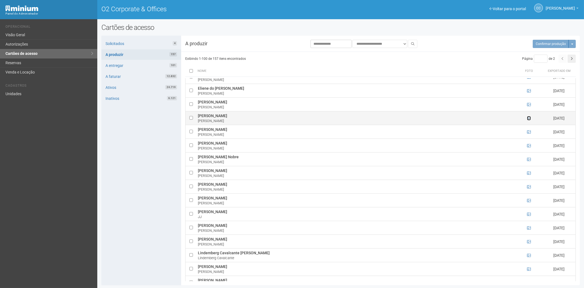
click at [528, 120] on icon at bounding box center [529, 118] width 4 height 4
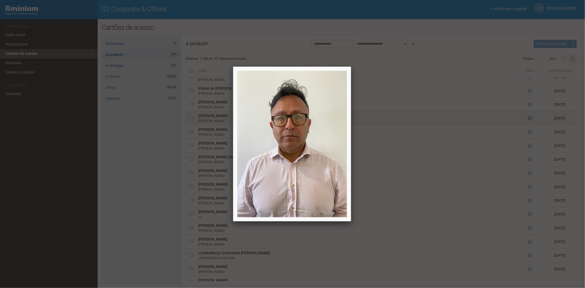
click at [528, 123] on div at bounding box center [292, 144] width 585 height 288
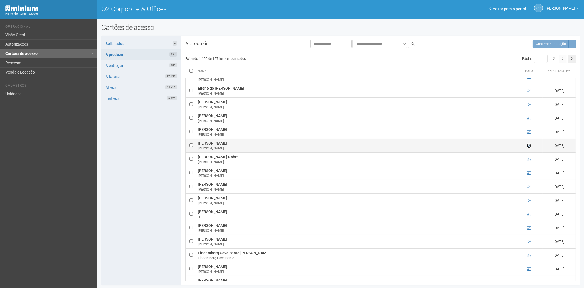
click at [528, 148] on icon at bounding box center [529, 146] width 4 height 4
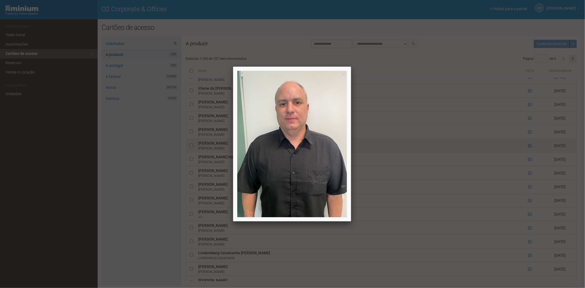
click at [528, 152] on div at bounding box center [292, 144] width 585 height 288
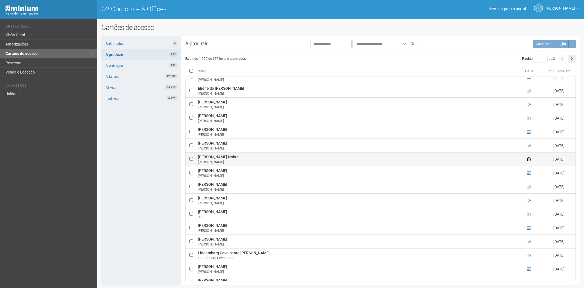
click at [529, 161] on icon at bounding box center [529, 159] width 4 height 4
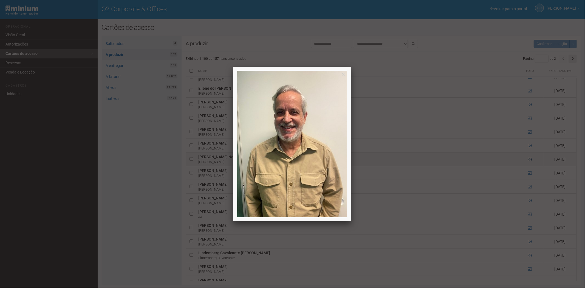
click at [529, 165] on div at bounding box center [292, 144] width 585 height 288
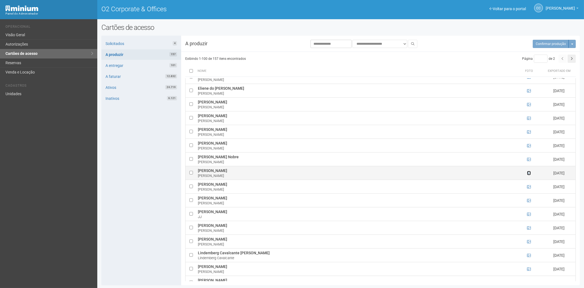
click at [528, 175] on icon at bounding box center [529, 173] width 4 height 4
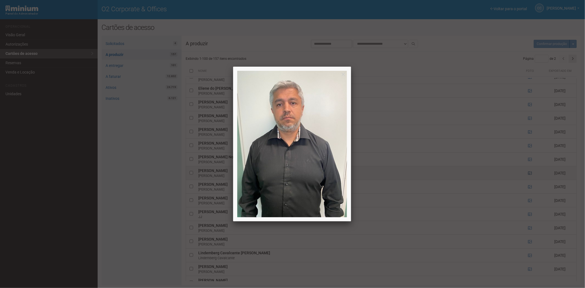
click at [528, 178] on div at bounding box center [292, 144] width 585 height 288
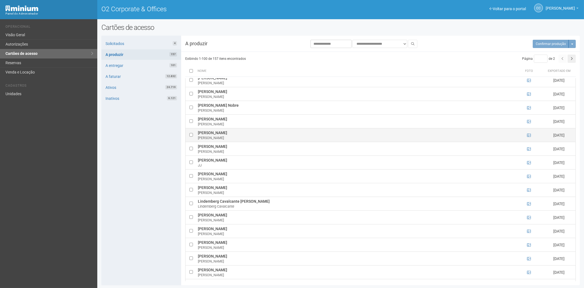
scroll to position [1439, 0]
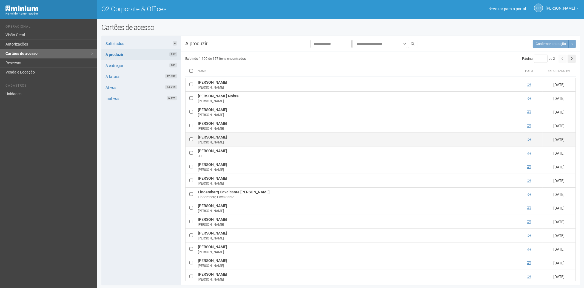
click at [526, 146] on td at bounding box center [528, 140] width 27 height 14
click at [529, 141] on icon at bounding box center [529, 140] width 4 height 4
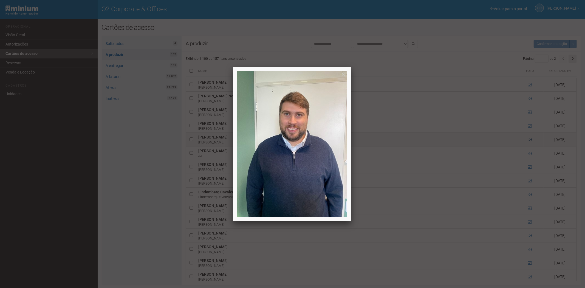
click at [529, 144] on div at bounding box center [292, 144] width 585 height 288
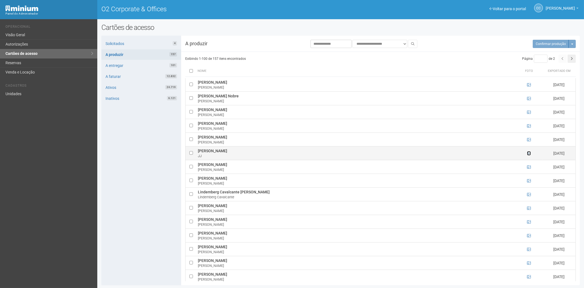
click at [528, 155] on icon at bounding box center [529, 153] width 4 height 4
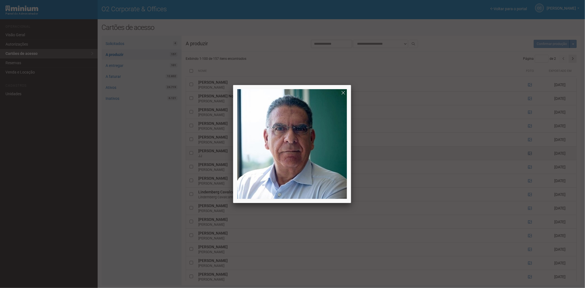
click at [528, 158] on div at bounding box center [292, 144] width 585 height 288
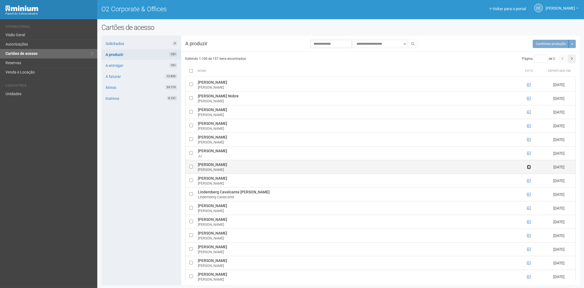
click at [528, 169] on icon at bounding box center [529, 167] width 4 height 4
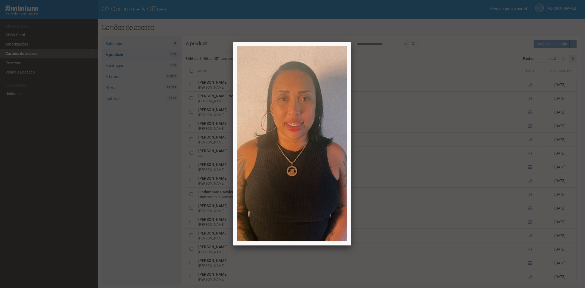
drag, startPoint x: 531, startPoint y: 200, endPoint x: 528, endPoint y: 200, distance: 2.9
click at [530, 200] on div at bounding box center [292, 144] width 585 height 288
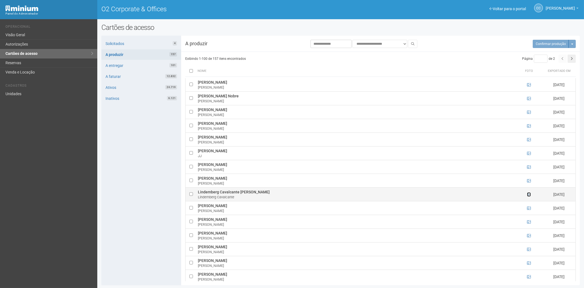
click at [529, 196] on icon at bounding box center [529, 194] width 4 height 4
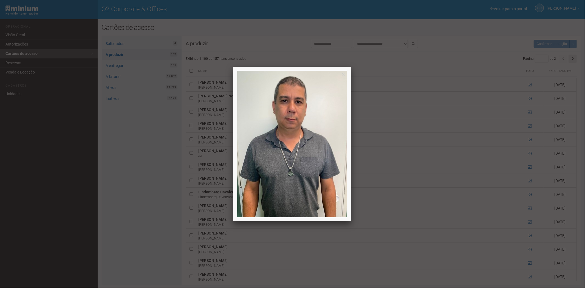
click at [519, 208] on div at bounding box center [292, 144] width 585 height 288
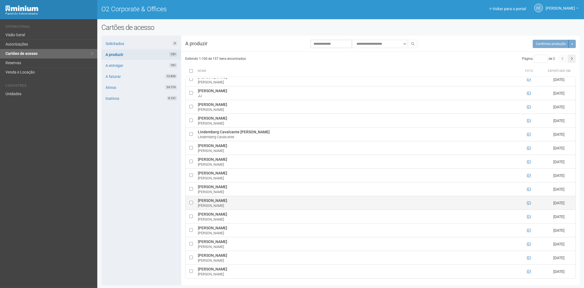
scroll to position [1504, 0]
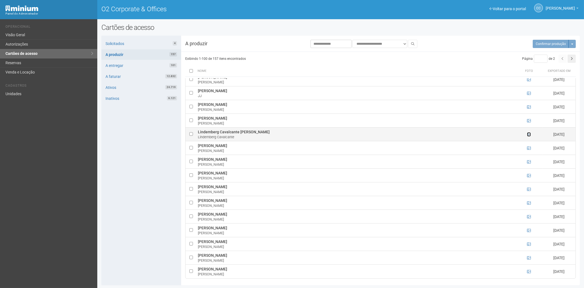
click at [528, 133] on icon at bounding box center [529, 134] width 4 height 4
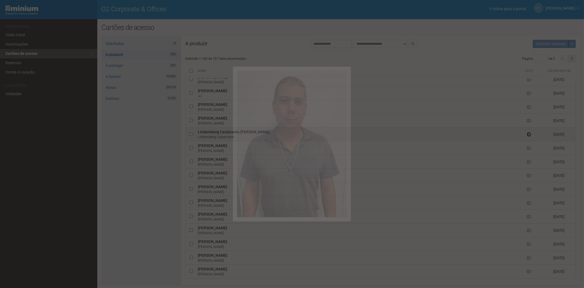
scroll to position [0, 0]
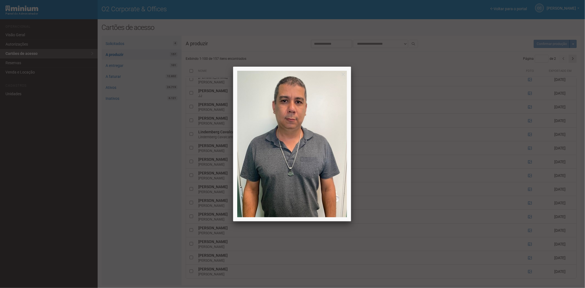
click at [513, 136] on div at bounding box center [292, 144] width 585 height 288
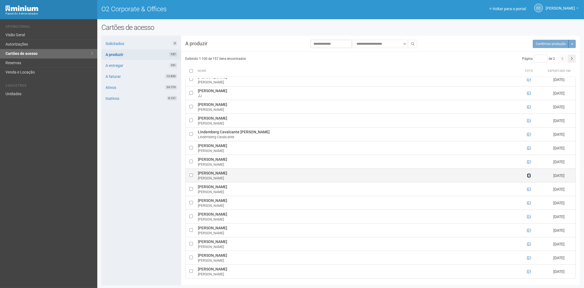
click at [528, 176] on icon at bounding box center [529, 176] width 4 height 4
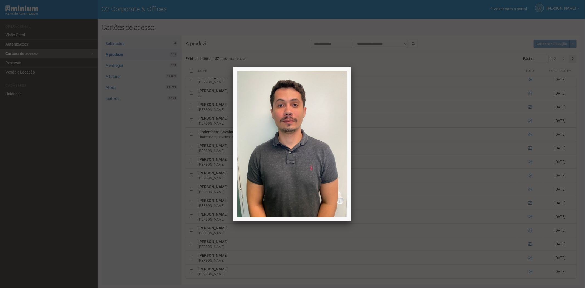
click at [529, 176] on div at bounding box center [292, 144] width 585 height 288
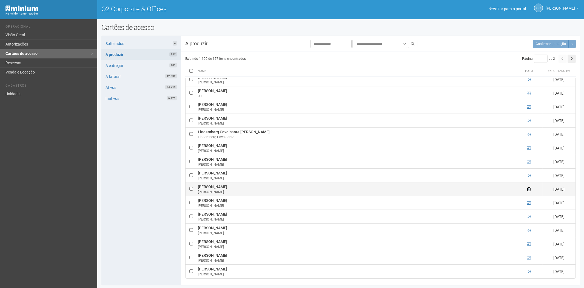
click at [528, 190] on icon at bounding box center [529, 189] width 4 height 4
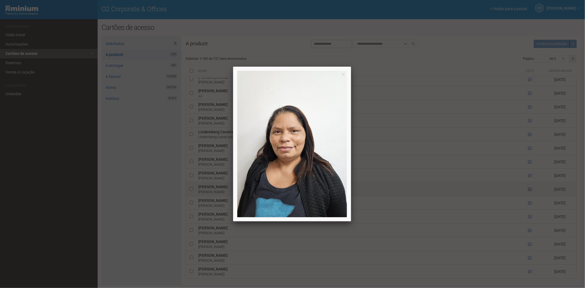
click at [528, 190] on div at bounding box center [292, 144] width 585 height 288
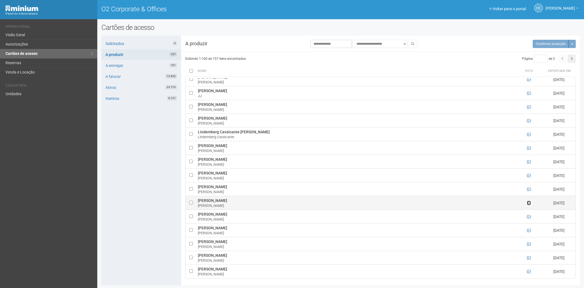
click at [528, 204] on icon at bounding box center [529, 203] width 4 height 4
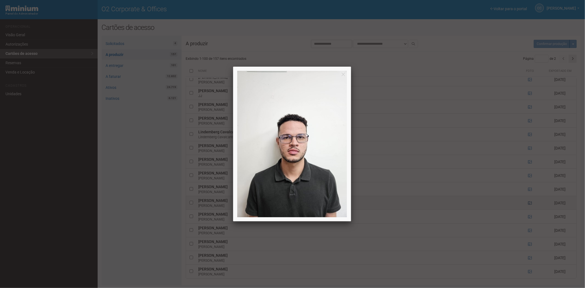
click at [528, 204] on div at bounding box center [292, 144] width 585 height 288
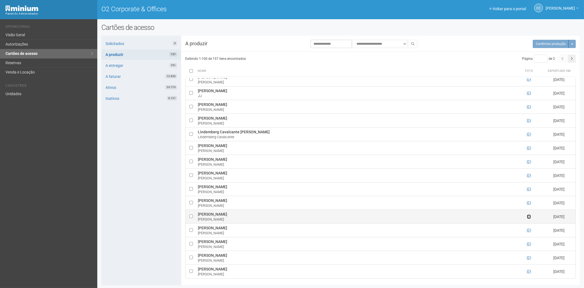
click at [529, 217] on icon at bounding box center [529, 217] width 4 height 4
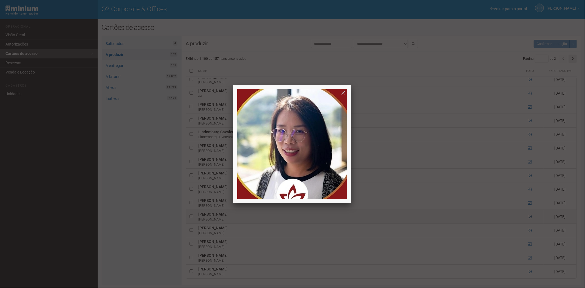
click at [529, 217] on div at bounding box center [292, 144] width 585 height 288
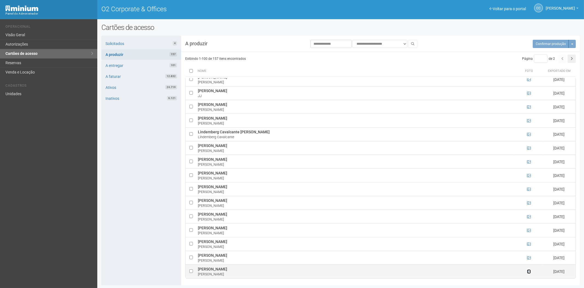
click at [528, 271] on icon at bounding box center [529, 272] width 4 height 4
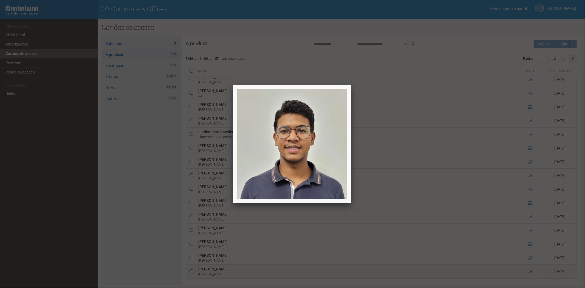
click at [528, 271] on div at bounding box center [292, 144] width 585 height 288
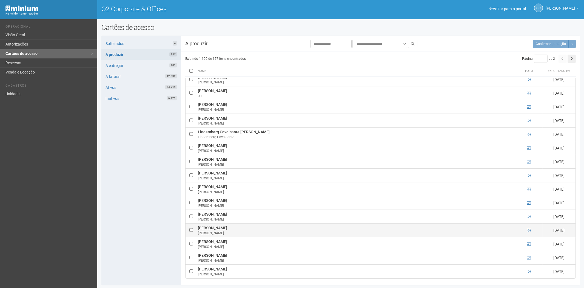
scroll to position [1, 0]
click at [570, 59] on button "button" at bounding box center [572, 59] width 8 height 8
type input "*"
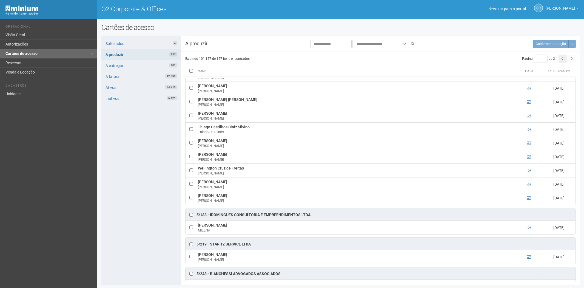
scroll to position [0, 0]
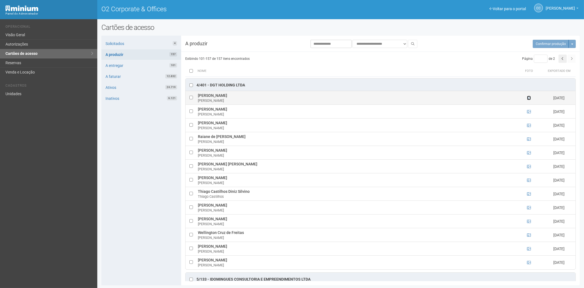
click at [528, 98] on icon at bounding box center [529, 98] width 4 height 4
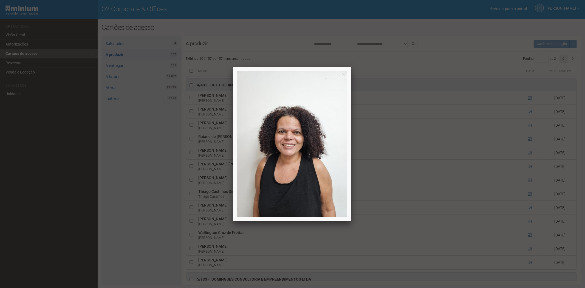
click at [398, 112] on div at bounding box center [292, 144] width 585 height 288
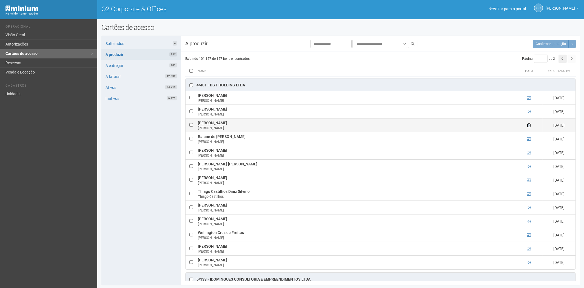
click at [529, 125] on icon at bounding box center [529, 125] width 4 height 4
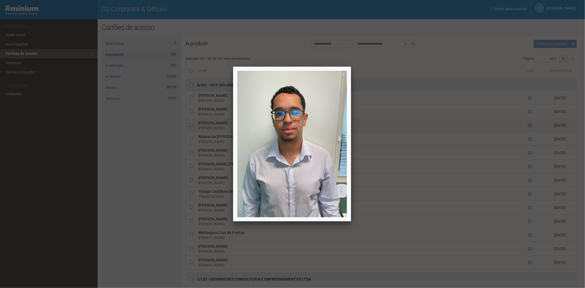
click at [529, 125] on div at bounding box center [292, 144] width 585 height 288
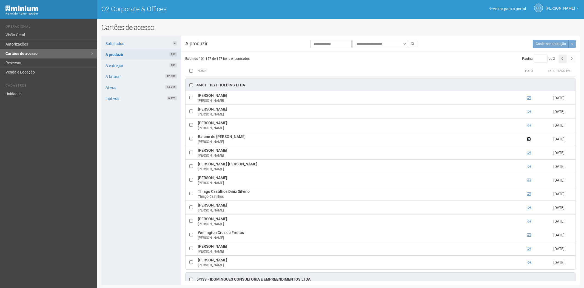
click at [529, 141] on icon at bounding box center [529, 139] width 4 height 4
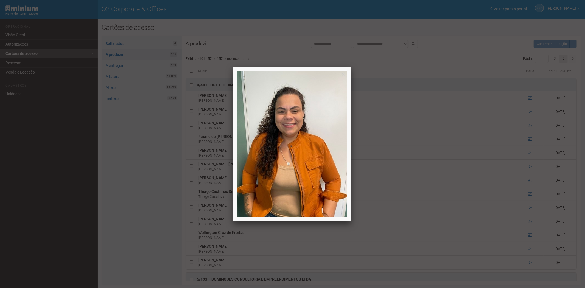
click at [529, 141] on div at bounding box center [292, 144] width 585 height 288
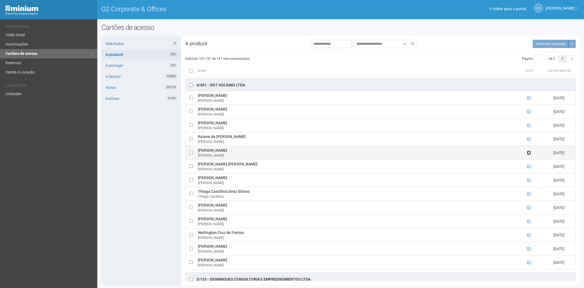
click at [528, 151] on link at bounding box center [529, 153] width 4 height 4
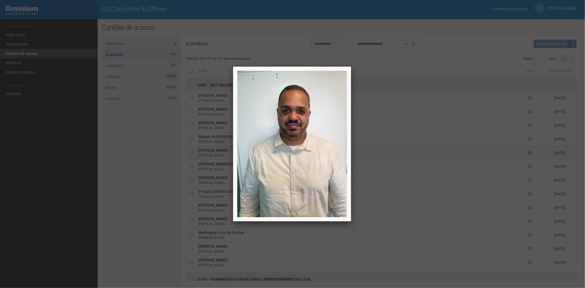
click at [528, 151] on div at bounding box center [292, 144] width 585 height 288
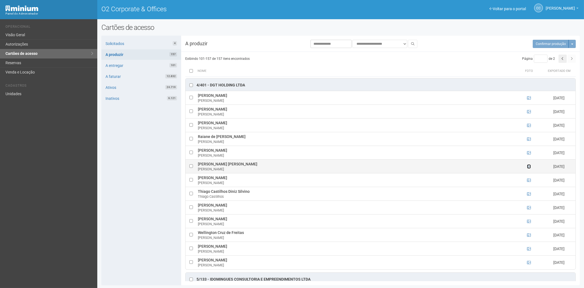
click at [528, 166] on icon at bounding box center [529, 167] width 4 height 4
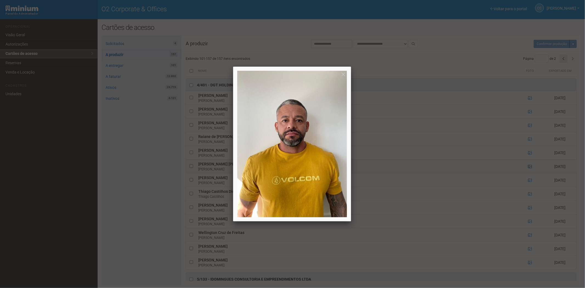
click at [528, 166] on div at bounding box center [292, 144] width 585 height 288
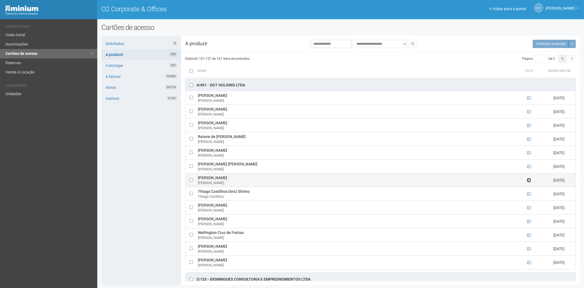
click at [528, 182] on icon at bounding box center [529, 180] width 4 height 4
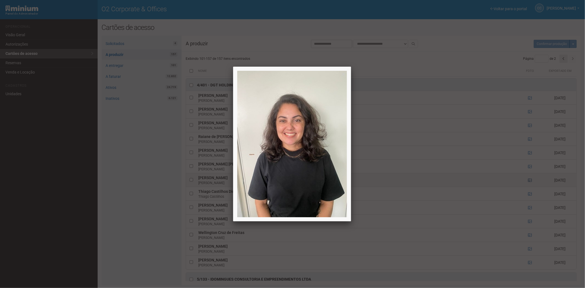
click at [528, 182] on div at bounding box center [292, 144] width 585 height 288
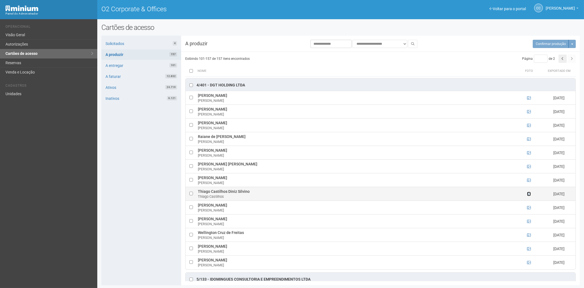
click at [527, 196] on icon at bounding box center [529, 194] width 4 height 4
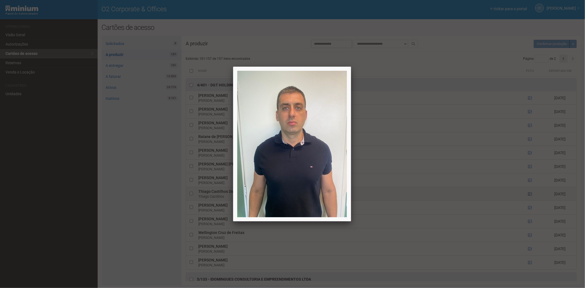
click at [527, 196] on div at bounding box center [292, 144] width 585 height 288
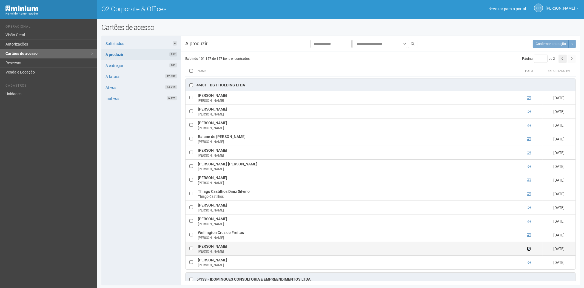
click at [528, 248] on icon at bounding box center [529, 249] width 4 height 4
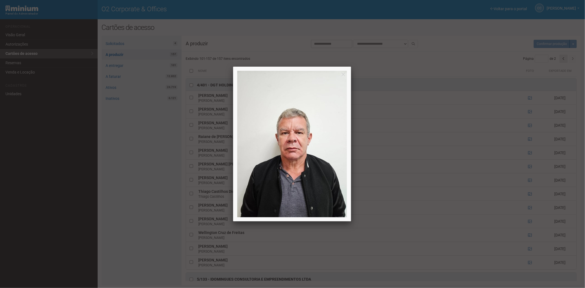
click at [533, 243] on div at bounding box center [292, 144] width 585 height 288
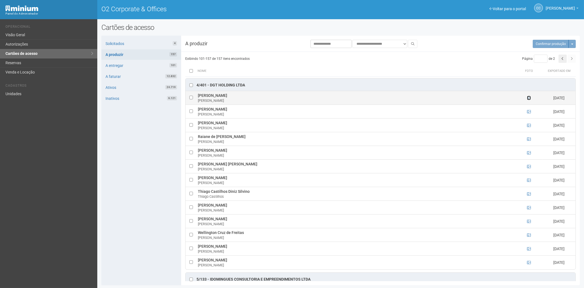
click at [529, 99] on icon at bounding box center [529, 98] width 4 height 4
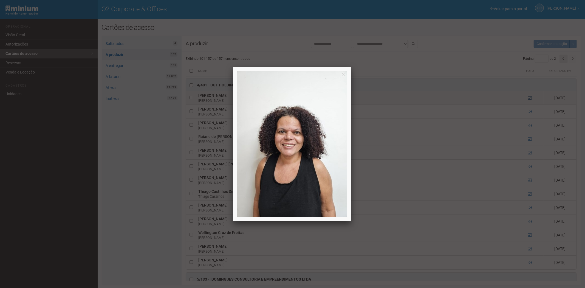
click at [529, 99] on div at bounding box center [292, 144] width 585 height 288
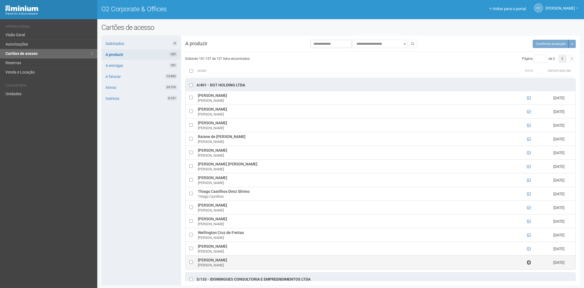
click at [529, 263] on icon at bounding box center [529, 262] width 4 height 4
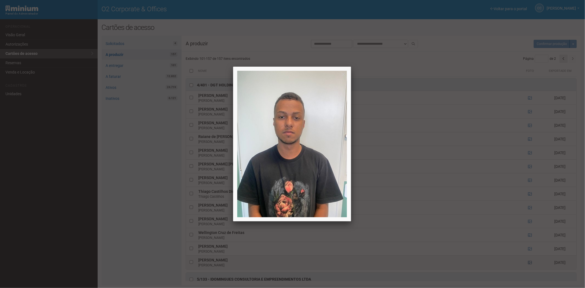
click at [529, 263] on div at bounding box center [292, 144] width 585 height 288
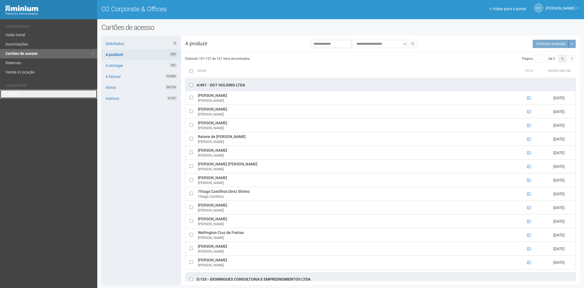
drag, startPoint x: 23, startPoint y: 94, endPoint x: 95, endPoint y: 84, distance: 72.1
click at [23, 94] on link "Unidades" at bounding box center [48, 93] width 97 height 9
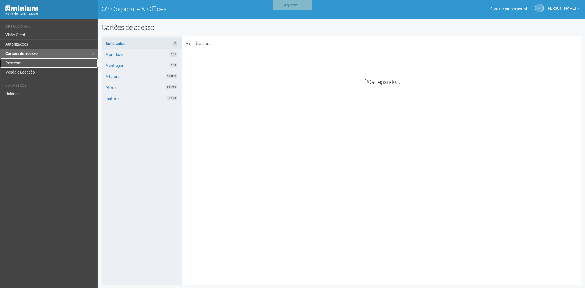
click at [23, 64] on link "Reservas" at bounding box center [49, 62] width 98 height 9
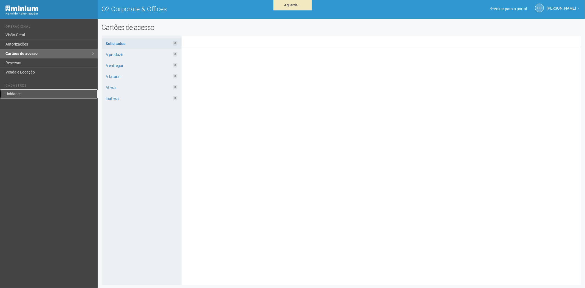
click at [38, 97] on link "Unidades" at bounding box center [49, 93] width 98 height 9
click at [15, 91] on link "Unidades" at bounding box center [49, 93] width 98 height 9
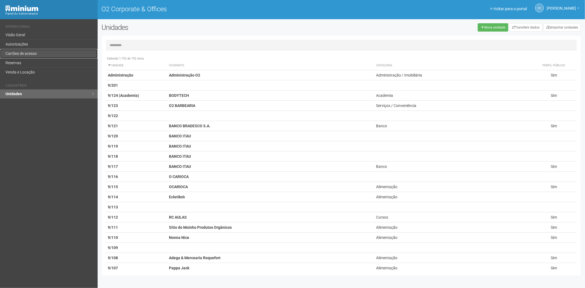
click at [30, 53] on link "Cartões de acesso" at bounding box center [49, 53] width 98 height 9
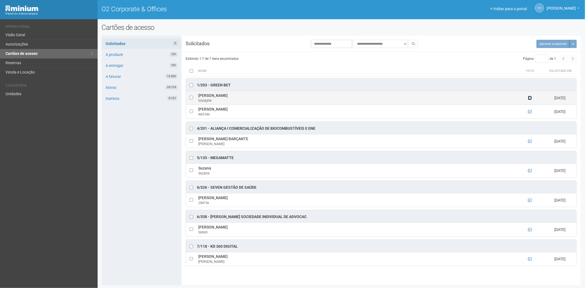
click at [529, 98] on icon at bounding box center [530, 98] width 4 height 4
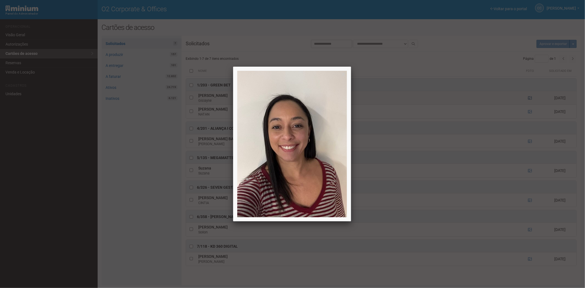
click at [529, 98] on div at bounding box center [292, 144] width 585 height 288
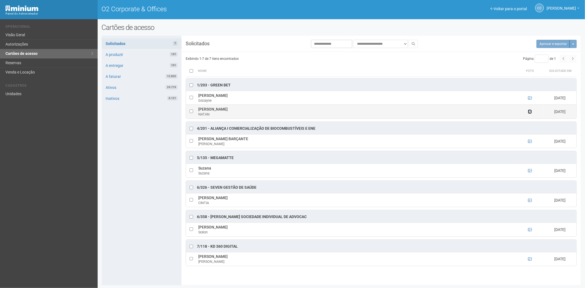
click at [531, 113] on icon at bounding box center [530, 112] width 4 height 4
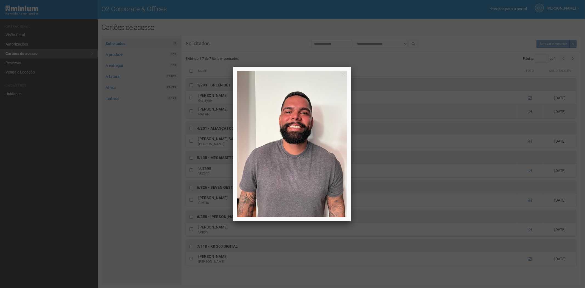
click at [531, 113] on div at bounding box center [292, 144] width 585 height 288
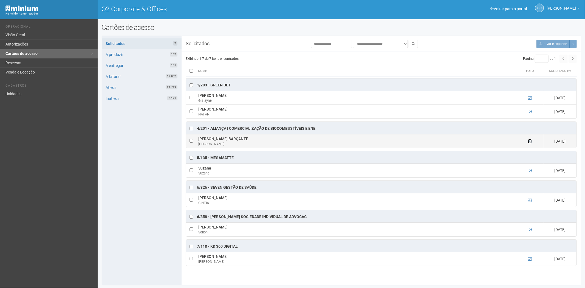
click at [529, 142] on icon at bounding box center [530, 141] width 4 height 4
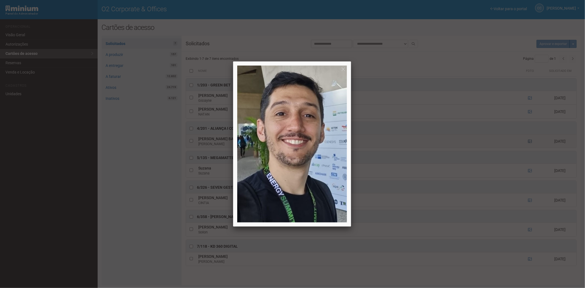
click at [529, 142] on div at bounding box center [292, 144] width 585 height 288
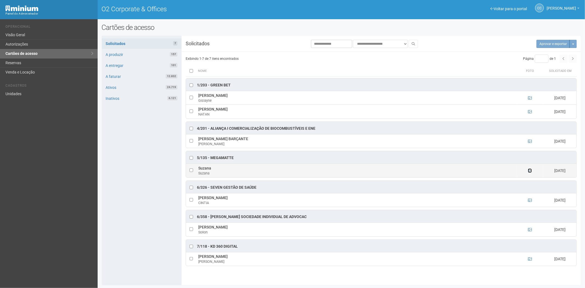
click at [528, 171] on icon at bounding box center [530, 171] width 4 height 4
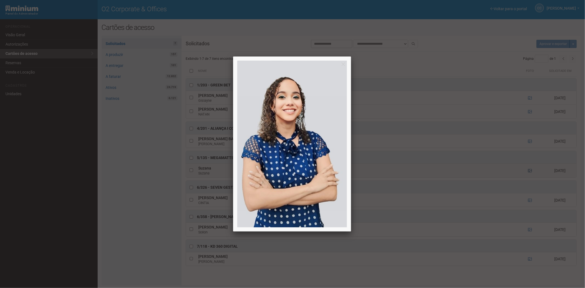
click at [528, 171] on div at bounding box center [292, 144] width 585 height 288
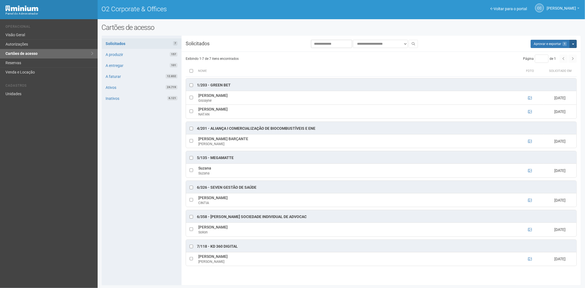
click at [575, 46] on button "Mais opções" at bounding box center [572, 44] width 7 height 8
click at [546, 61] on link "Rejeitar solicitações" at bounding box center [552, 61] width 43 height 7
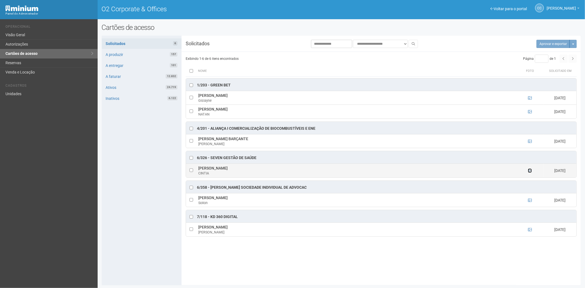
click at [529, 172] on icon at bounding box center [530, 171] width 4 height 4
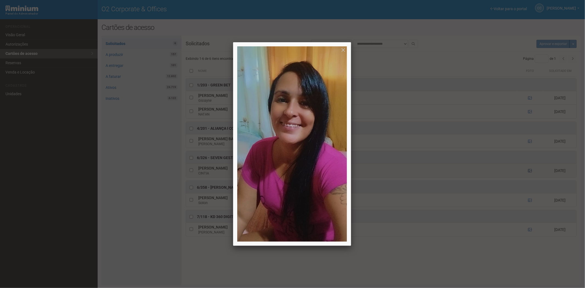
click at [529, 173] on div at bounding box center [292, 144] width 585 height 288
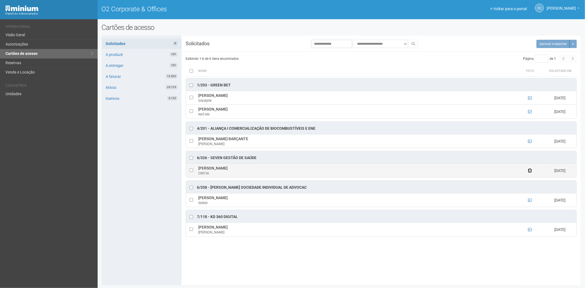
click at [529, 172] on icon at bounding box center [530, 171] width 4 height 4
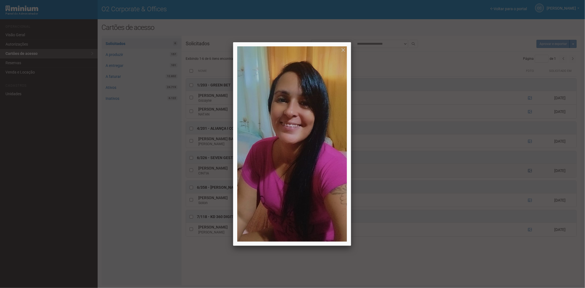
click at [529, 173] on div at bounding box center [292, 144] width 585 height 288
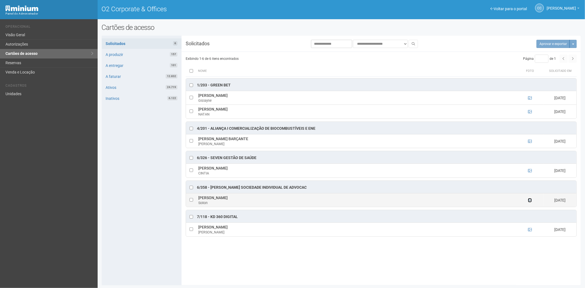
click at [531, 201] on icon at bounding box center [530, 200] width 4 height 4
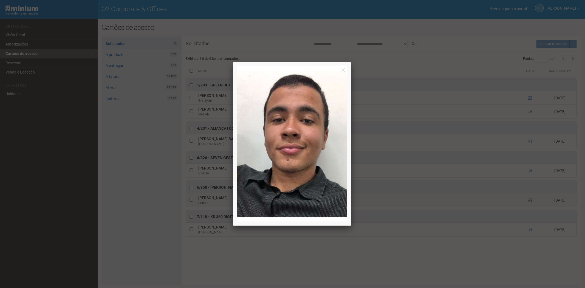
click at [531, 201] on div at bounding box center [292, 144] width 585 height 288
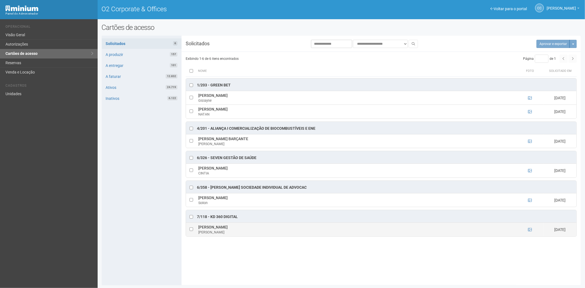
click at [527, 229] on td at bounding box center [529, 230] width 27 height 14
click at [528, 229] on icon at bounding box center [530, 230] width 4 height 4
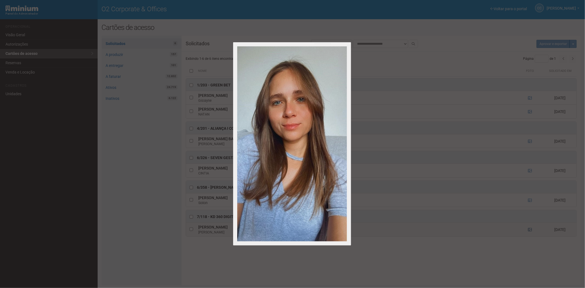
click at [528, 229] on div at bounding box center [292, 144] width 585 height 288
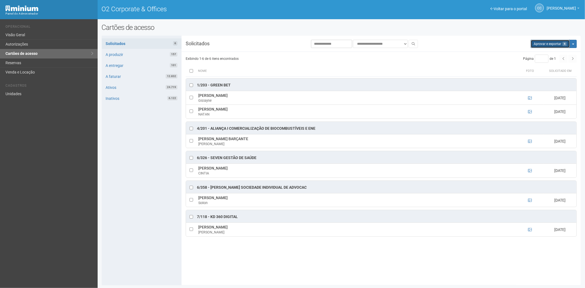
click at [544, 43] on button "Aprovar e exportar 6" at bounding box center [550, 44] width 39 height 8
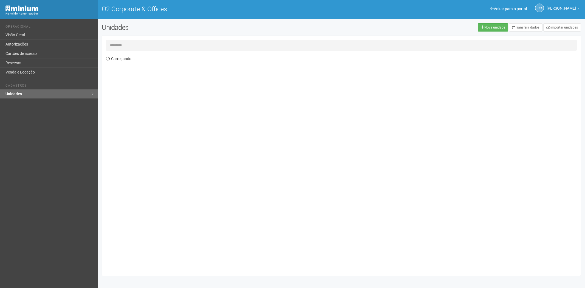
click at [143, 48] on input "text" at bounding box center [341, 45] width 471 height 11
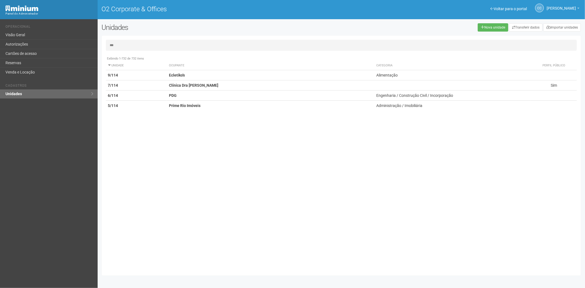
type input "***"
click at [128, 47] on input "***" at bounding box center [341, 45] width 471 height 11
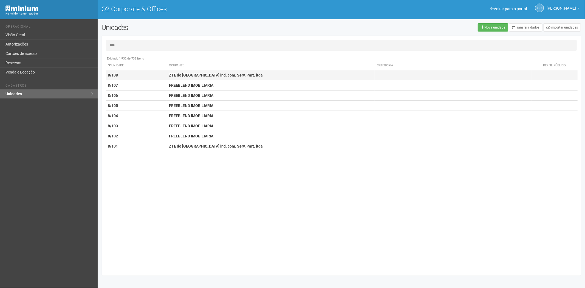
type input "****"
click at [192, 77] on strong "ZTE do Brasil ind. com. Serv. Part. ltda" at bounding box center [216, 75] width 94 height 4
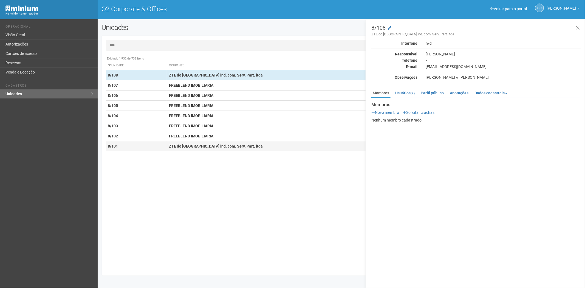
drag, startPoint x: 183, startPoint y: 146, endPoint x: 206, endPoint y: 149, distance: 23.2
click at [187, 149] on td "ZTE do Brasil ind. com. Serv. Part. ltda" at bounding box center [271, 146] width 208 height 10
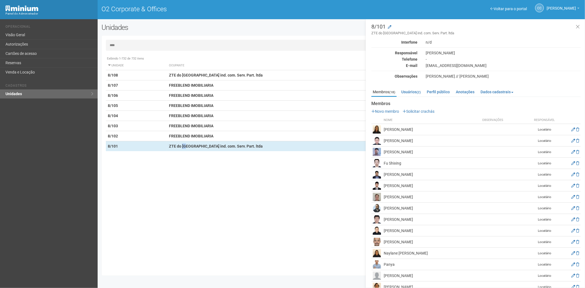
scroll to position [10, 0]
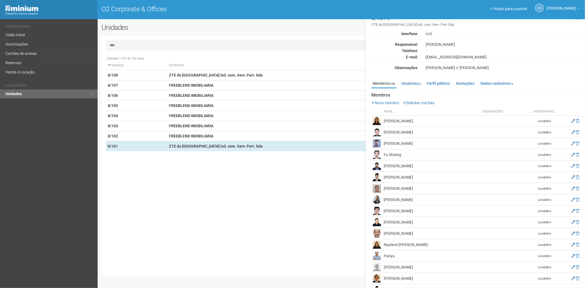
click at [149, 44] on input "****" at bounding box center [341, 45] width 471 height 11
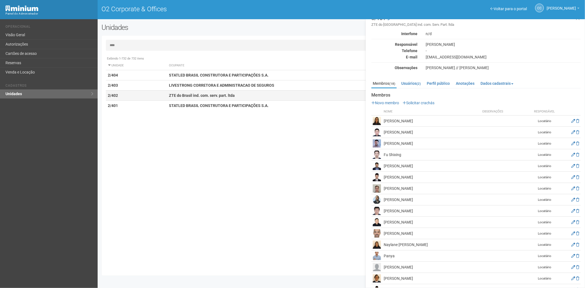
type input "****"
click at [205, 95] on strong "ZTE do Brasil ind. com. serv. part. ltda" at bounding box center [202, 95] width 66 height 4
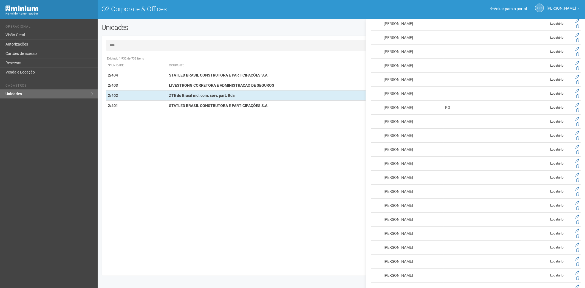
scroll to position [1371, 0]
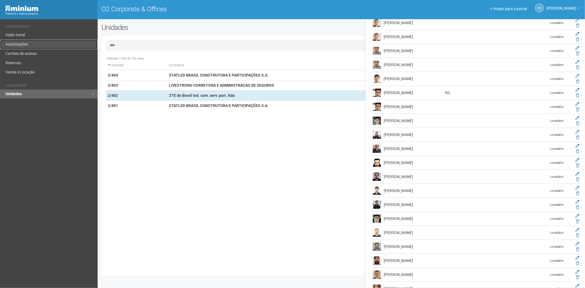
click at [34, 45] on link "Autorizações" at bounding box center [49, 44] width 98 height 9
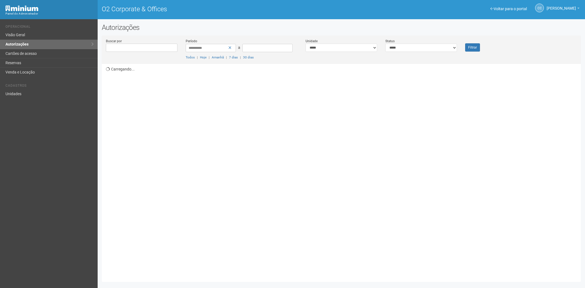
click at [32, 51] on link "Cartões de acesso" at bounding box center [49, 53] width 98 height 9
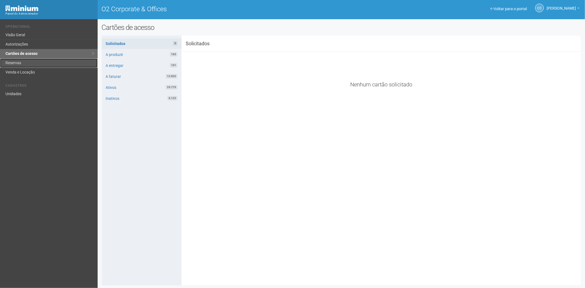
click at [28, 62] on link "Reservas" at bounding box center [49, 62] width 98 height 9
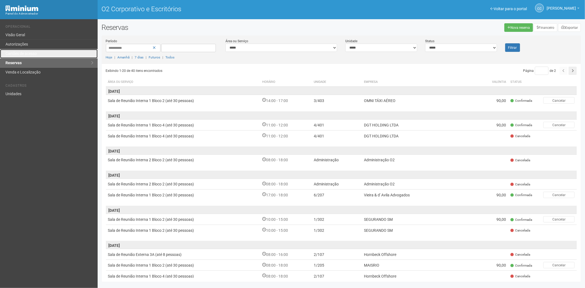
drag, startPoint x: 50, startPoint y: 52, endPoint x: 99, endPoint y: 6, distance: 67.5
click at [50, 52] on link "Cartões de acesso" at bounding box center [49, 53] width 98 height 9
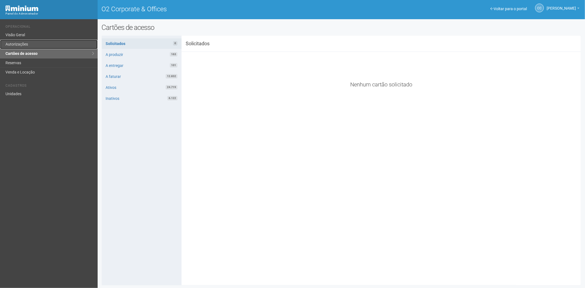
click at [42, 44] on link "Autorizações" at bounding box center [49, 44] width 98 height 9
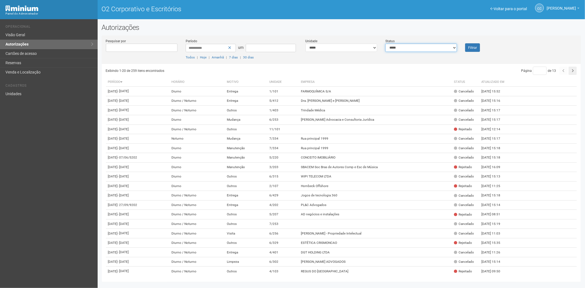
drag, startPoint x: 429, startPoint y: 47, endPoint x: 426, endPoint y: 51, distance: 4.9
click at [429, 47] on select "**********" at bounding box center [421, 48] width 72 height 8
select select "*"
click at [385, 44] on select "**********" at bounding box center [421, 48] width 72 height 8
click at [475, 50] on button "Filtrar" at bounding box center [472, 47] width 15 height 8
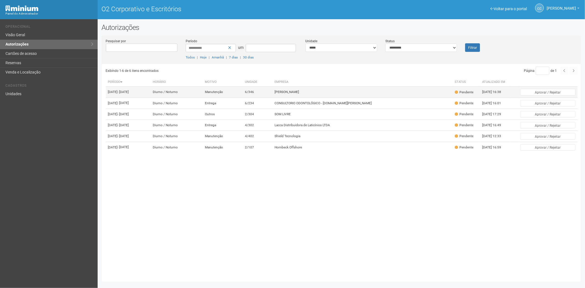
click at [406, 96] on td "[PERSON_NAME]" at bounding box center [362, 92] width 180 height 11
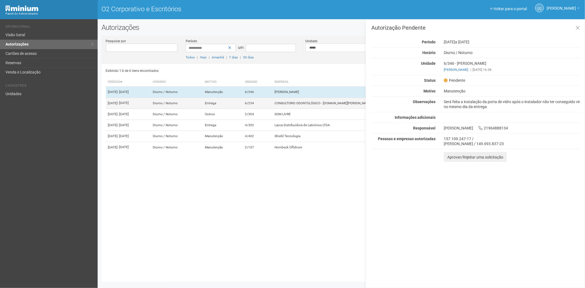
click at [316, 109] on td "CONSULTORIO ODONTOLÓGICO - [DOMAIN_NAME][PERSON_NAME]" at bounding box center [362, 103] width 180 height 11
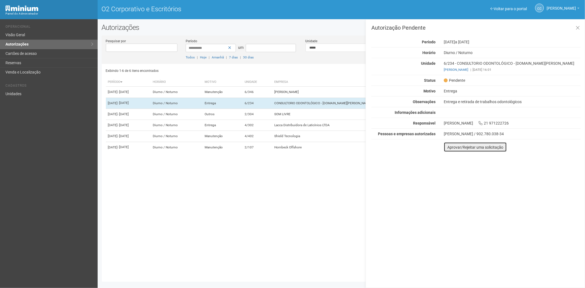
click at [452, 149] on font "Aprovar/Rejeitar uma solicitação" at bounding box center [475, 147] width 56 height 4
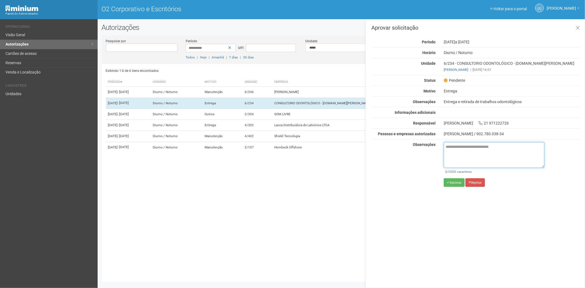
click at [464, 157] on textarea at bounding box center [494, 155] width 101 height 26
paste textarea "**********"
type textarea "**********"
drag, startPoint x: 460, startPoint y: 160, endPoint x: 445, endPoint y: 145, distance: 21.3
click at [445, 145] on textarea "**********" at bounding box center [494, 155] width 101 height 26
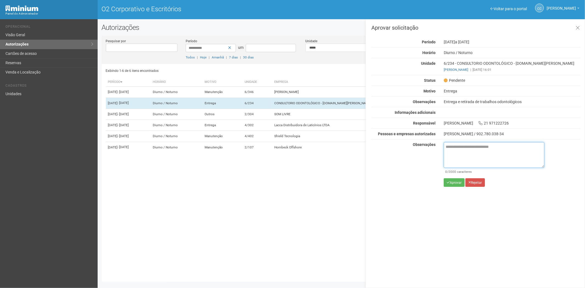
click at [471, 144] on textarea at bounding box center [494, 155] width 101 height 26
paste textarea "**********"
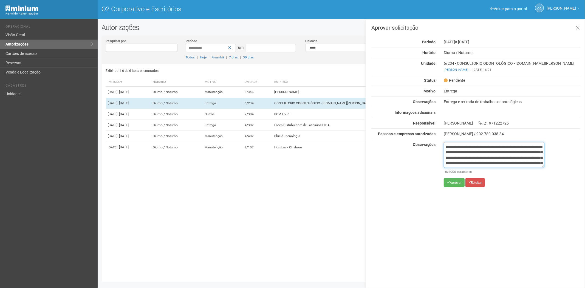
scroll to position [31, 0]
type textarea "**********"
click at [450, 186] on button "Aprovar" at bounding box center [454, 182] width 21 height 8
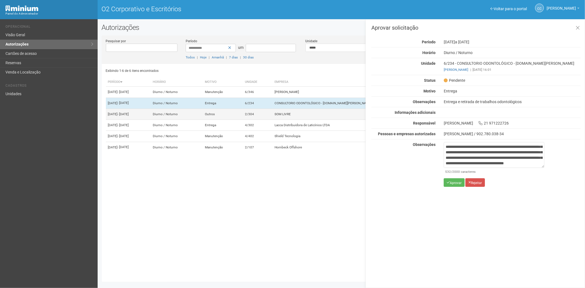
click at [272, 120] on td "2/304" at bounding box center [258, 114] width 30 height 11
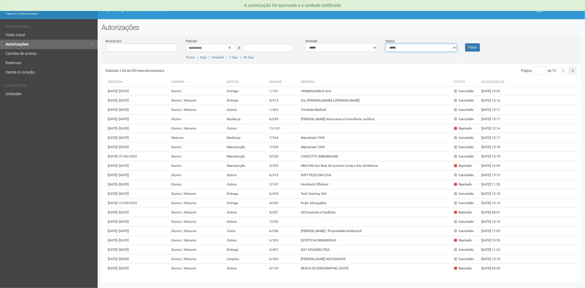
drag, startPoint x: 445, startPoint y: 45, endPoint x: 433, endPoint y: 51, distance: 13.4
click at [445, 45] on select "**********" at bounding box center [421, 48] width 72 height 8
select select "*"
click at [385, 44] on select "**********" at bounding box center [421, 48] width 72 height 8
click at [478, 48] on button "Filtrar" at bounding box center [472, 47] width 15 height 8
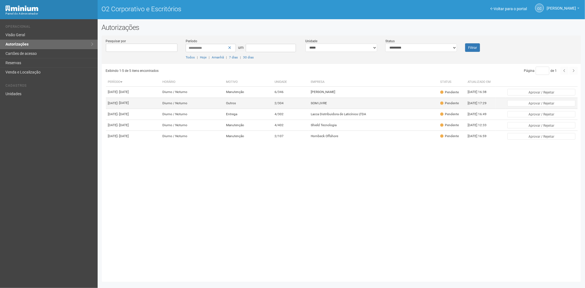
click at [369, 109] on td "SOM LIVRE" at bounding box center [373, 103] width 129 height 11
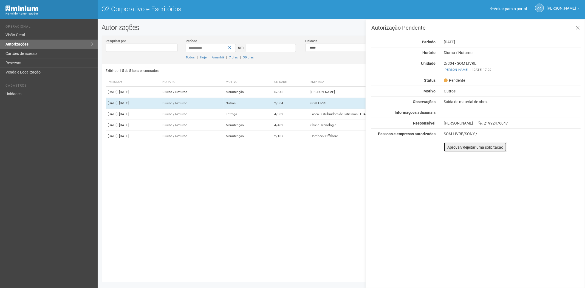
click at [452, 149] on font "Aprovar/Rejeitar uma solicitação" at bounding box center [475, 147] width 56 height 4
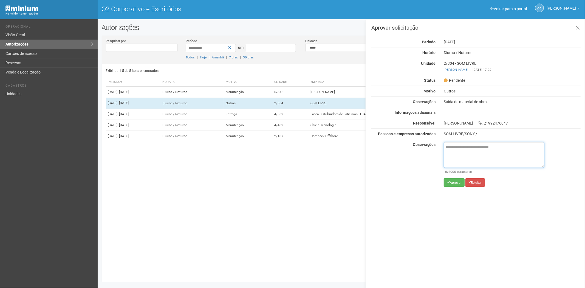
click at [454, 155] on textarea at bounding box center [494, 155] width 101 height 26
paste textarea "**********"
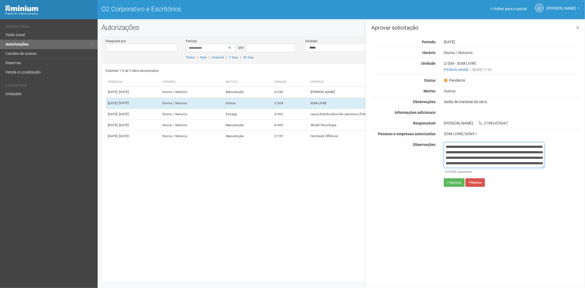
scroll to position [31, 0]
type textarea "**********"
click at [449, 180] on button "Aprovar" at bounding box center [454, 182] width 21 height 8
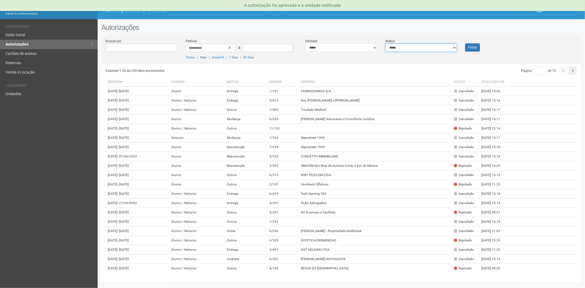
click at [438, 50] on select "**********" at bounding box center [421, 48] width 72 height 8
select select "*"
click at [385, 44] on select "**********" at bounding box center [421, 48] width 72 height 8
click at [472, 46] on button "Filtrar" at bounding box center [472, 47] width 15 height 8
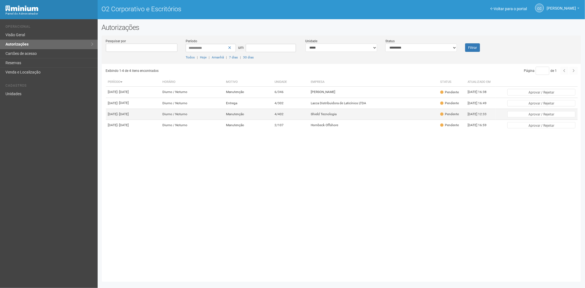
click at [369, 120] on td "Shield Tecnologia" at bounding box center [373, 114] width 129 height 11
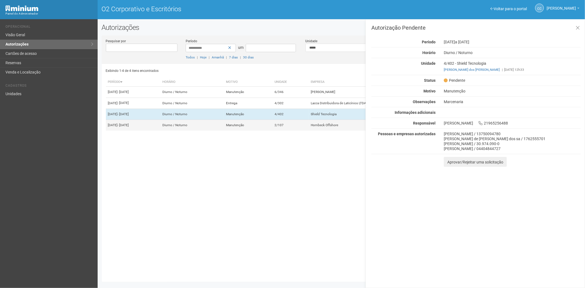
click at [244, 127] on font "Manutenção" at bounding box center [235, 125] width 18 height 4
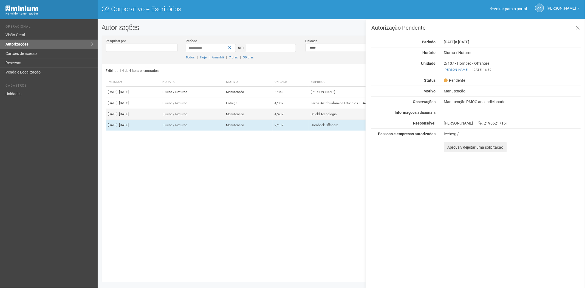
click at [309, 120] on td "4/402" at bounding box center [291, 114] width 36 height 11
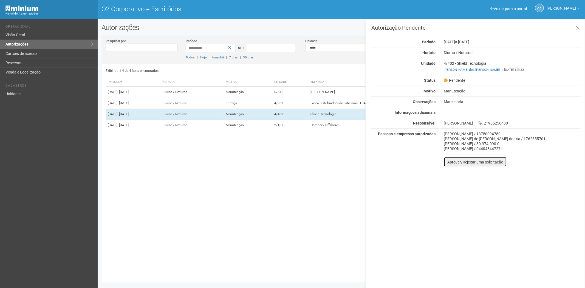
click at [449, 165] on button "Aprovar/Rejeitar uma solicitação" at bounding box center [475, 162] width 63 height 10
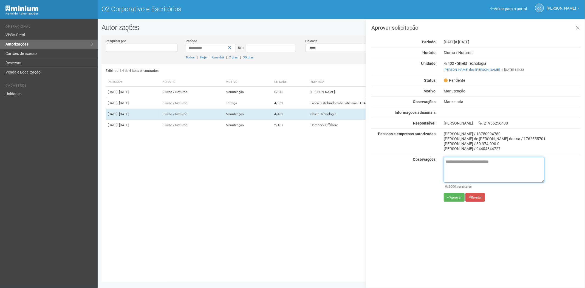
click at [451, 165] on textarea at bounding box center [494, 170] width 101 height 26
paste textarea "**********"
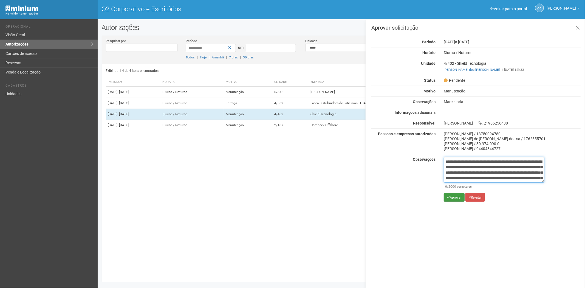
scroll to position [31, 0]
type textarea "**********"
click at [454, 196] on font "Aprovar" at bounding box center [456, 197] width 12 height 4
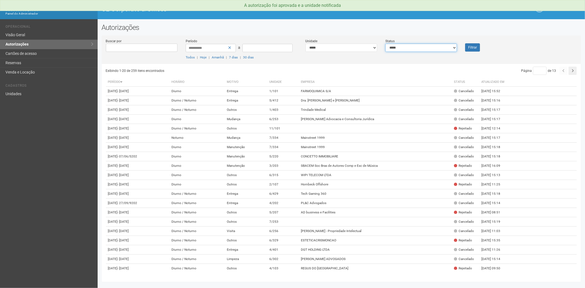
drag, startPoint x: 421, startPoint y: 46, endPoint x: 420, endPoint y: 51, distance: 5.1
click at [421, 46] on select "**********" at bounding box center [421, 48] width 72 height 8
select select "*"
click at [385, 44] on select "**********" at bounding box center [421, 48] width 72 height 8
click at [469, 47] on button "Filtrar" at bounding box center [472, 47] width 15 height 8
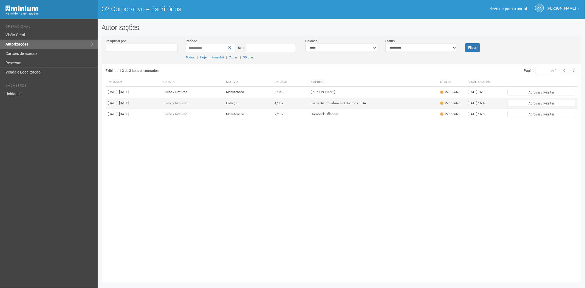
click at [366, 105] on font "Lacca Distribuidora de Laticínios LTDA" at bounding box center [338, 103] width 55 height 4
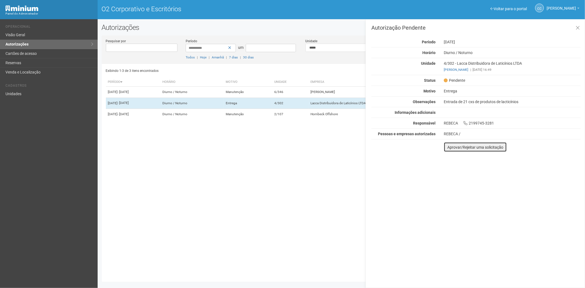
click at [448, 149] on font "Aprovar/Rejeitar uma solicitação" at bounding box center [475, 147] width 56 height 4
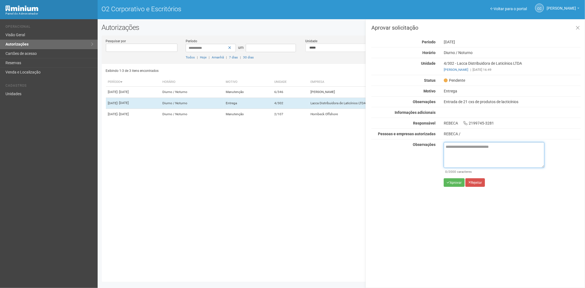
click at [454, 149] on textarea at bounding box center [494, 155] width 101 height 26
paste textarea "**********"
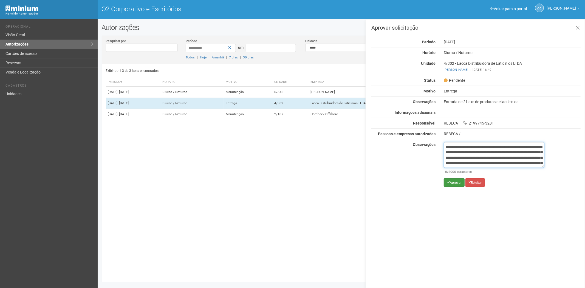
scroll to position [31, 0]
type textarea "**********"
click at [449, 183] on icon "submit" at bounding box center [448, 182] width 3 height 3
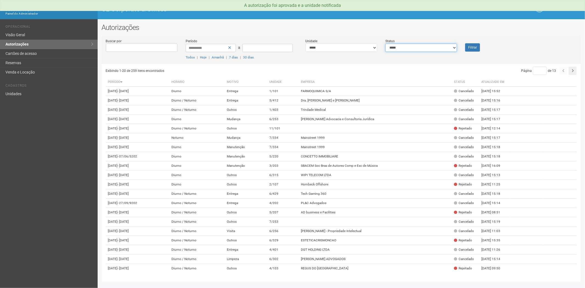
drag, startPoint x: 425, startPoint y: 45, endPoint x: 423, endPoint y: 51, distance: 6.2
click at [425, 45] on select "**********" at bounding box center [421, 48] width 72 height 8
select select "*"
click at [385, 44] on select "**********" at bounding box center [421, 48] width 72 height 8
click at [473, 47] on button "Filtrar" at bounding box center [472, 47] width 15 height 8
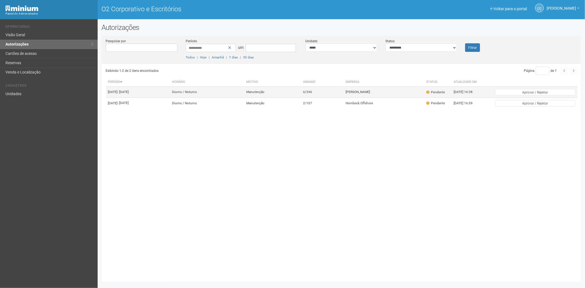
click at [341, 92] on td "6/346" at bounding box center [322, 92] width 42 height 11
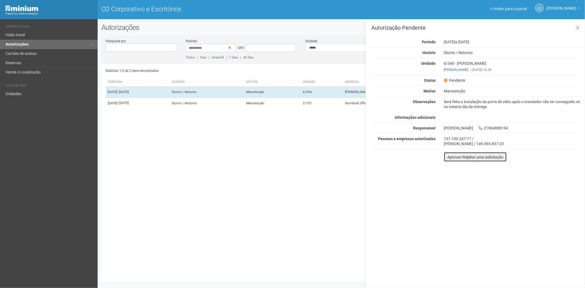
click at [447, 160] on button "Aprovar/Rejeitar uma solicitação" at bounding box center [475, 157] width 63 height 10
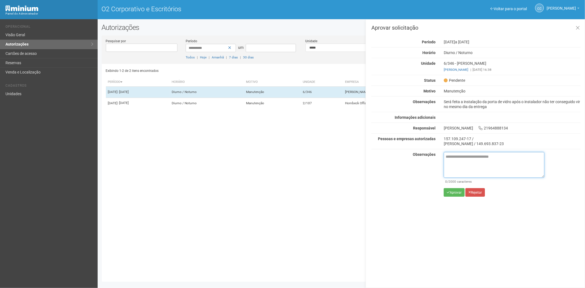
click at [460, 158] on textarea at bounding box center [494, 165] width 101 height 26
paste textarea "**********"
type textarea "**********"
click at [450, 191] on font "Aprovar" at bounding box center [456, 193] width 12 height 4
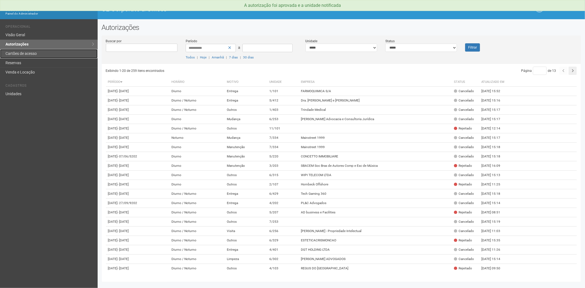
click at [16, 54] on link "Cartões de acesso" at bounding box center [49, 53] width 98 height 9
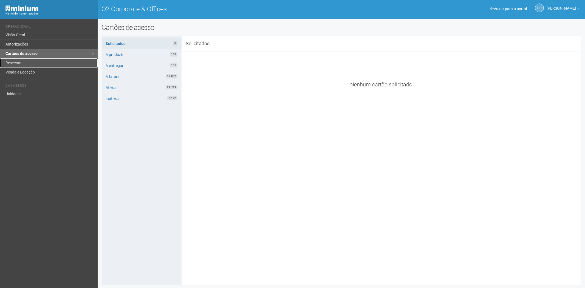
click at [49, 64] on link "Reservas" at bounding box center [49, 62] width 98 height 9
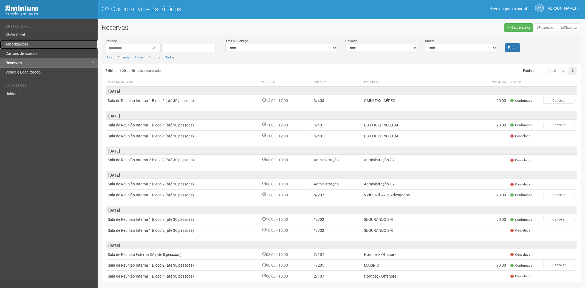
drag, startPoint x: 26, startPoint y: 44, endPoint x: 73, endPoint y: 47, distance: 46.7
click at [26, 44] on font "Autorizações" at bounding box center [16, 44] width 22 height 4
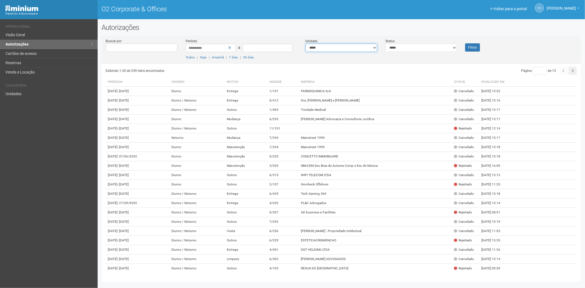
click at [343, 48] on select "**********" at bounding box center [341, 48] width 72 height 8
select select "**********"
click at [470, 47] on font "Filtrar" at bounding box center [472, 48] width 9 height 4
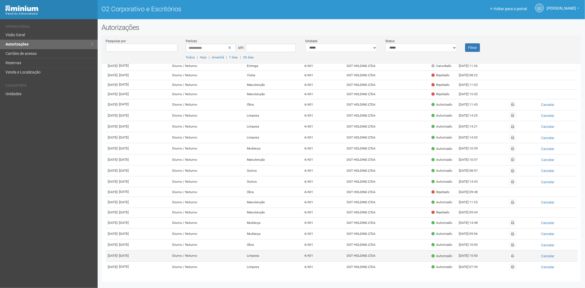
scroll to position [104, 0]
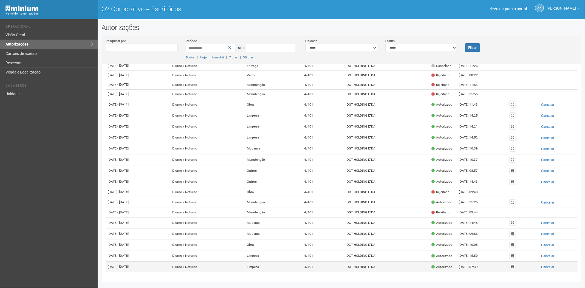
click at [376, 265] on font "DGT HOLDING LTDA" at bounding box center [361, 267] width 29 height 4
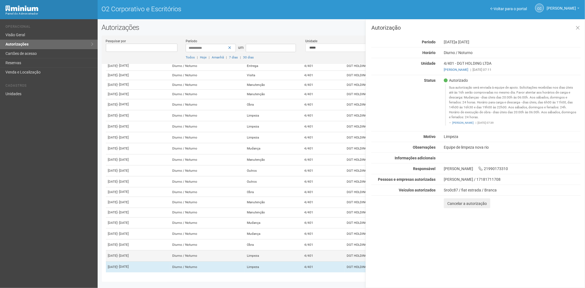
click at [322, 252] on td "4/401" at bounding box center [323, 255] width 42 height 11
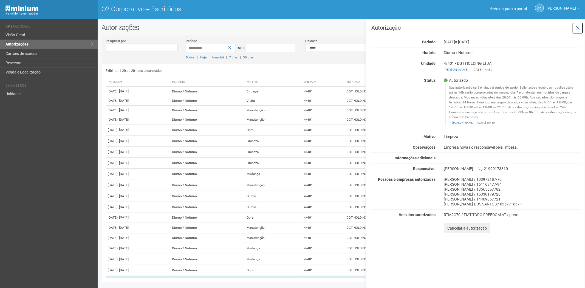
click at [576, 28] on icon at bounding box center [577, 27] width 4 height 5
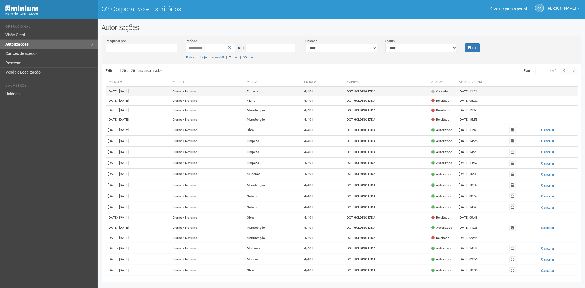
click at [370, 92] on font "DGT HOLDING LTDA" at bounding box center [361, 91] width 29 height 4
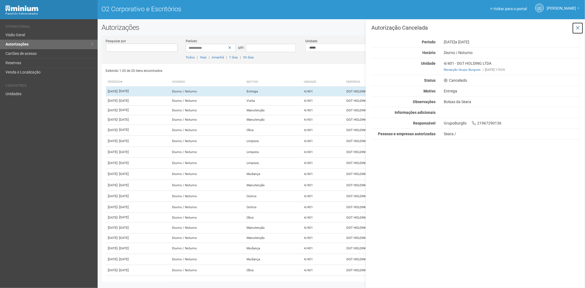
click at [578, 26] on icon at bounding box center [577, 27] width 4 height 5
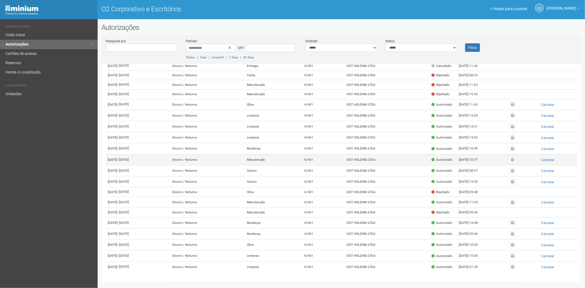
scroll to position [104, 0]
click at [397, 228] on td "DGT HOLDING LTDA" at bounding box center [387, 233] width 84 height 11
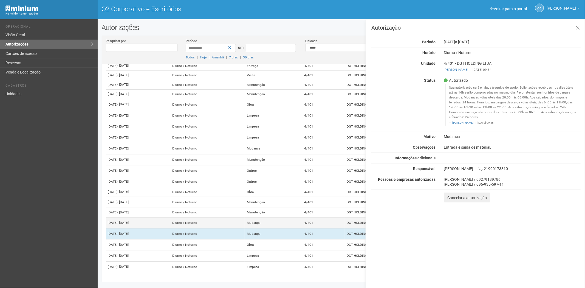
click at [313, 221] on font "4/401" at bounding box center [308, 223] width 9 height 4
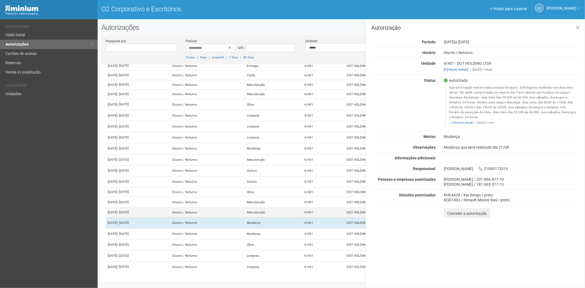
click at [328, 208] on td "4/401" at bounding box center [323, 213] width 42 height 10
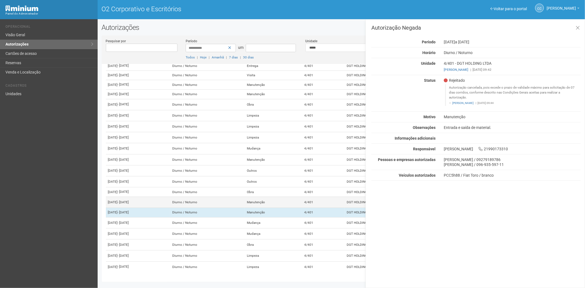
click at [328, 197] on td "4/401" at bounding box center [323, 202] width 42 height 11
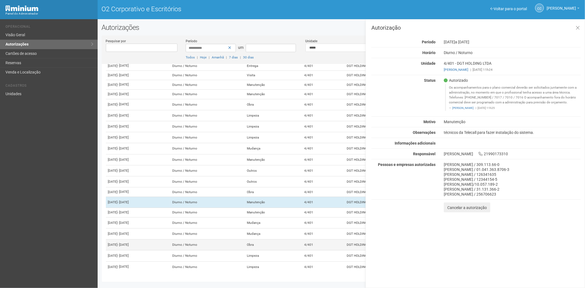
drag, startPoint x: 300, startPoint y: 218, endPoint x: 306, endPoint y: 233, distance: 16.2
click at [300, 228] on td "Mudança" at bounding box center [273, 233] width 57 height 11
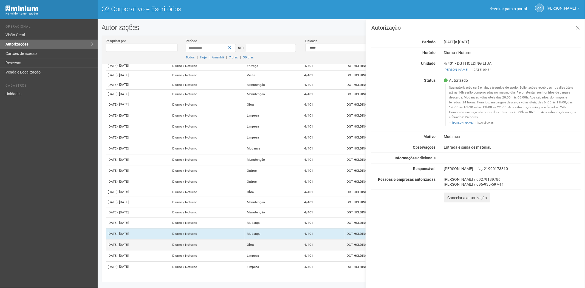
click at [302, 239] on td "Obra" at bounding box center [273, 244] width 57 height 11
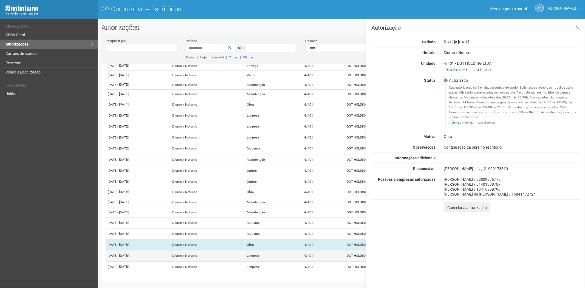
click at [302, 250] on td "Limpeza" at bounding box center [273, 255] width 57 height 11
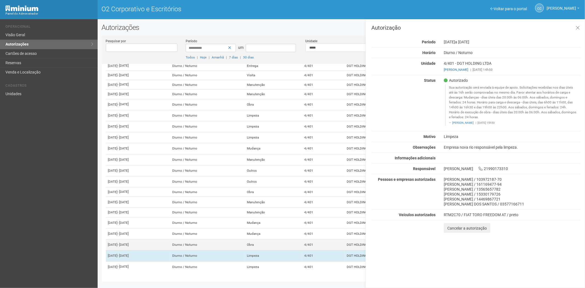
click at [302, 239] on td "Obra" at bounding box center [273, 244] width 57 height 11
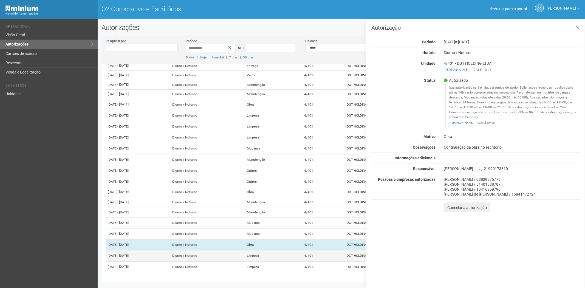
click at [302, 251] on td "Limpeza" at bounding box center [273, 255] width 57 height 11
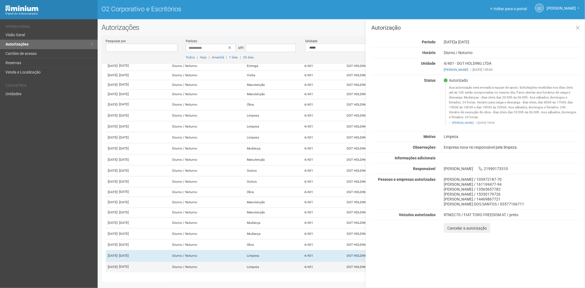
click at [302, 265] on td "Limpeza" at bounding box center [273, 266] width 57 height 11
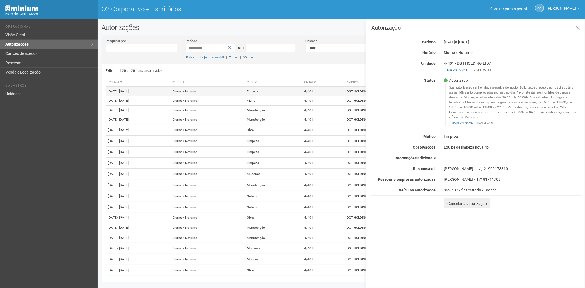
click at [302, 92] on td "Entrega" at bounding box center [273, 92] width 57 height 10
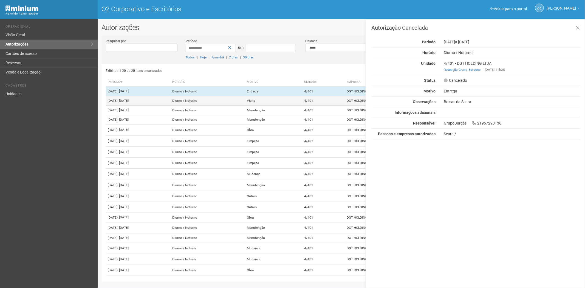
click at [301, 106] on td "Visita" at bounding box center [273, 101] width 57 height 10
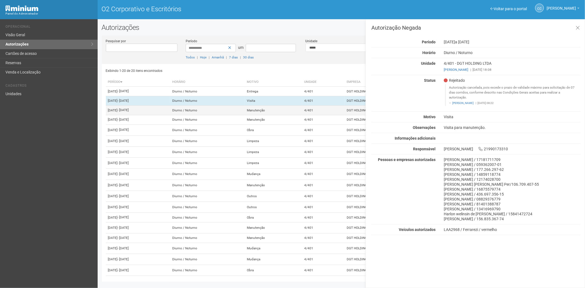
click at [297, 115] on td "Manutenção" at bounding box center [273, 111] width 57 height 10
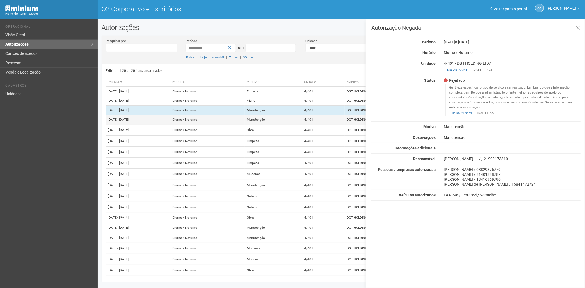
click at [294, 124] on td "Manutenção" at bounding box center [273, 120] width 57 height 10
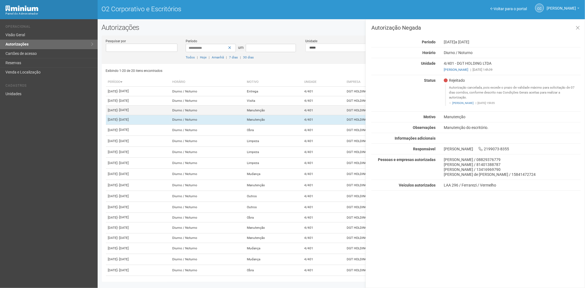
click at [295, 115] on td "Manutenção" at bounding box center [273, 111] width 57 height 10
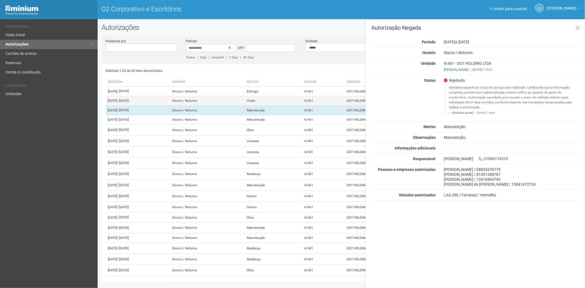
click at [302, 106] on td "Visita" at bounding box center [273, 101] width 57 height 10
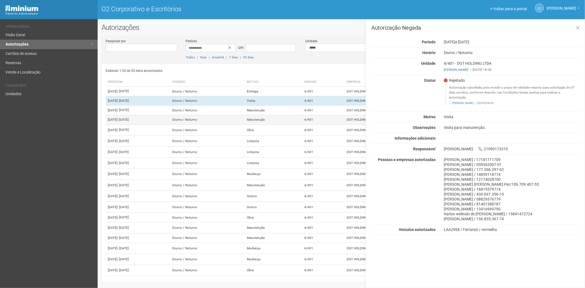
click at [301, 124] on td "Manutenção" at bounding box center [273, 120] width 57 height 10
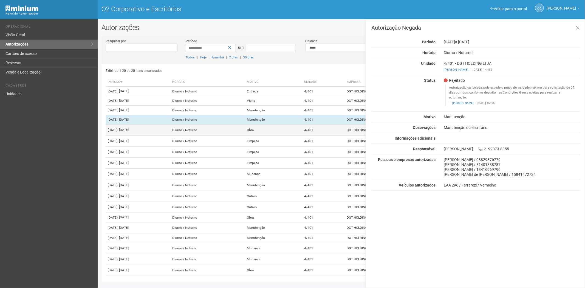
click at [302, 135] on td "Obra" at bounding box center [273, 129] width 57 height 11
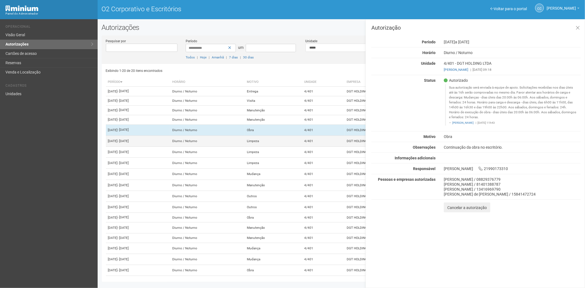
click at [302, 146] on td "Limpeza" at bounding box center [273, 140] width 57 height 11
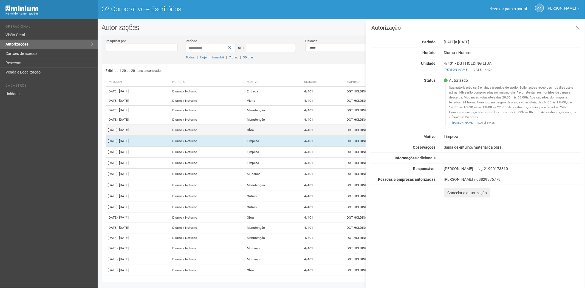
click at [299, 135] on td "Obra" at bounding box center [273, 129] width 57 height 11
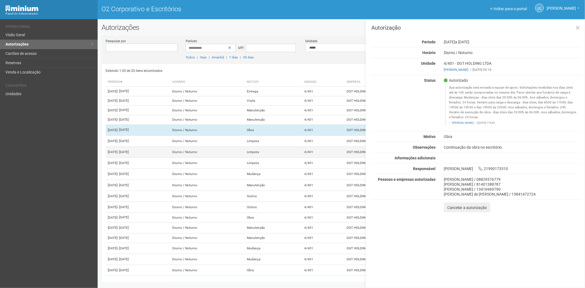
click at [297, 157] on td "Limpeza" at bounding box center [273, 151] width 57 height 11
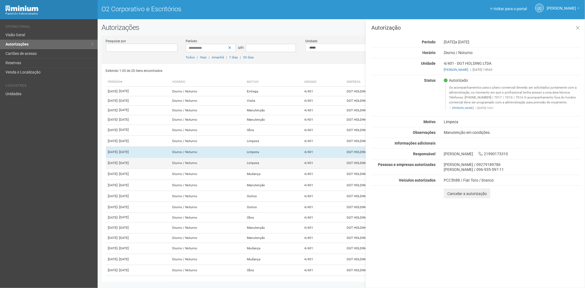
click at [295, 169] on td "Limpeza" at bounding box center [273, 163] width 57 height 11
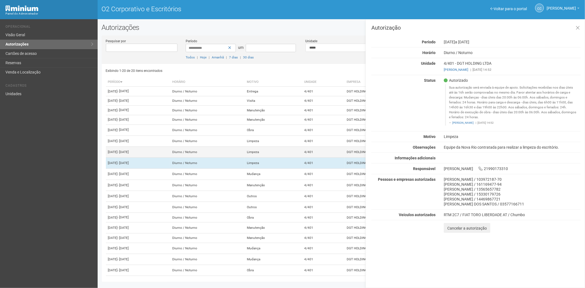
click at [296, 157] on td "Limpeza" at bounding box center [273, 151] width 57 height 11
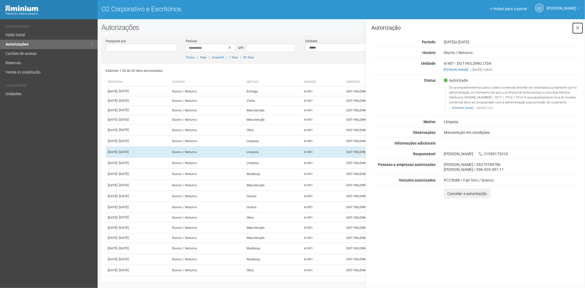
click at [575, 25] on button at bounding box center [577, 28] width 11 height 12
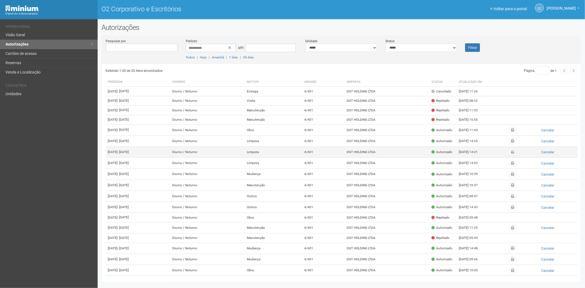
click at [381, 157] on td "DGT HOLDING LTDA" at bounding box center [387, 151] width 84 height 11
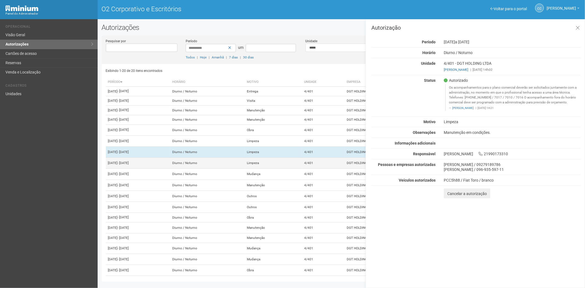
click at [344, 169] on td "4/401" at bounding box center [323, 163] width 42 height 11
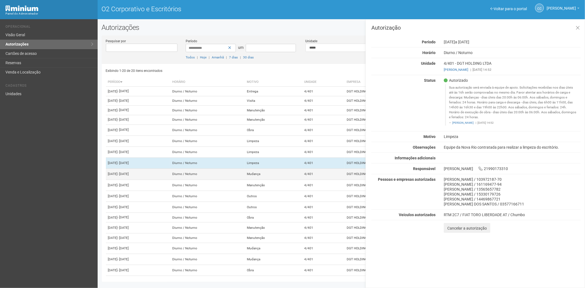
click at [313, 176] on font "4/401" at bounding box center [308, 174] width 9 height 4
